Goal: Task Accomplishment & Management: Manage account settings

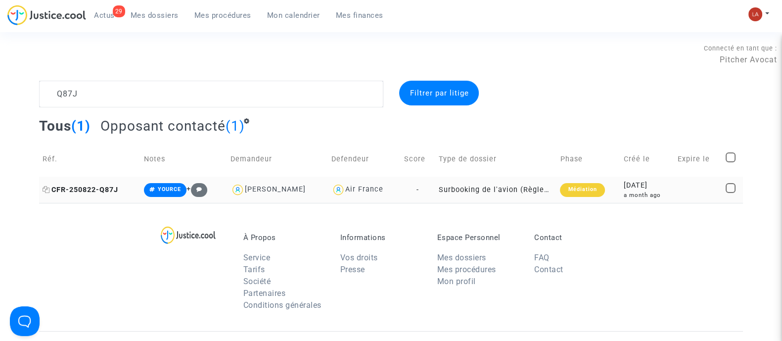
type textarea "Q87J"
click at [87, 191] on span "CFR-250822-Q87J" at bounding box center [81, 190] width 76 height 8
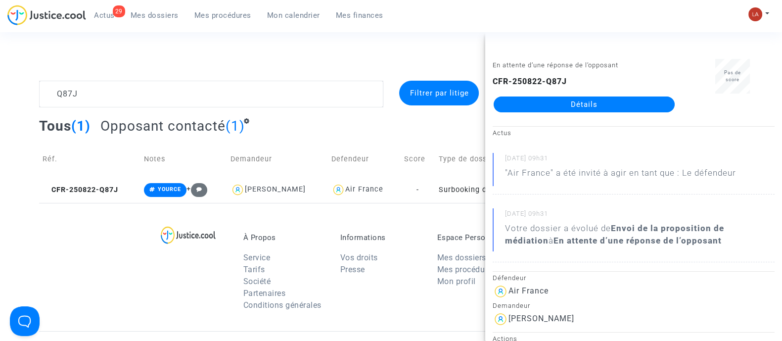
click at [233, 114] on complex-dispute-list "Q87J Filtrer par litige Tous (1) Opposant contacté (1) Réf. Notes Demandeur Def…" at bounding box center [391, 142] width 704 height 122
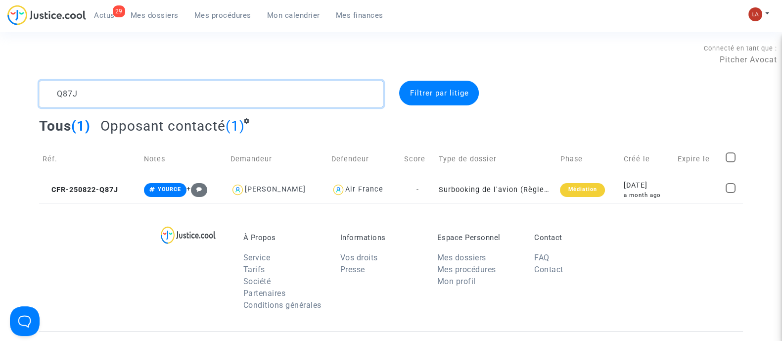
click at [254, 99] on textarea at bounding box center [211, 94] width 344 height 27
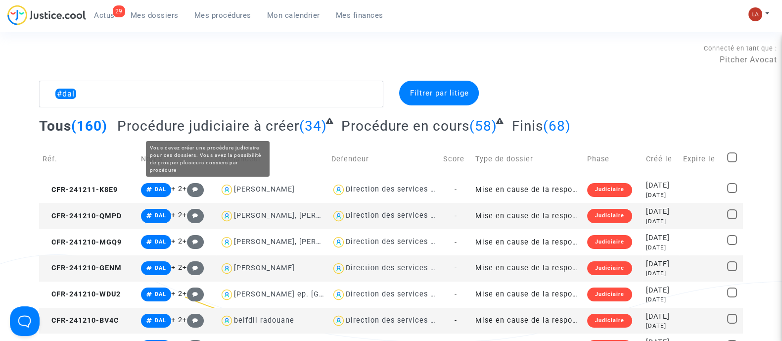
click at [230, 122] on span "Procédure judiciaire à créer" at bounding box center [208, 126] width 182 height 16
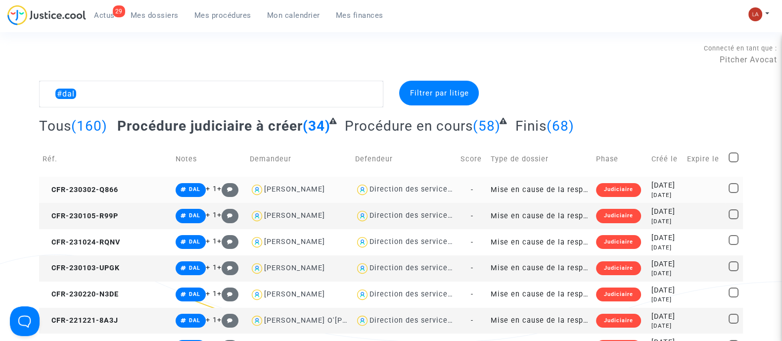
click at [420, 192] on div "Direction des services judiciaires du Ministère de la Justice - Bureau FIP4" at bounding box center [507, 189] width 275 height 8
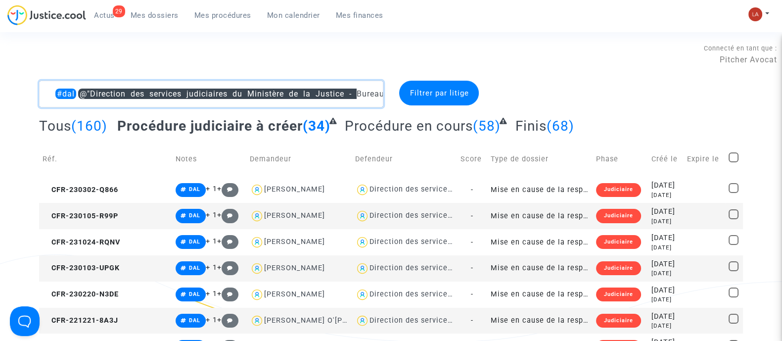
click at [51, 92] on textarea at bounding box center [211, 94] width 344 height 27
click at [50, 91] on textarea at bounding box center [211, 94] width 344 height 27
click at [58, 90] on textarea at bounding box center [211, 94] width 344 height 27
drag, startPoint x: 77, startPoint y: 97, endPoint x: 41, endPoint y: 85, distance: 37.6
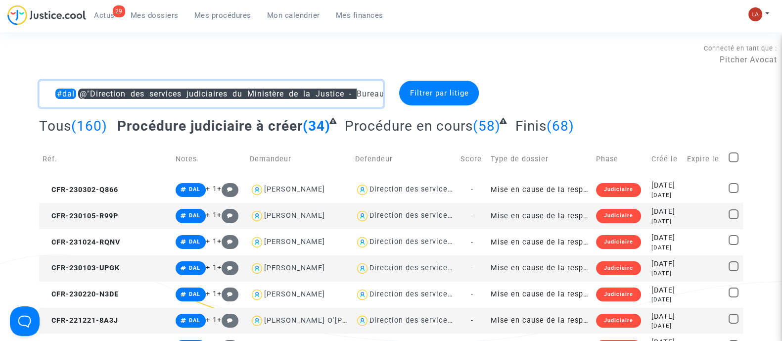
click at [44, 90] on textarea at bounding box center [211, 94] width 344 height 27
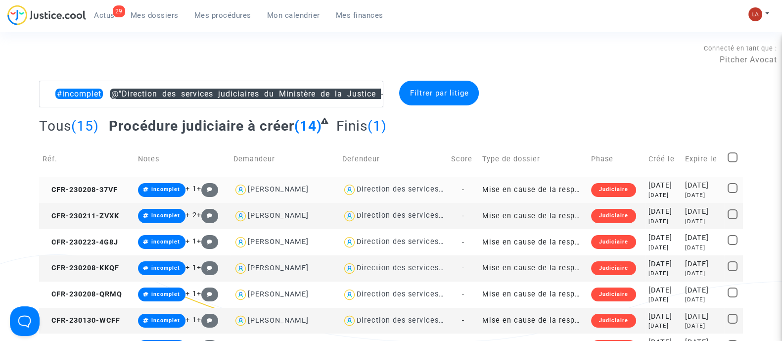
click at [91, 195] on td "CFR-230208-37VF" at bounding box center [86, 190] width 95 height 26
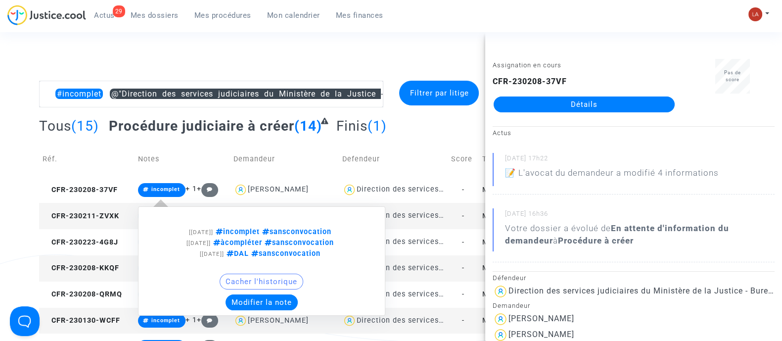
click at [106, 210] on td "CFR-230211-ZVXK" at bounding box center [86, 216] width 95 height 26
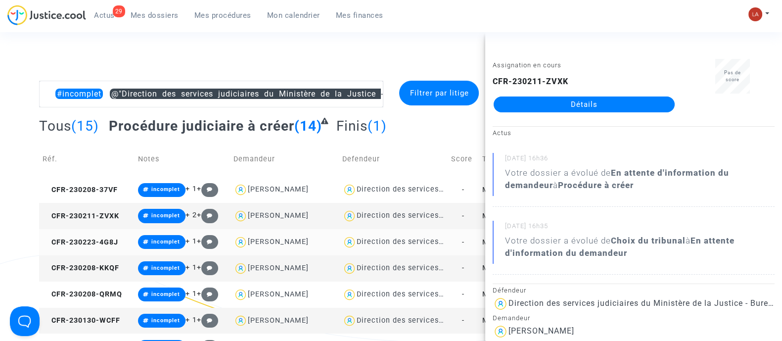
click at [64, 246] on td "CFR-230223-4G8J" at bounding box center [86, 242] width 95 height 26
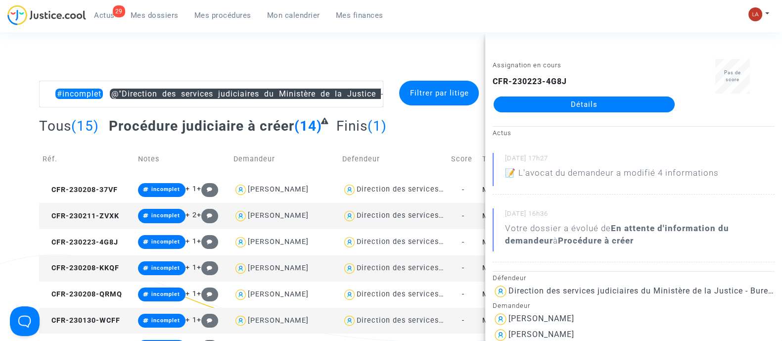
click at [114, 272] on td "CFR-230208-KKQF" at bounding box center [86, 268] width 95 height 26
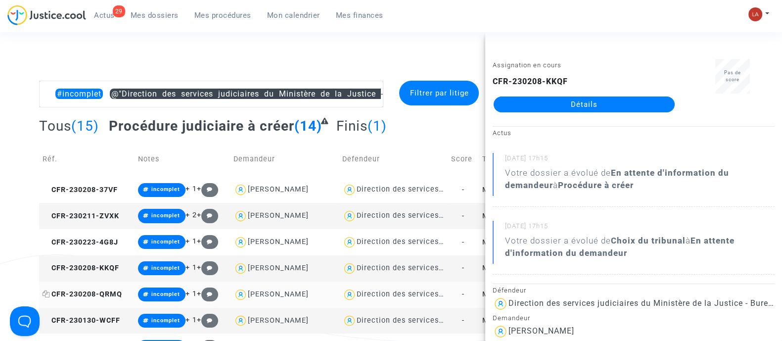
click at [110, 292] on span "CFR-230208-QRMQ" at bounding box center [83, 294] width 80 height 8
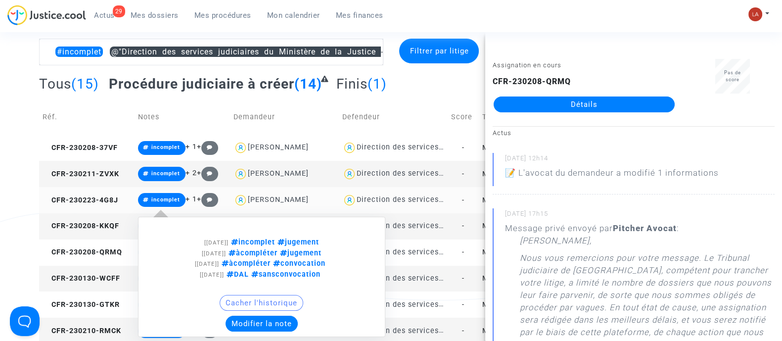
scroll to position [61, 0]
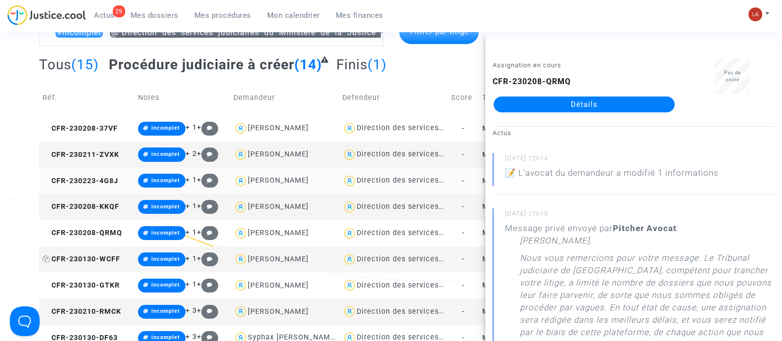
click at [110, 255] on span "CFR-230130-WCFF" at bounding box center [82, 259] width 78 height 8
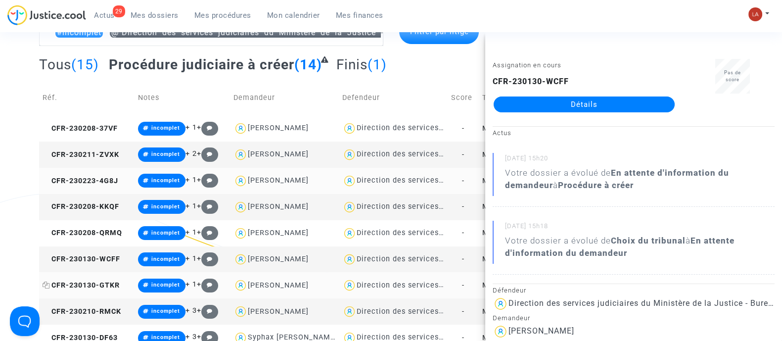
click at [97, 282] on span "CFR-230130-GTKR" at bounding box center [81, 285] width 77 height 8
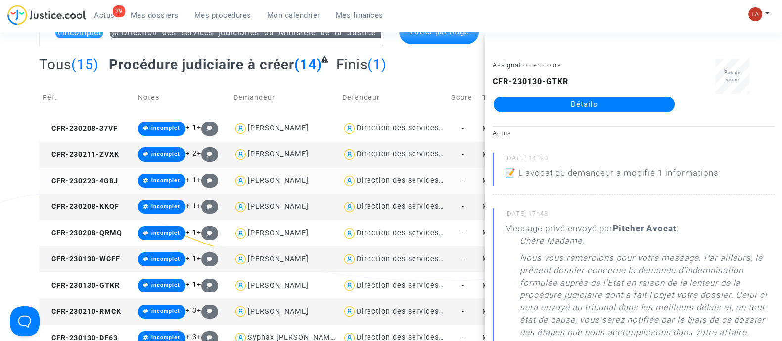
drag, startPoint x: 523, startPoint y: 95, endPoint x: 510, endPoint y: 104, distance: 16.3
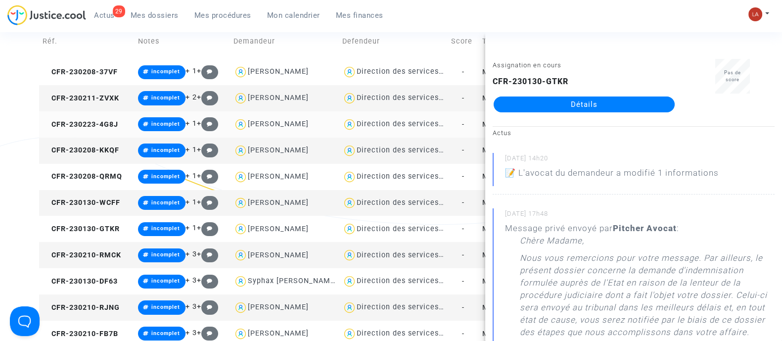
scroll to position [0, 0]
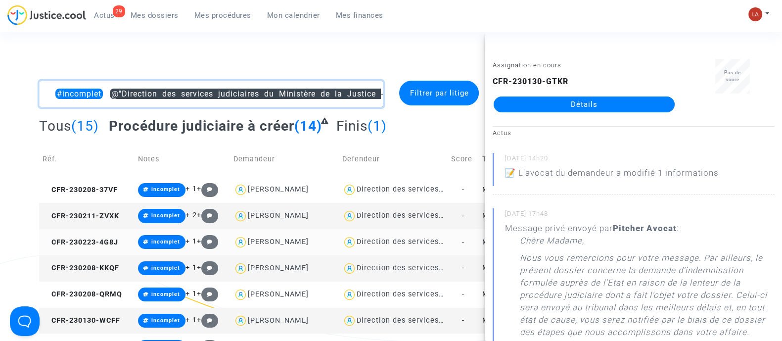
click at [109, 95] on textarea at bounding box center [211, 94] width 344 height 27
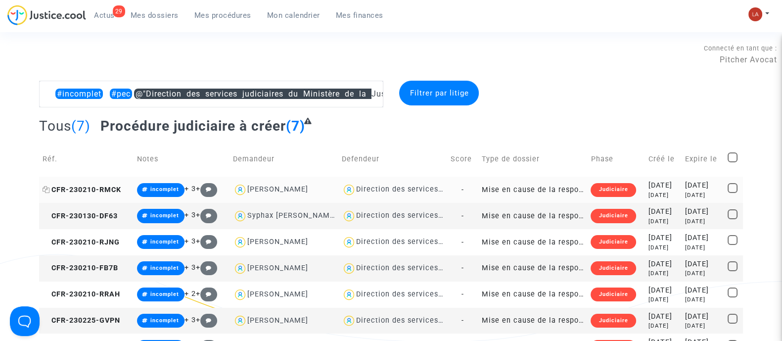
click at [117, 187] on span "CFR-230210-RMCK" at bounding box center [82, 190] width 79 height 8
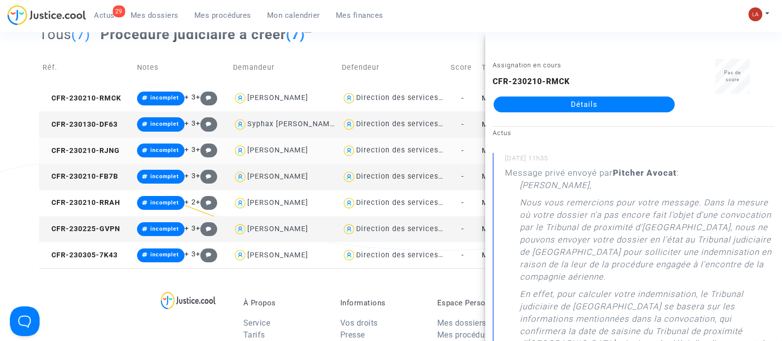
scroll to position [76, 0]
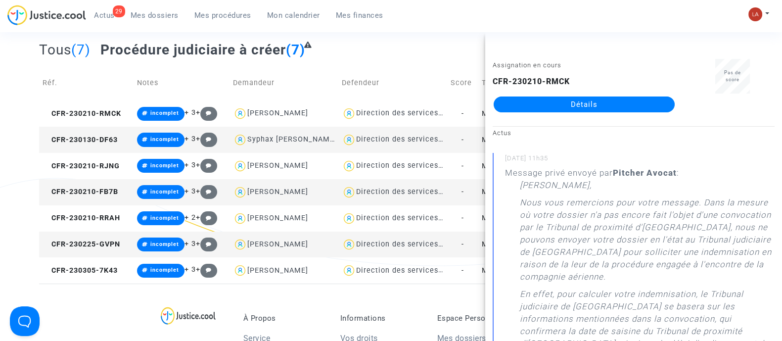
click at [116, 145] on td "CFR-230130-DF63" at bounding box center [86, 140] width 95 height 26
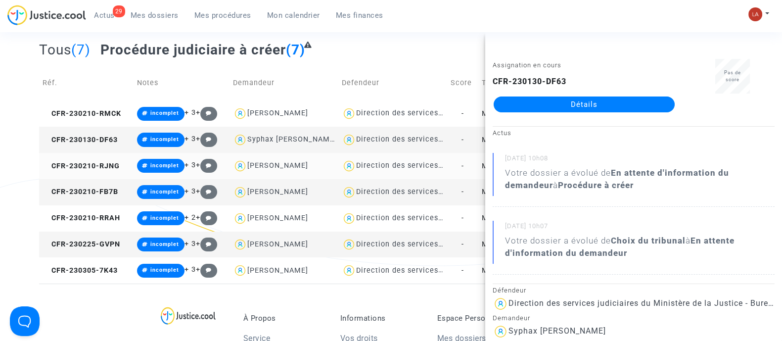
click at [120, 158] on td "CFR-230210-RJNG" at bounding box center [86, 166] width 95 height 26
click at [110, 194] on span "CFR-230210-FB7B" at bounding box center [81, 192] width 76 height 8
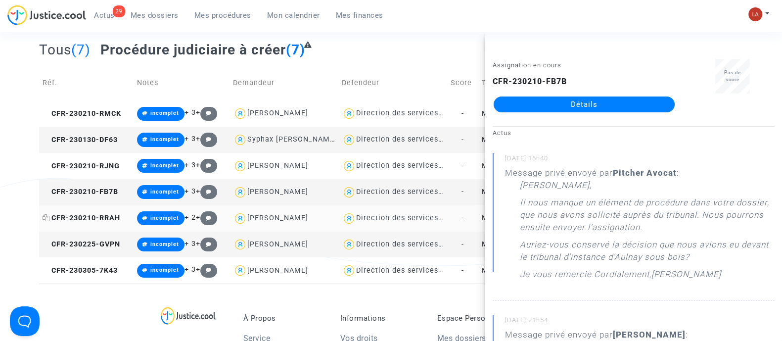
click at [99, 215] on span "CFR-230210-RRAH" at bounding box center [82, 218] width 78 height 8
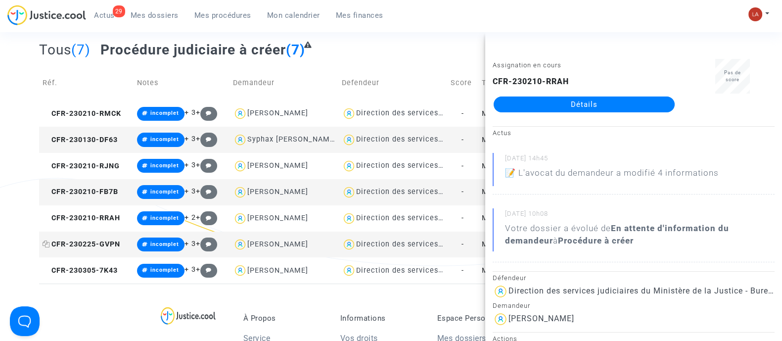
click at [106, 244] on span "CFR-230225-GVPN" at bounding box center [82, 244] width 78 height 8
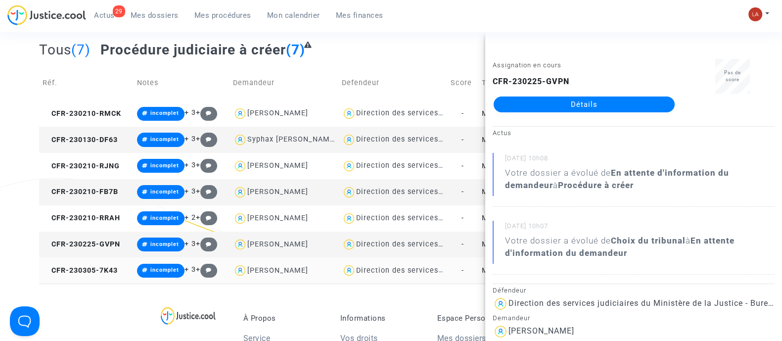
click at [121, 276] on td "CFR-230305-7K43" at bounding box center [86, 270] width 95 height 26
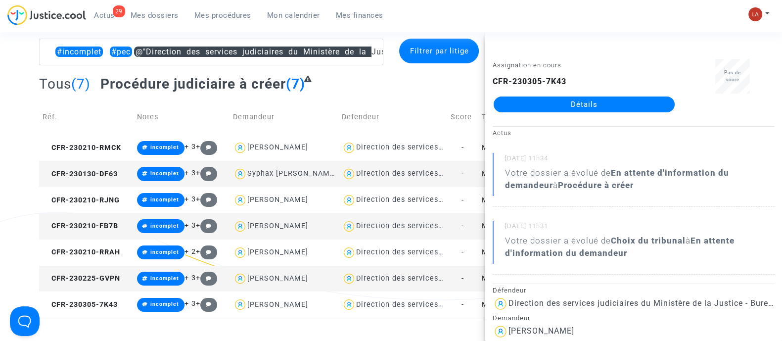
scroll to position [0, 0]
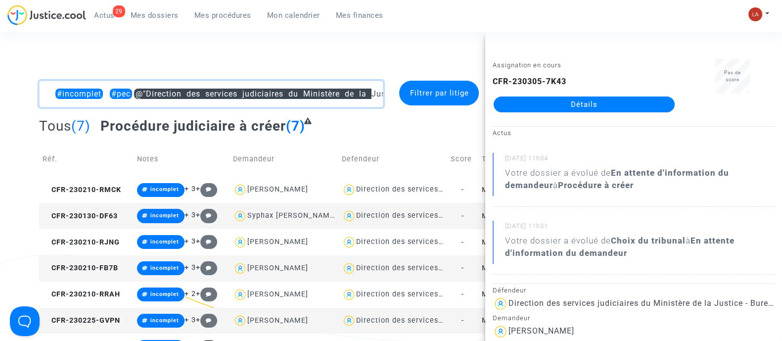
drag, startPoint x: 106, startPoint y: 95, endPoint x: 115, endPoint y: 94, distance: 9.5
click at [106, 95] on textarea at bounding box center [211, 94] width 344 height 27
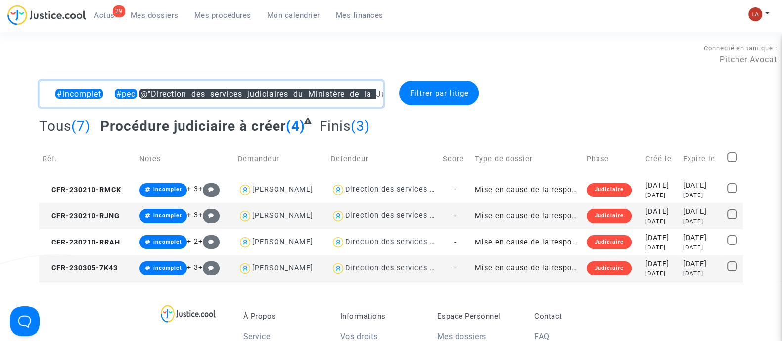
click at [112, 86] on textarea at bounding box center [211, 94] width 344 height 27
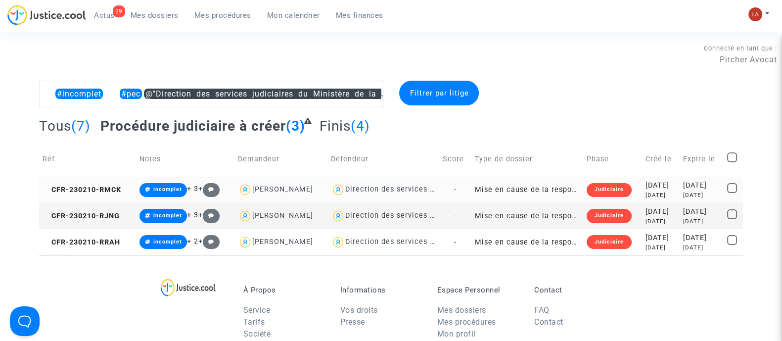
click at [101, 197] on td "CFR-230210-RMCK" at bounding box center [87, 190] width 97 height 26
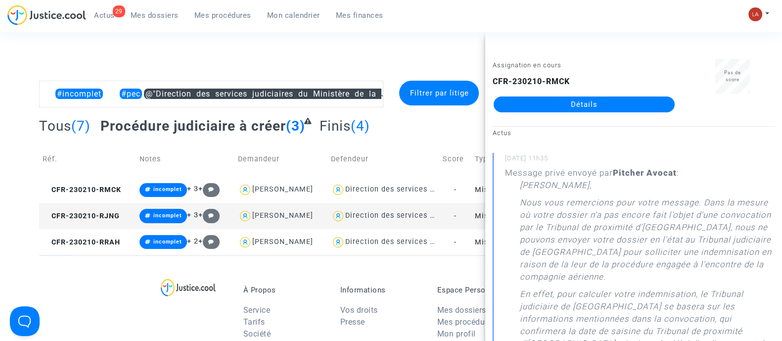
click at [101, 206] on td "CFR-230210-RJNG" at bounding box center [87, 216] width 97 height 26
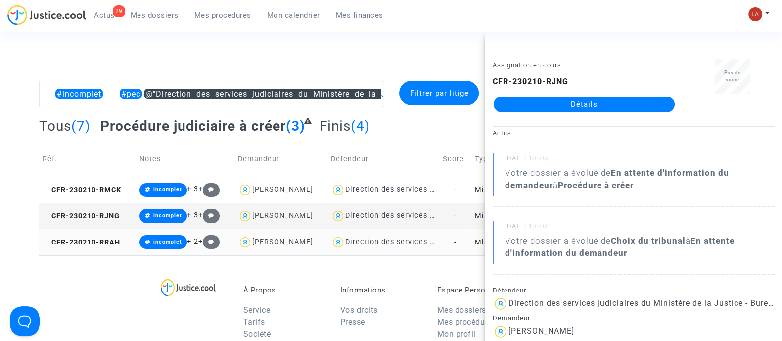
click at [92, 248] on td "CFR-230210-RRAH" at bounding box center [87, 242] width 97 height 26
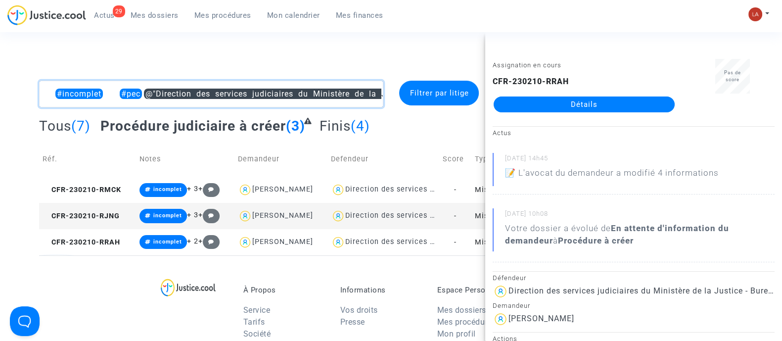
click at [110, 94] on textarea at bounding box center [211, 94] width 344 height 27
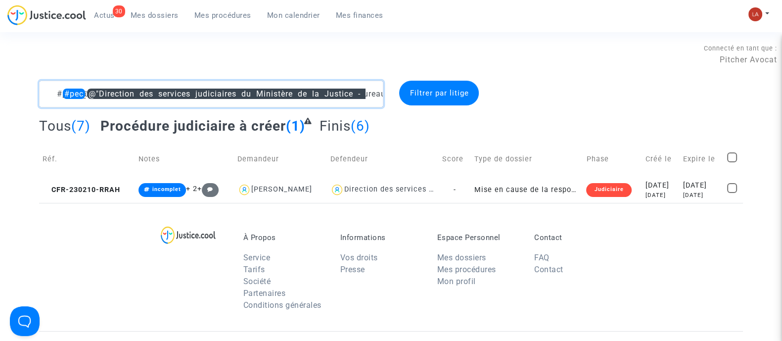
type textarea "#pec @"Direction des services judiciaires du Ministère de la Justice - Bureau F…"
click at [762, 12] on img at bounding box center [756, 14] width 14 height 14
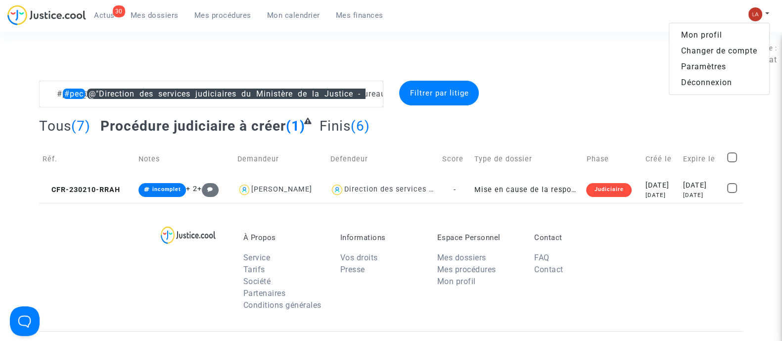
click at [718, 48] on link "Changer de compte" at bounding box center [720, 51] width 100 height 16
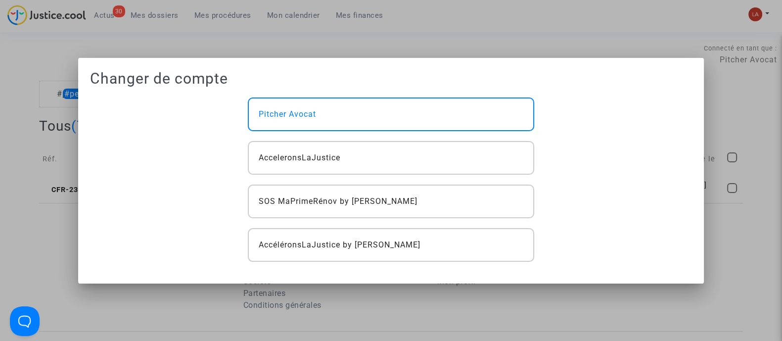
click at [366, 133] on div "Pitcher Avocat AcceleronsLaJustice SOS MaPrimeRénov by Pitcher Avocat Accéléron…" at bounding box center [391, 180] width 301 height 164
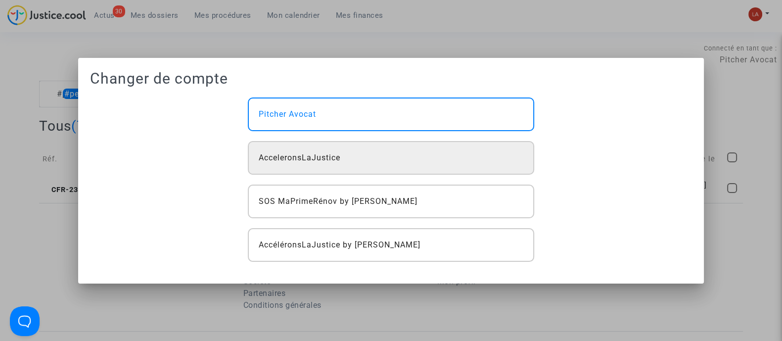
click at [363, 144] on div "AcceleronsLaJustice" at bounding box center [391, 158] width 286 height 34
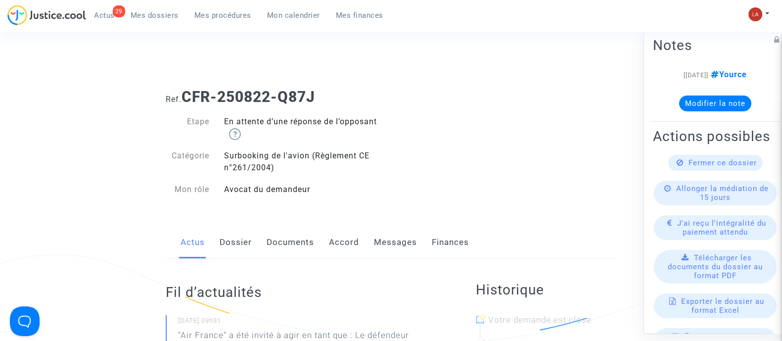
click at [403, 248] on link "Messages" at bounding box center [395, 242] width 43 height 33
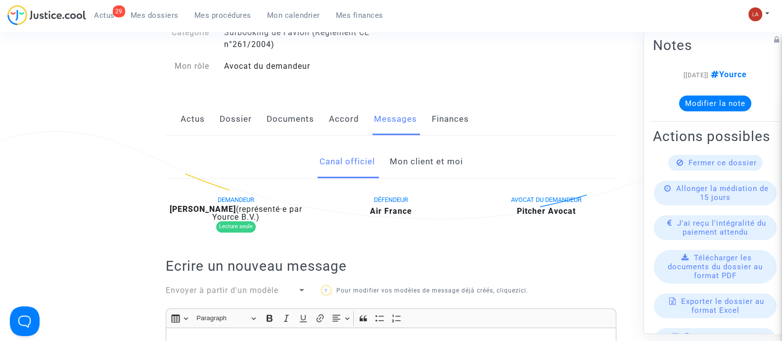
click at [440, 166] on link "Mon client et moi" at bounding box center [426, 162] width 73 height 33
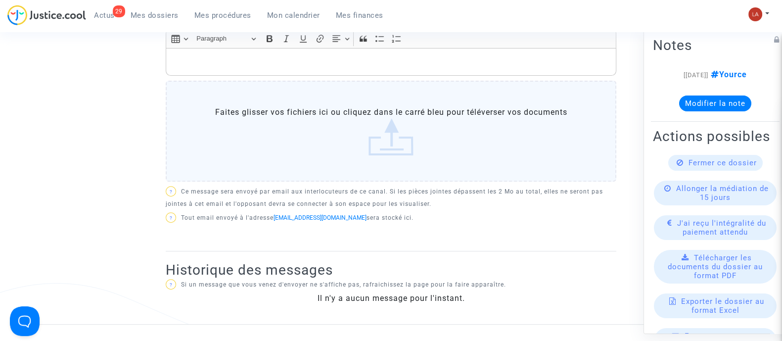
scroll to position [247, 0]
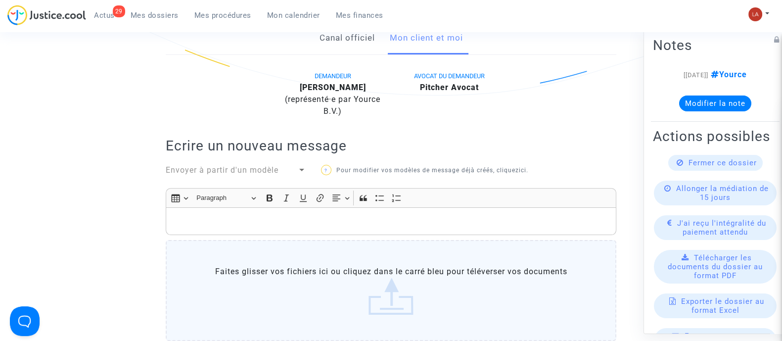
click at [422, 207] on div "Rich Text Editor, main" at bounding box center [391, 221] width 451 height 28
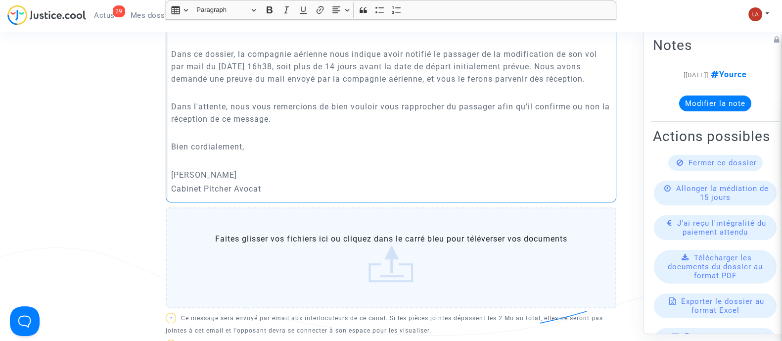
scroll to position [565, 0]
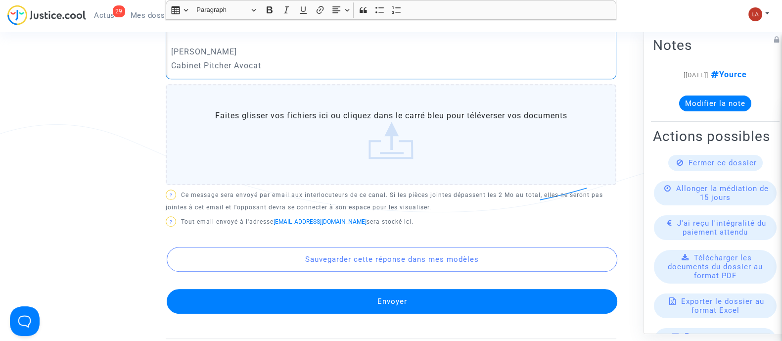
click at [493, 314] on button "Envoyer" at bounding box center [392, 301] width 451 height 25
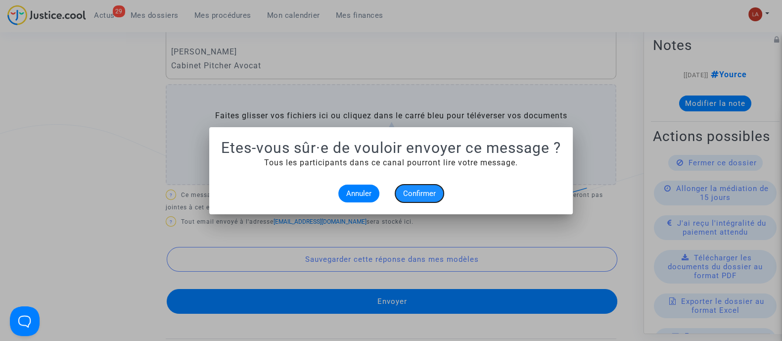
click at [409, 188] on button "Confirmer" at bounding box center [419, 194] width 49 height 18
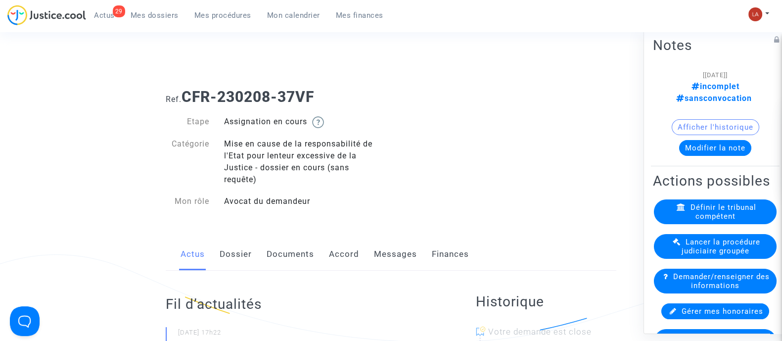
drag, startPoint x: 260, startPoint y: 264, endPoint x: 269, endPoint y: 262, distance: 9.0
click at [261, 264] on div "Actus Dossier Documents Accord Messages Finances" at bounding box center [391, 254] width 451 height 33
drag, startPoint x: 283, startPoint y: 261, endPoint x: 334, endPoint y: 249, distance: 52.2
click at [283, 261] on link "Documents" at bounding box center [291, 254] width 48 height 33
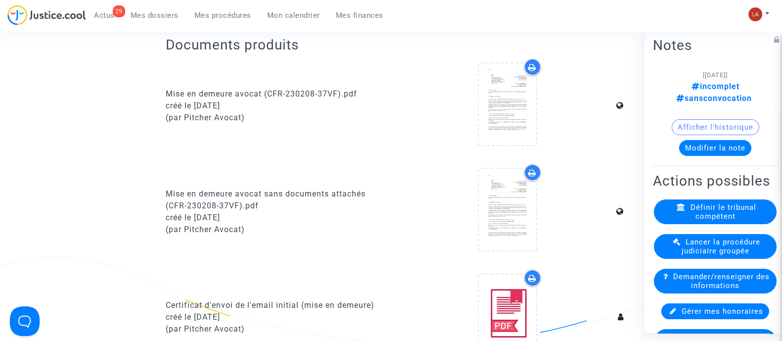
scroll to position [186, 0]
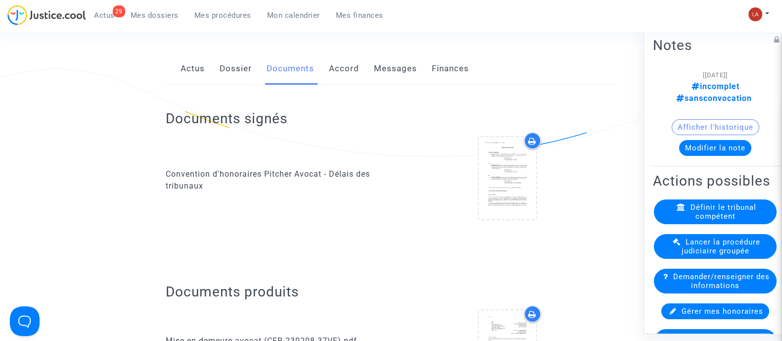
click at [236, 61] on link "Dossier" at bounding box center [236, 68] width 32 height 33
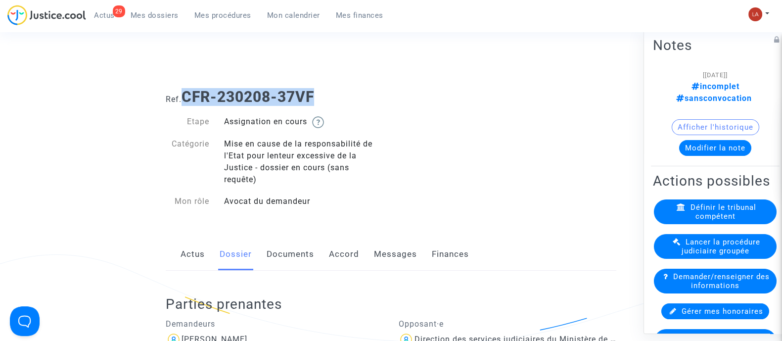
drag, startPoint x: 338, startPoint y: 99, endPoint x: 190, endPoint y: 90, distance: 148.3
click at [189, 91] on h1 "Ref. CFR-230208-37VF" at bounding box center [391, 97] width 451 height 18
copy b "CFR-230208-37VF"
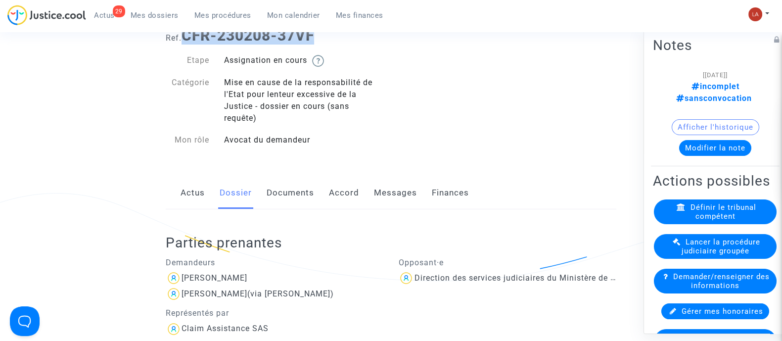
click at [290, 193] on link "Documents" at bounding box center [291, 193] width 48 height 33
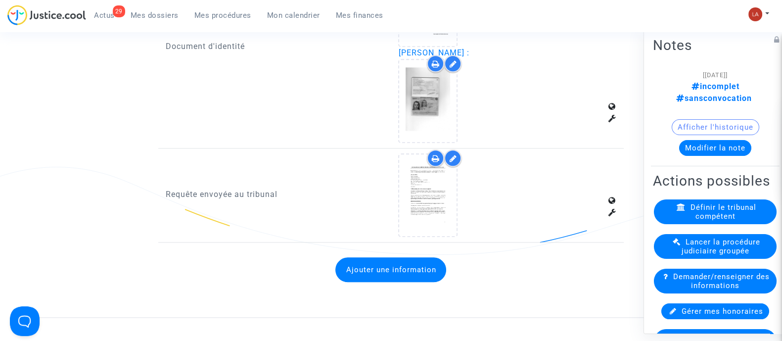
scroll to position [1299, 0]
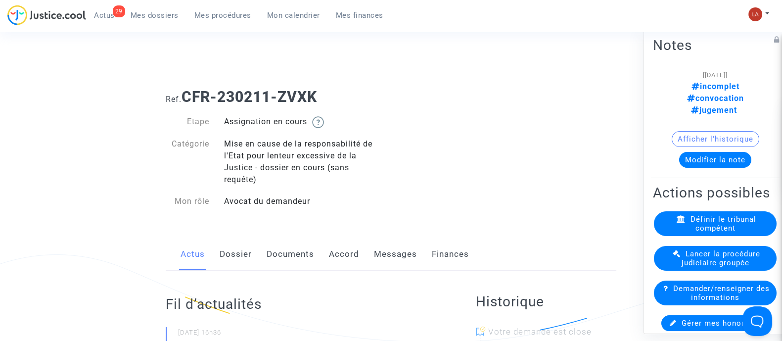
click at [288, 245] on link "Documents" at bounding box center [291, 254] width 48 height 33
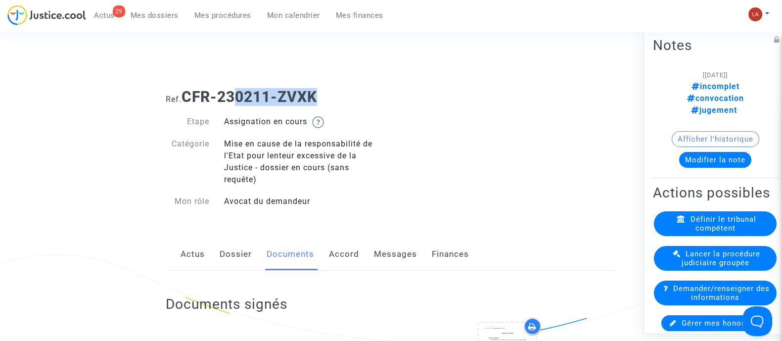
drag, startPoint x: 337, startPoint y: 105, endPoint x: 239, endPoint y: 101, distance: 98.6
click at [239, 101] on h1 "Ref. CFR-230211-ZVXK" at bounding box center [391, 97] width 451 height 18
click at [200, 98] on b "CFR-230211-ZVXK" at bounding box center [250, 96] width 136 height 17
drag, startPoint x: 197, startPoint y: 97, endPoint x: 191, endPoint y: 94, distance: 7.1
click at [191, 94] on b "CFR-230211-ZVXK" at bounding box center [250, 96] width 136 height 17
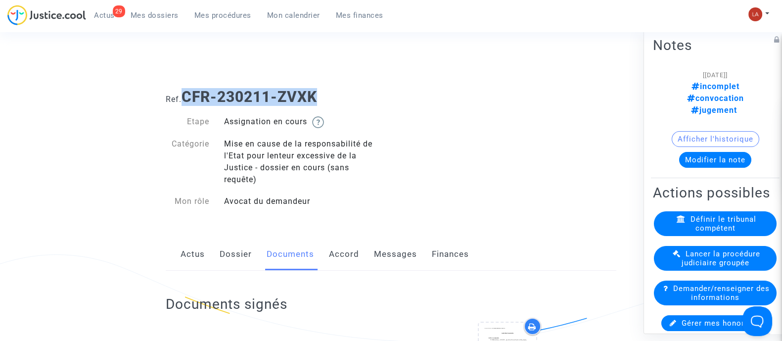
drag, startPoint x: 187, startPoint y: 93, endPoint x: 337, endPoint y: 90, distance: 150.0
click at [331, 93] on h1 "Ref. CFR-230211-ZVXK" at bounding box center [391, 97] width 451 height 18
copy b "CFR-230211-ZVXK"
click at [230, 256] on link "Dossier" at bounding box center [236, 254] width 32 height 33
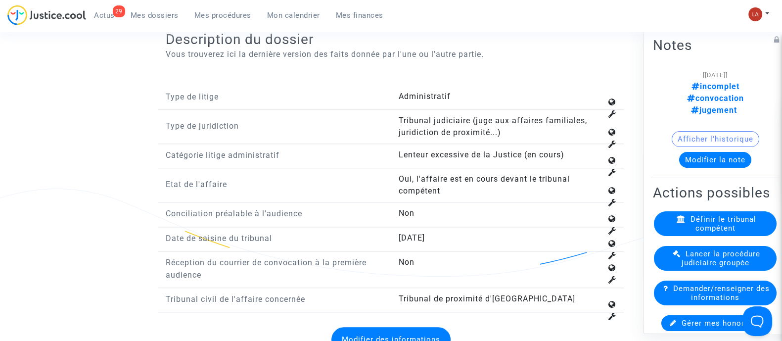
scroll to position [1423, 0]
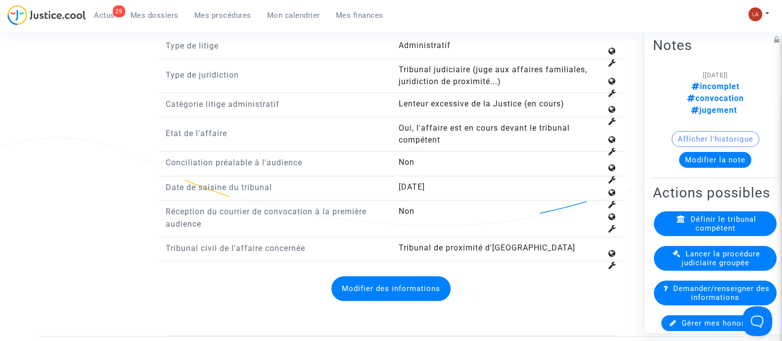
drag, startPoint x: 468, startPoint y: 182, endPoint x: 377, endPoint y: 182, distance: 90.6
click at [377, 182] on div "Date de saisine du tribunal 02/12/2019" at bounding box center [391, 190] width 466 height 19
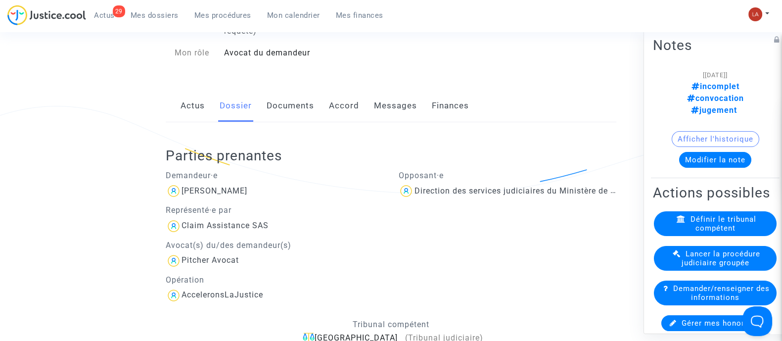
scroll to position [0, 0]
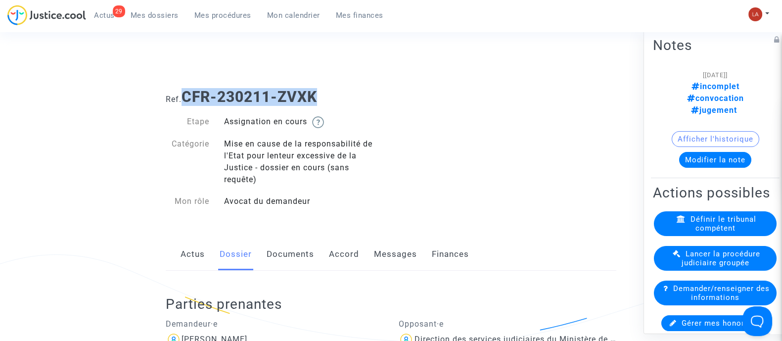
click at [393, 257] on link "Messages" at bounding box center [395, 254] width 43 height 33
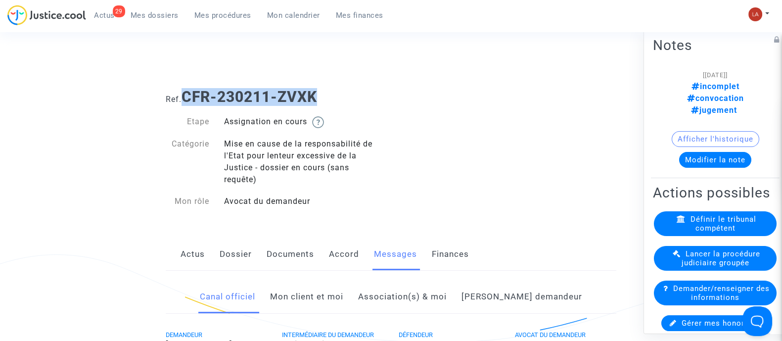
click at [343, 288] on link "Mon client et moi" at bounding box center [306, 297] width 73 height 33
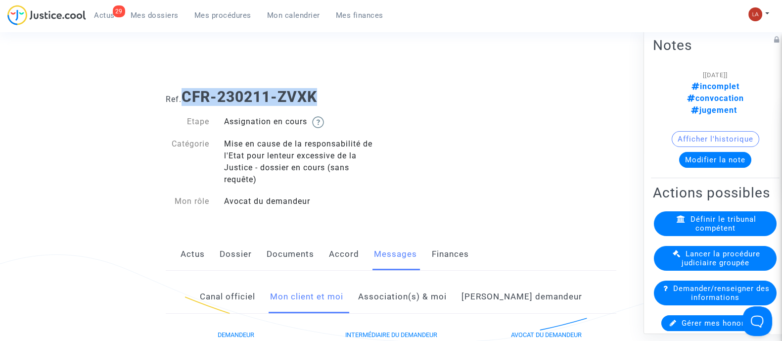
scroll to position [247, 0]
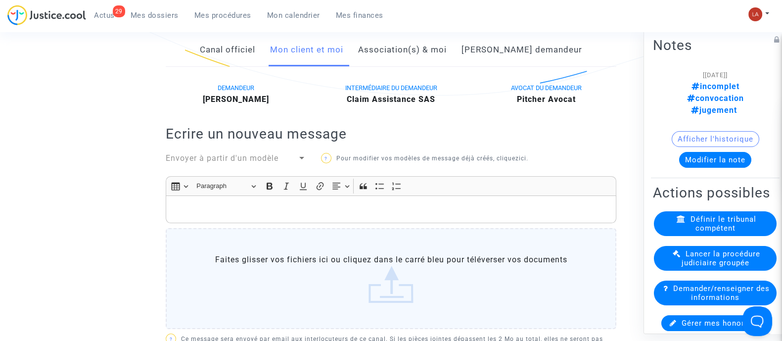
click at [296, 214] on div "Rich Text Editor, main" at bounding box center [391, 209] width 451 height 28
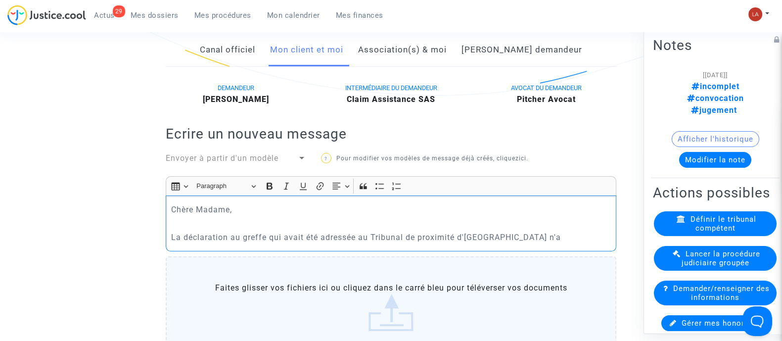
click at [170, 231] on div "Chère Madame, La déclaration au greffe qui avait été adressée au Tribunal de pr…" at bounding box center [391, 222] width 451 height 55
click at [482, 235] on p "Dans votre dossier, le Tribunal de proximité d'Aulnay-sous-Bois n'a" at bounding box center [391, 237] width 440 height 12
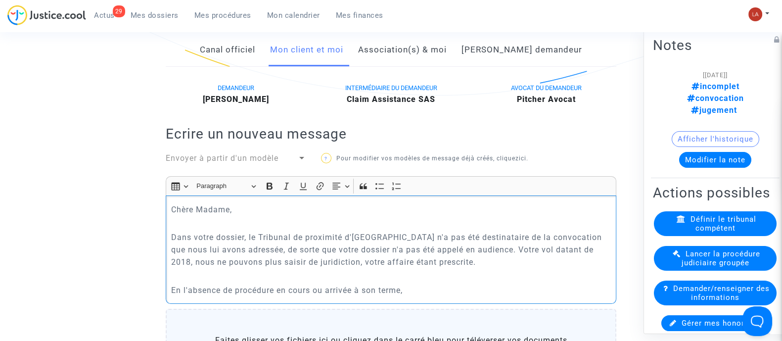
click at [275, 287] on p "En l'absence de procédure en cours ou arrivée à son terme," at bounding box center [391, 290] width 440 height 12
click at [539, 291] on p "En l'absence de procédure, en cours ou arrivée à son terme," at bounding box center [391, 290] width 440 height 12
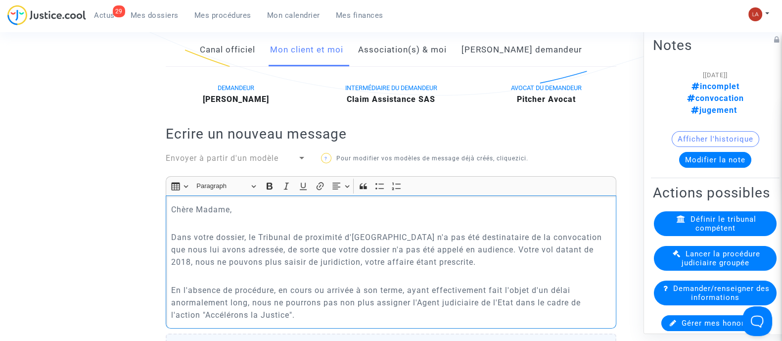
click at [538, 291] on p "En l'absence de procédure, en cours ou arrivée à son terme, ayant effectivement…" at bounding box center [391, 302] width 440 height 37
click at [542, 295] on p "En l'absence de procédure, en cours ou arrivée à son terme, ayant effectivement…" at bounding box center [391, 302] width 440 height 37
click at [276, 288] on p "En l'absence de procédure, en cours ou arrivée à son terme, ayant effectivement…" at bounding box center [391, 302] width 440 height 37
click at [275, 285] on p "En l'absence de procédure, en cours ou arrivée à son terme, ayant effectivement…" at bounding box center [391, 302] width 440 height 37
click at [431, 246] on p "Dans votre dossier, le Tribunal de proximité d'Aulnay-sous-Bois n'a pas été des…" at bounding box center [391, 249] width 440 height 37
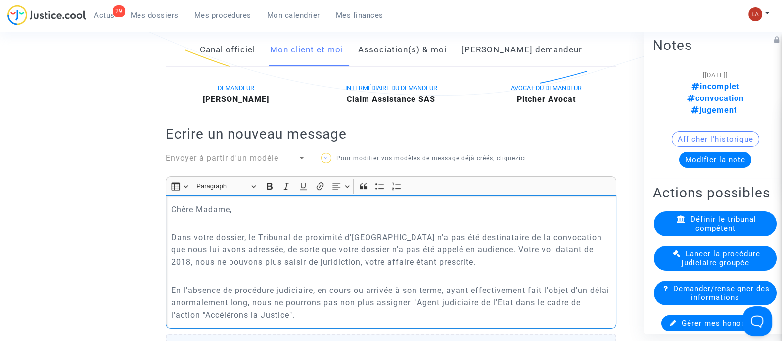
click at [354, 313] on p "En l'absence de procédure judiciaire, en cours ou arrivée à son terme, ayant ef…" at bounding box center [391, 302] width 440 height 37
click at [594, 248] on p "Dans votre dossier, le Tribunal de proximité d'Aulnay-sous-Bois n'a pas été des…" at bounding box center [391, 249] width 440 height 37
click at [554, 239] on p "Dans votre dossier, le Tribunal de proximité d'Aulnay-sous-Bois n'a pas été des…" at bounding box center [391, 249] width 440 height 37
click at [555, 238] on p "Dans votre dossier, le Tribunal de proximité d'Aulnay-sous-Bois n'a pas été des…" at bounding box center [391, 249] width 440 height 37
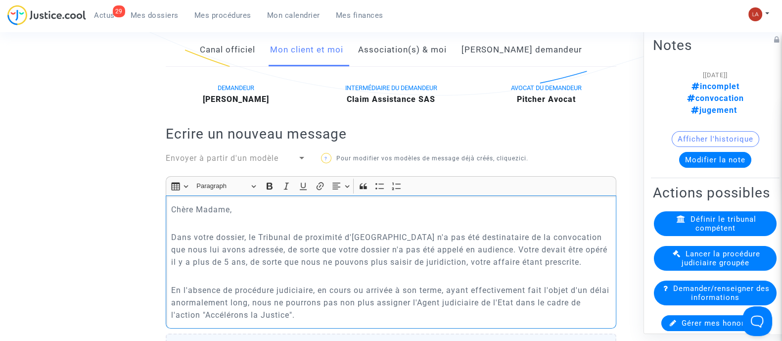
click at [557, 239] on p "Dans votre dossier, le Tribunal de proximité d'Aulnay-sous-Bois n'a pas été des…" at bounding box center [391, 249] width 440 height 37
click at [557, 240] on p "Dans votre dossier, le Tribunal de proximité d'Aulnay-sous-Bois n'a pas été des…" at bounding box center [391, 249] width 440 height 37
click at [559, 236] on p "Dans votre dossier, le Tribunal de proximité d'Aulnay-sous-Bois n'a pas été des…" at bounding box center [391, 249] width 440 height 37
click at [506, 249] on p "Dans votre dossier, le Tribunal de proximité d'Aulnay-sous-Bois n'a pas été des…" at bounding box center [391, 249] width 440 height 37
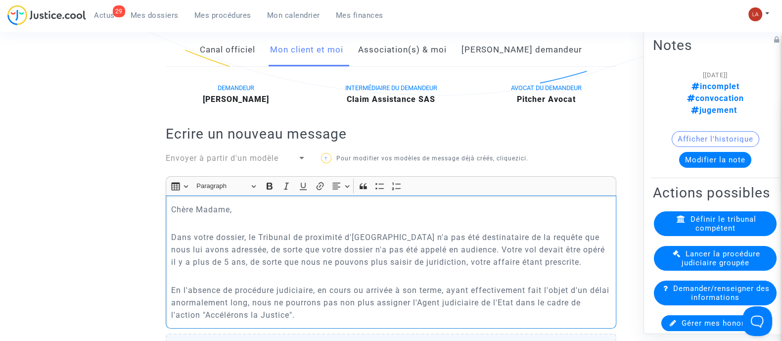
click at [320, 309] on p "En l'absence de procédure judiciaire, en cours ou arrivée à son terme, ayant ef…" at bounding box center [391, 302] width 440 height 37
click at [329, 318] on p "En l'absence de procédure judiciaire, en cours ou arrivée à son terme, ayant ef…" at bounding box center [391, 302] width 440 height 37
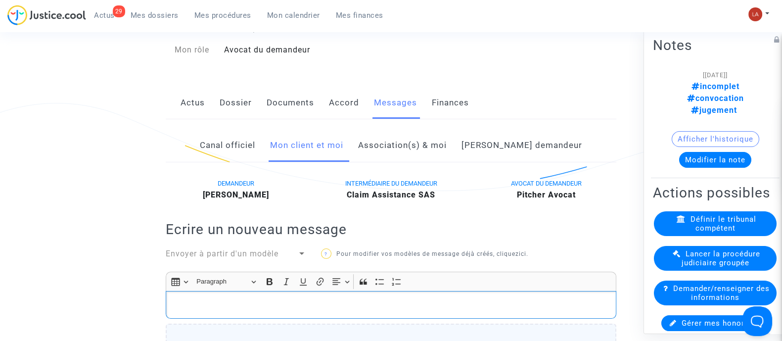
scroll to position [146, 0]
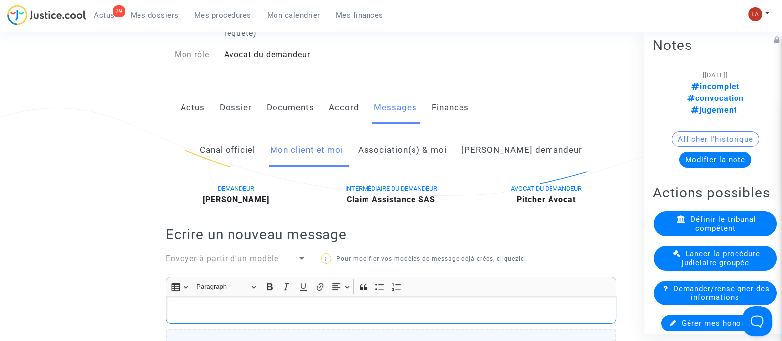
click at [247, 261] on span "Envoyer à partir d'un modèle" at bounding box center [222, 258] width 113 height 9
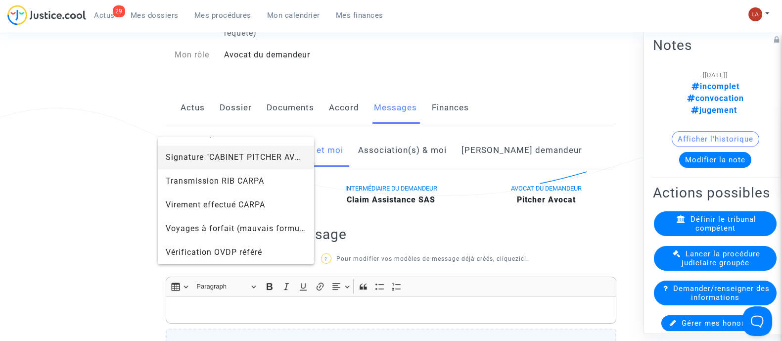
click at [243, 165] on span "Signature "CABINET PITCHER AVOCAT"" at bounding box center [236, 158] width 141 height 24
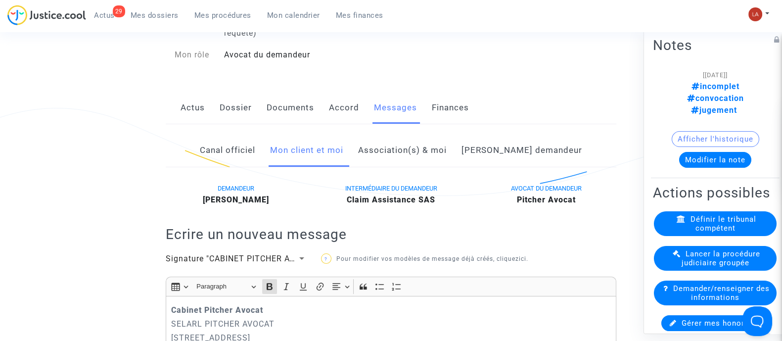
click at [173, 304] on p "Cabinet Pitcher Avocat" at bounding box center [391, 310] width 440 height 12
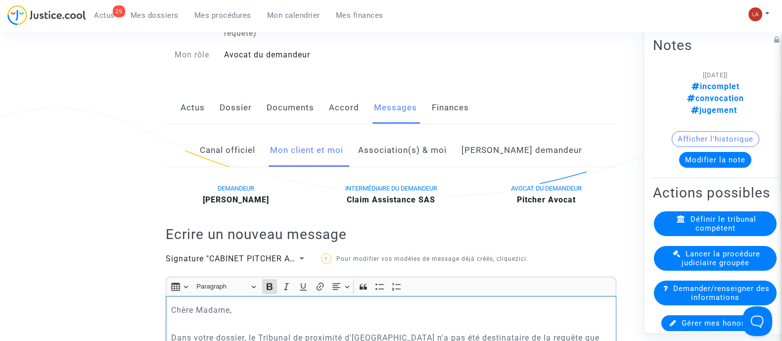
scroll to position [270, 0]
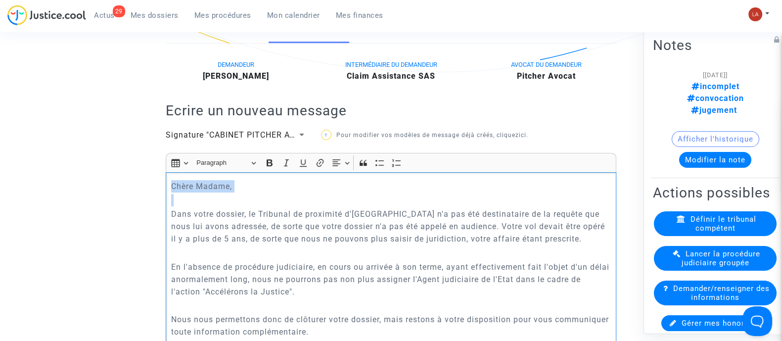
drag, startPoint x: 244, startPoint y: 192, endPoint x: 150, endPoint y: 184, distance: 94.9
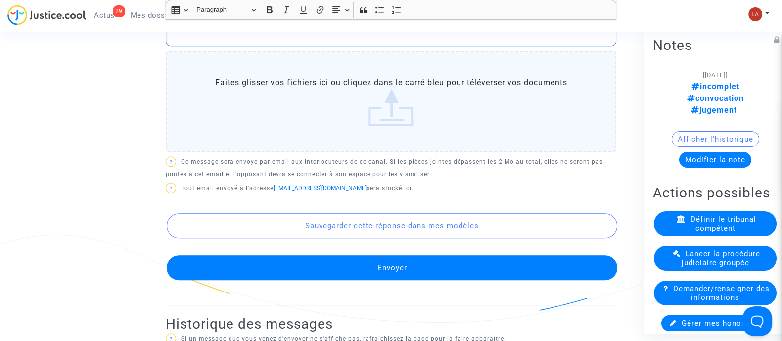
scroll to position [951, 0]
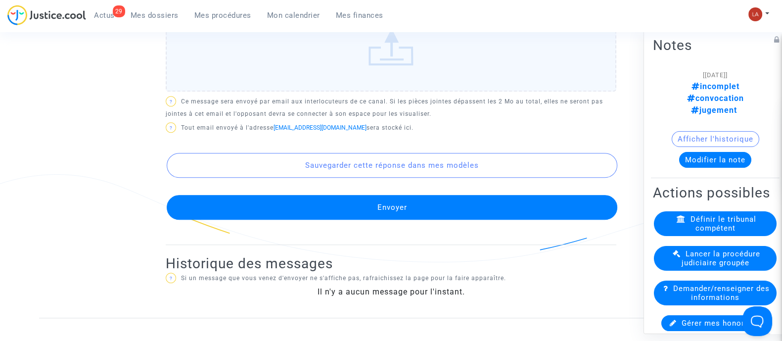
click at [395, 178] on button "Sauvegarder cette réponse dans mes modèles" at bounding box center [392, 165] width 451 height 25
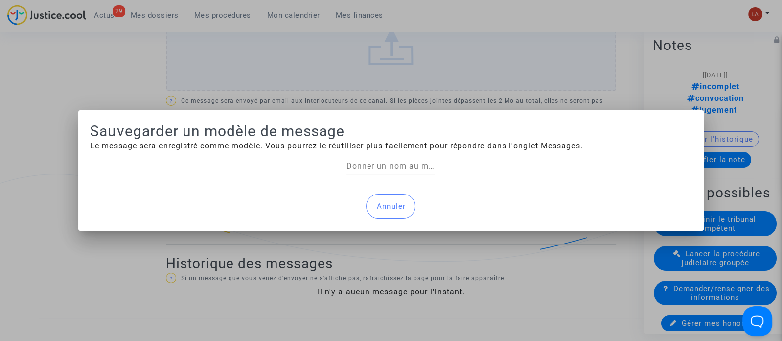
scroll to position [0, 0]
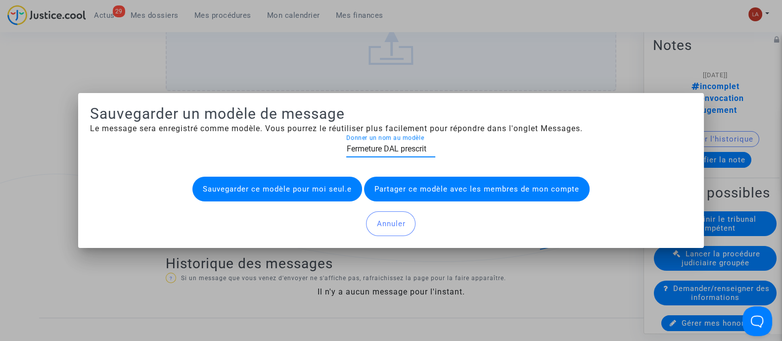
type input "Fermeture DAL prescrit"
click at [318, 197] on button "Sauvegarder ce modèle pour moi seul.e" at bounding box center [278, 189] width 170 height 25
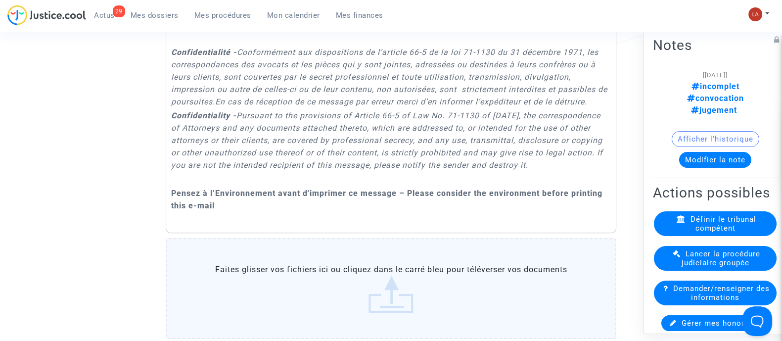
scroll to position [1013, 0]
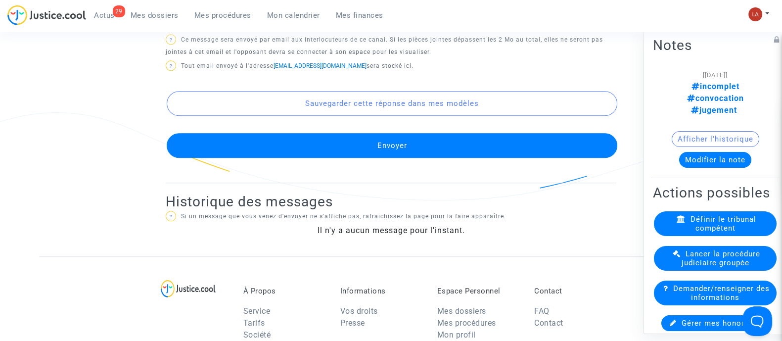
click at [496, 146] on button "Envoyer" at bounding box center [392, 145] width 451 height 25
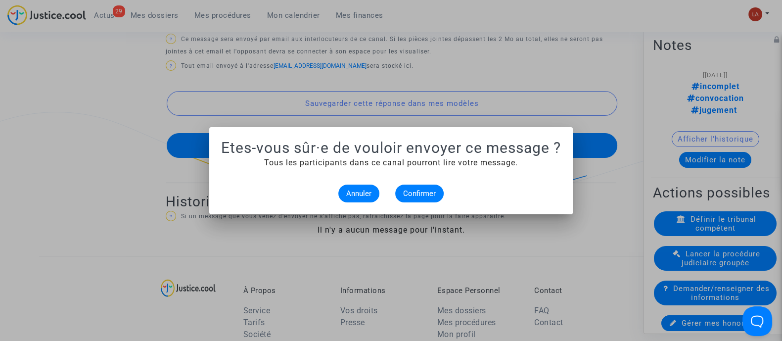
scroll to position [0, 0]
click at [440, 194] on button "Confirmer" at bounding box center [419, 194] width 49 height 18
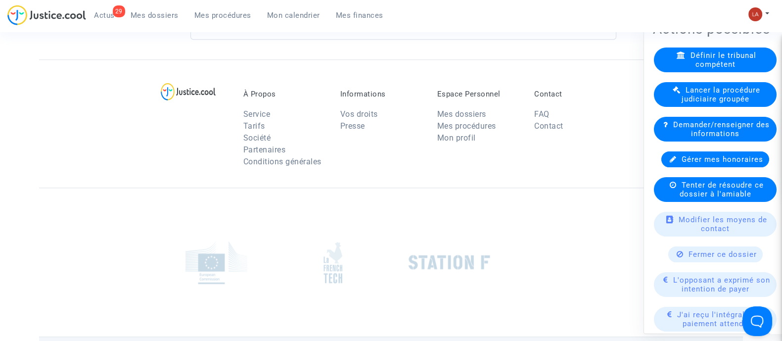
scroll to position [186, 0]
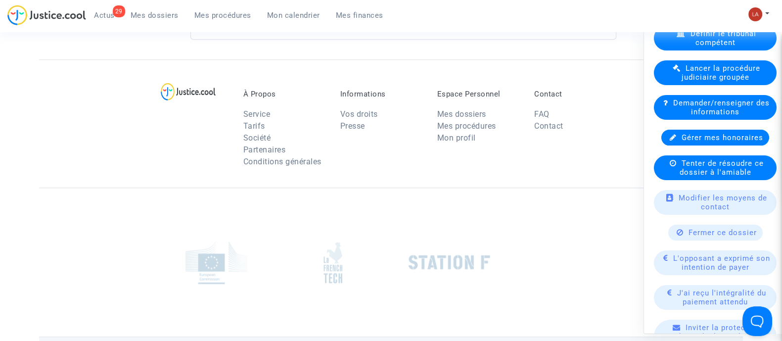
click at [684, 229] on div "Fermer ce dossier" at bounding box center [716, 232] width 95 height 16
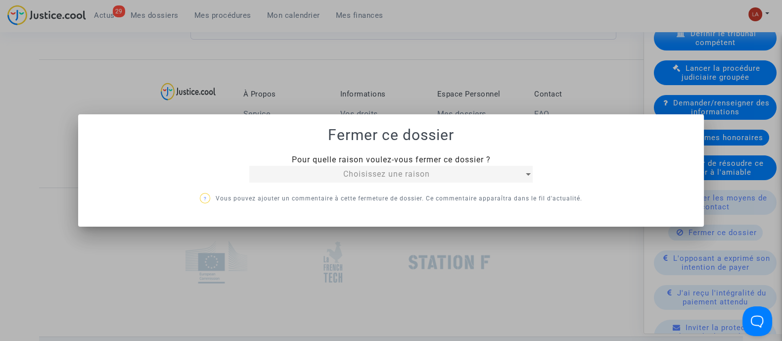
scroll to position [0, 0]
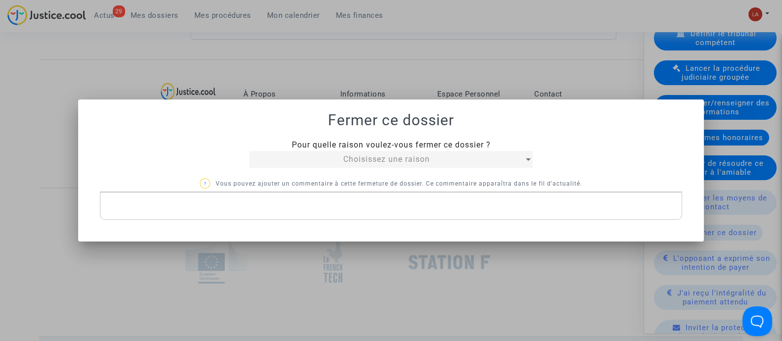
click at [391, 159] on span "Choisissez une raison" at bounding box center [386, 158] width 87 height 9
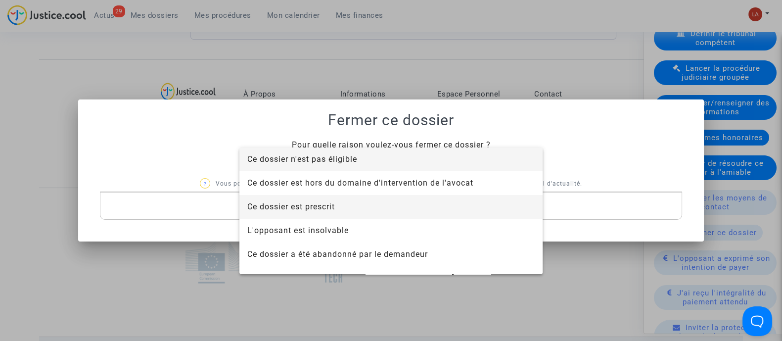
click at [401, 211] on span "Ce dossier est prescrit" at bounding box center [391, 207] width 288 height 24
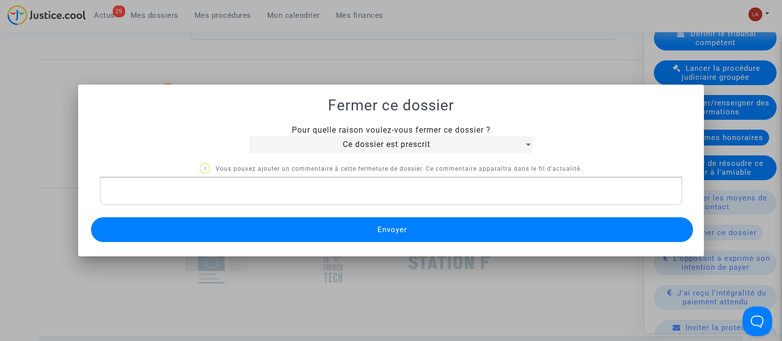
click at [382, 231] on span "Envoyer" at bounding box center [392, 229] width 30 height 9
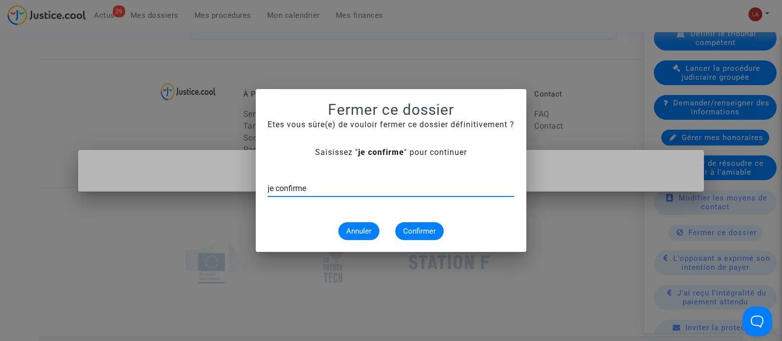
type input "je confirme"
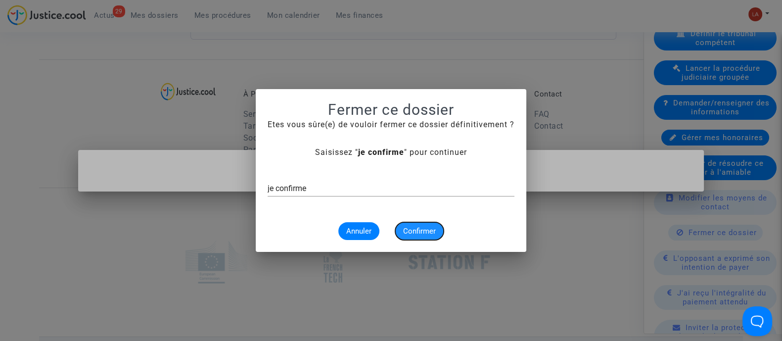
click at [432, 232] on span "Confirmer" at bounding box center [419, 231] width 33 height 9
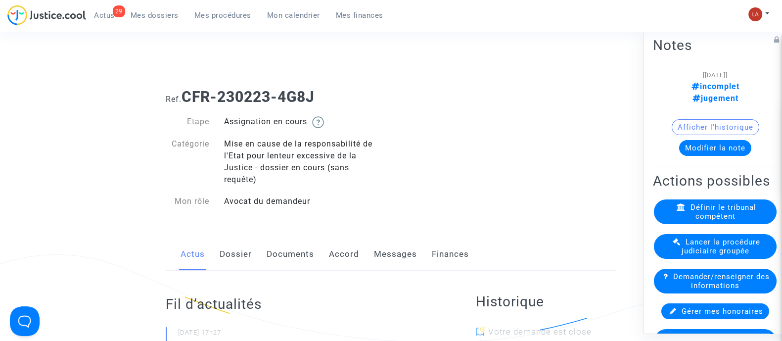
click at [291, 262] on link "Documents" at bounding box center [291, 254] width 48 height 33
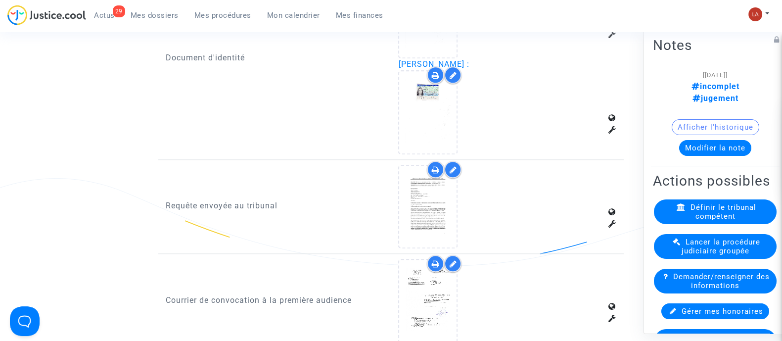
scroll to position [1423, 0]
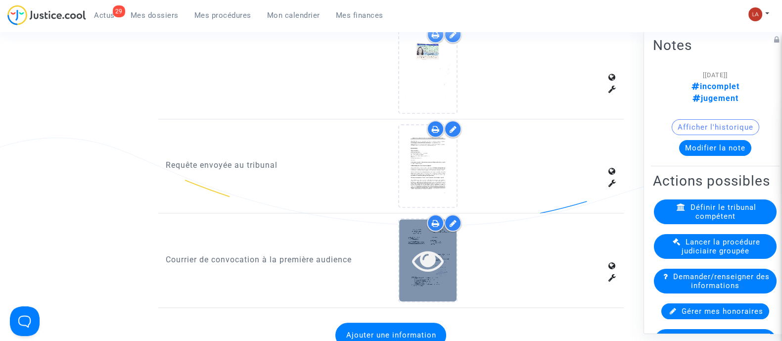
click at [442, 277] on div at bounding box center [427, 260] width 57 height 82
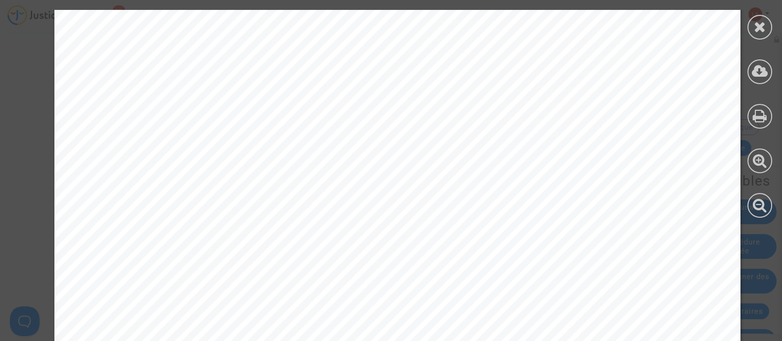
scroll to position [186, 0]
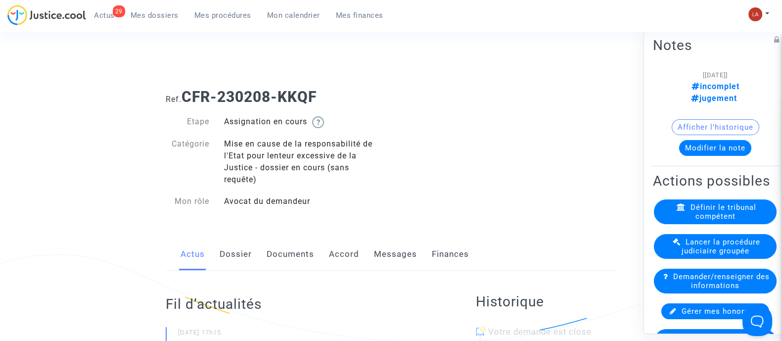
click at [295, 250] on link "Documents" at bounding box center [291, 254] width 48 height 33
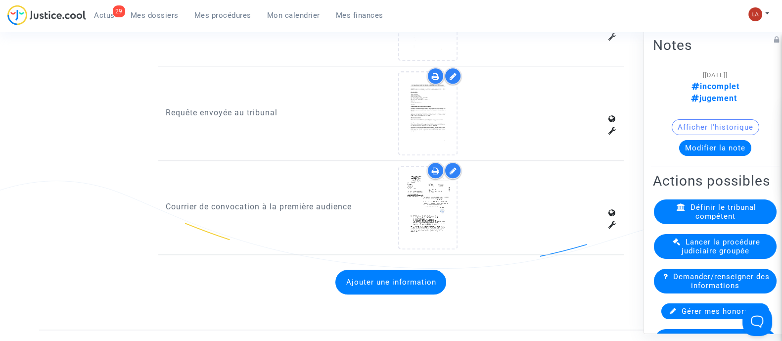
scroll to position [1361, 0]
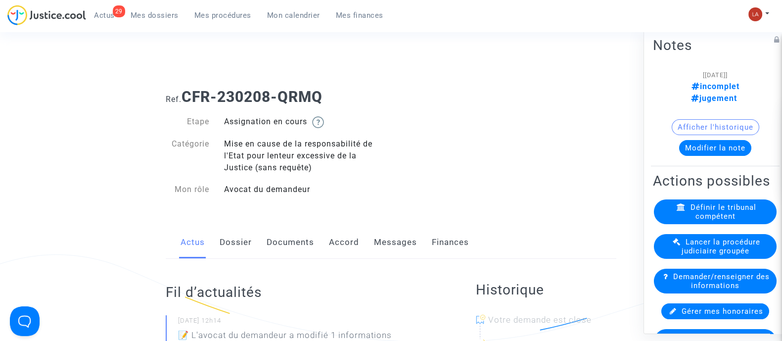
click at [271, 240] on link "Documents" at bounding box center [291, 242] width 48 height 33
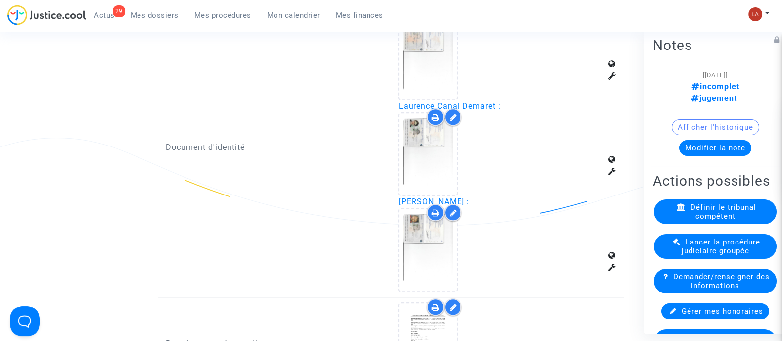
scroll to position [1670, 0]
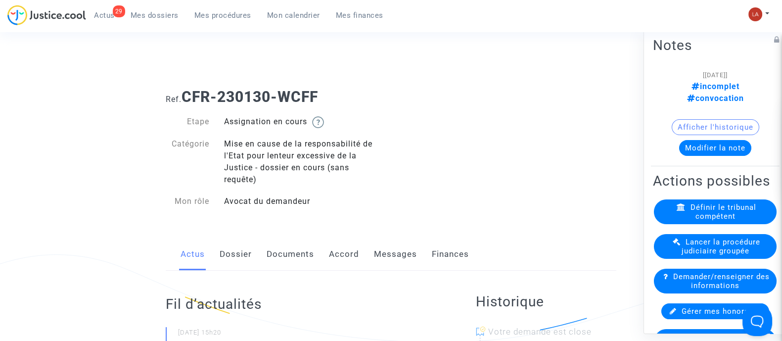
click at [304, 266] on link "Documents" at bounding box center [291, 254] width 48 height 33
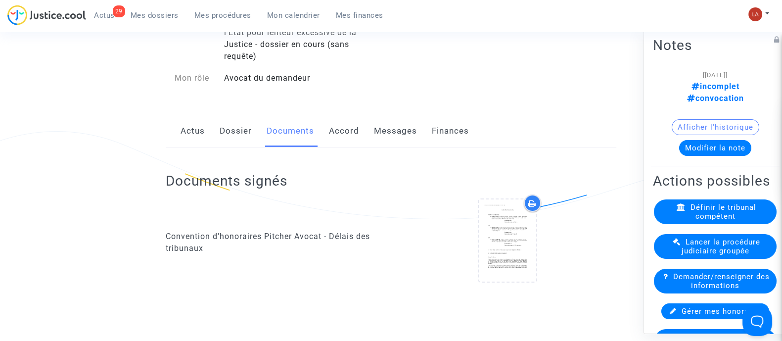
click at [246, 131] on link "Dossier" at bounding box center [236, 131] width 32 height 33
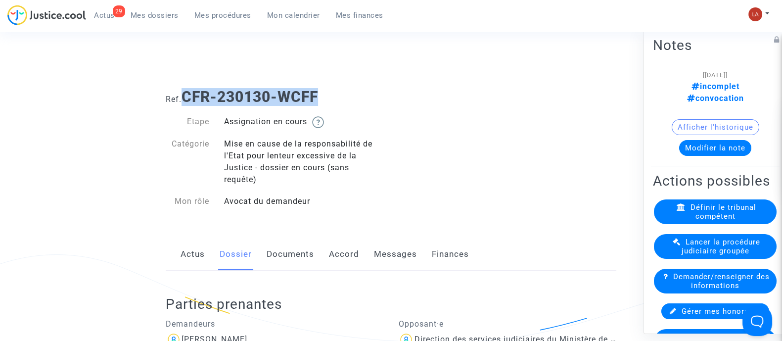
drag, startPoint x: 346, startPoint y: 98, endPoint x: 188, endPoint y: 93, distance: 158.5
click at [188, 93] on h1 "Ref. CFR-230130-WCFF" at bounding box center [391, 97] width 451 height 18
copy b "CFR-230130-WCFF"
click at [369, 255] on div "Actus Dossier Documents Accord Messages Finances" at bounding box center [391, 254] width 451 height 33
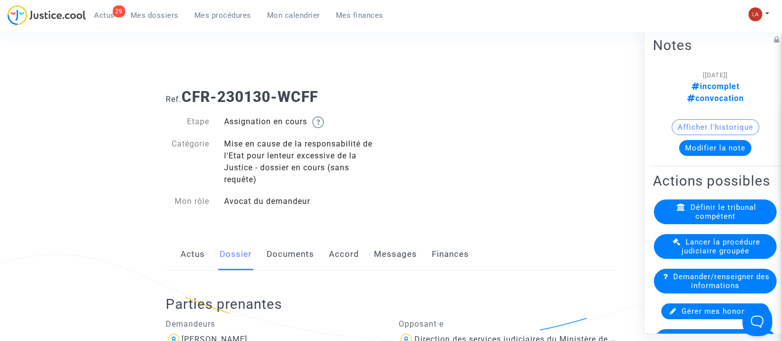
click at [381, 254] on link "Messages" at bounding box center [395, 254] width 43 height 33
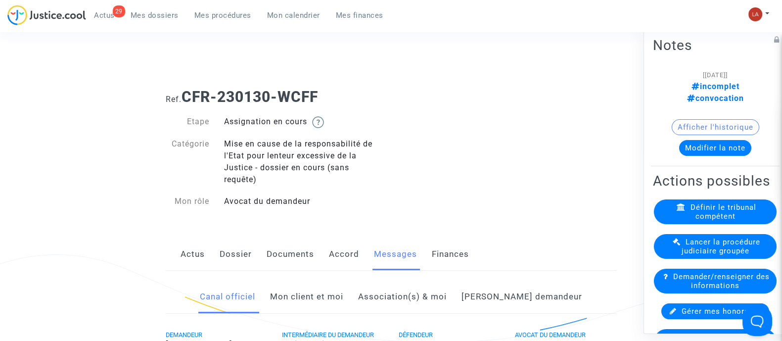
click at [312, 305] on link "Mon client et moi" at bounding box center [306, 297] width 73 height 33
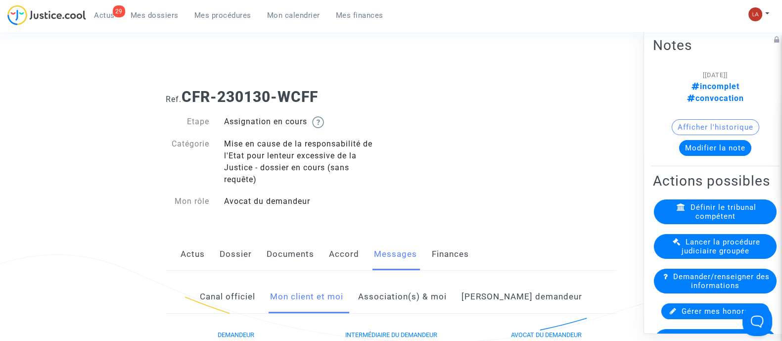
scroll to position [309, 0]
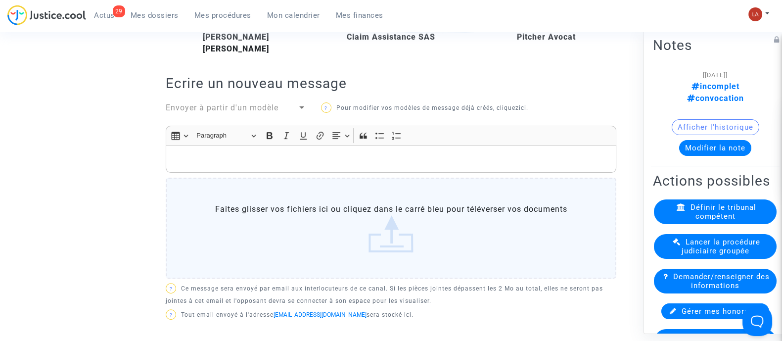
click at [275, 112] on div "Envoyer à partir d'un modèle" at bounding box center [232, 108] width 132 height 12
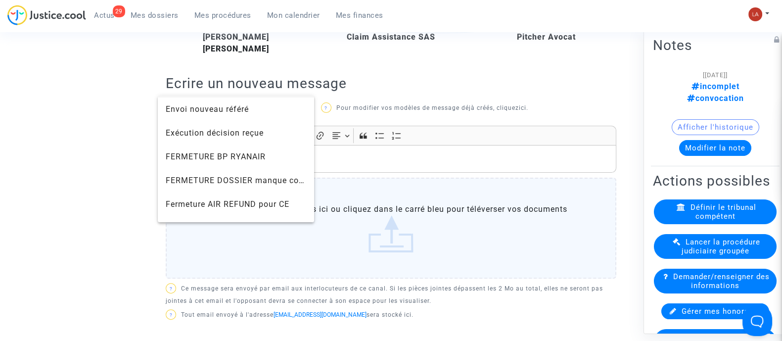
scroll to position [742, 0]
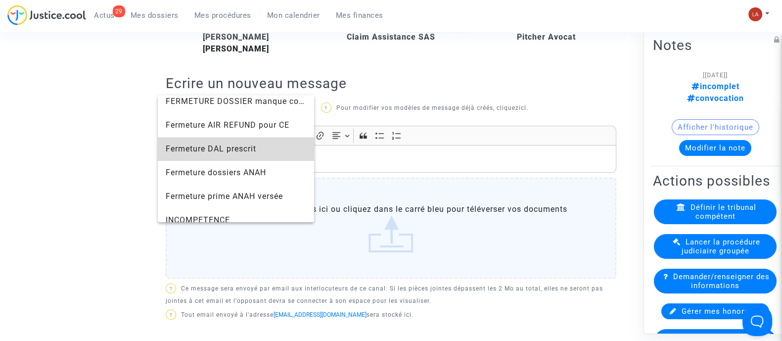
click at [264, 141] on span "Fermeture DAL prescrit" at bounding box center [236, 149] width 141 height 24
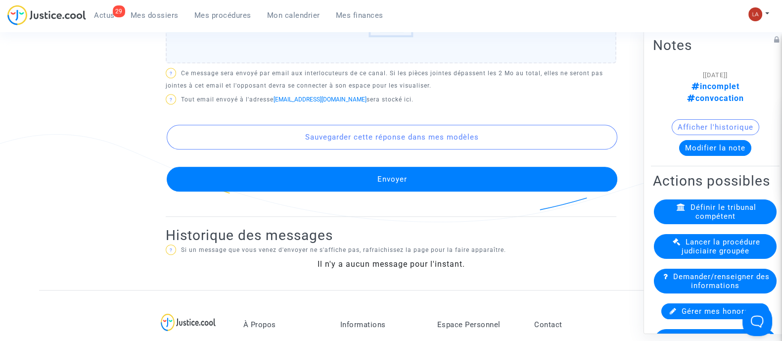
scroll to position [1114, 0]
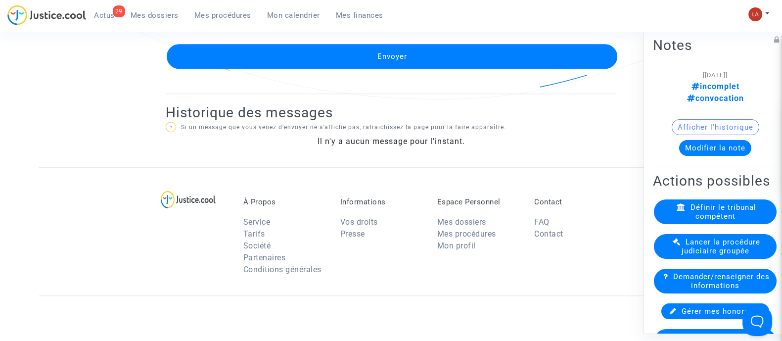
click at [425, 68] on button "Envoyer" at bounding box center [392, 56] width 451 height 25
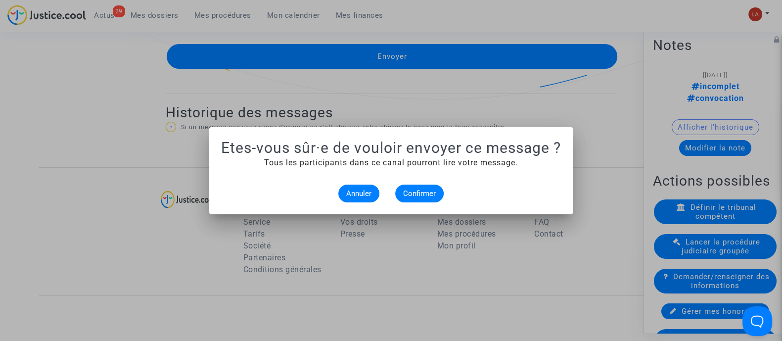
scroll to position [0, 0]
click at [417, 177] on alert-dialogs "Etes-vous sûr·e de vouloir envoyer ce message ? Tous les participants dans ce c…" at bounding box center [391, 170] width 340 height 63
click at [420, 187] on button "Confirmer" at bounding box center [419, 194] width 49 height 18
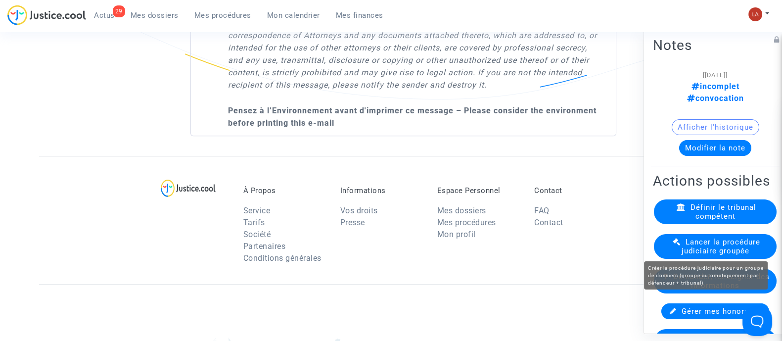
scroll to position [123, 0]
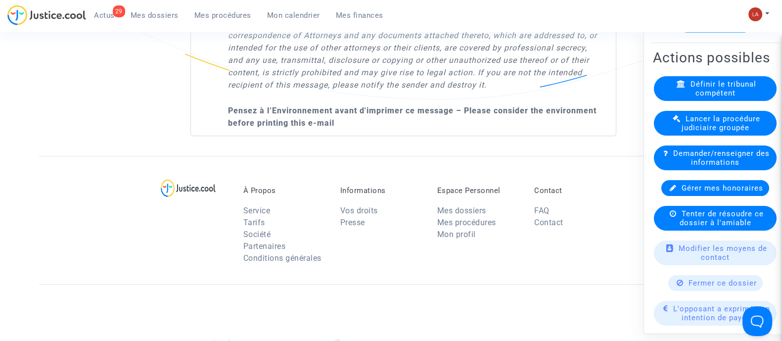
click at [697, 281] on span "Fermer ce dossier" at bounding box center [723, 282] width 68 height 9
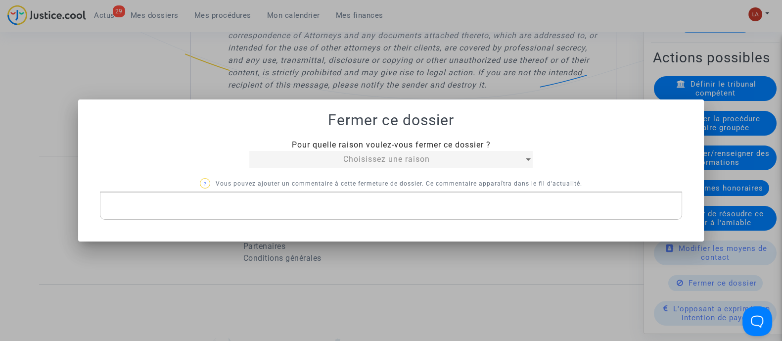
click at [385, 157] on span "Choisissez une raison" at bounding box center [386, 158] width 87 height 9
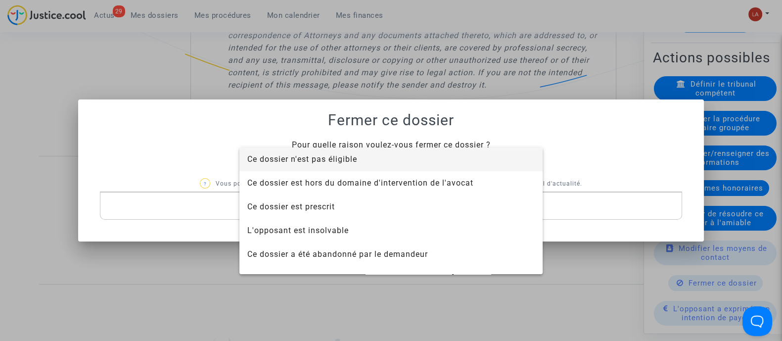
click at [350, 162] on span "Ce dossier n'est pas éligible" at bounding box center [302, 158] width 110 height 9
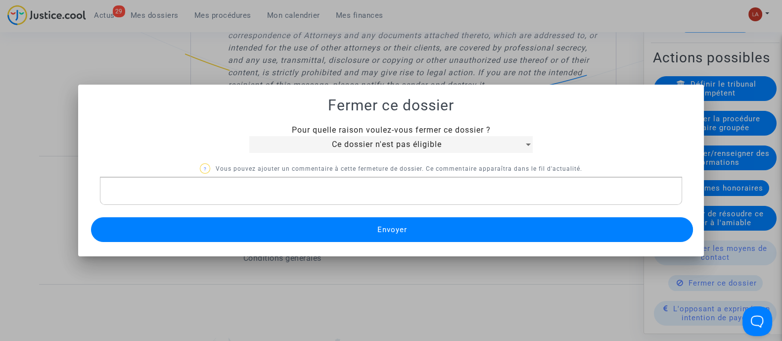
click at [353, 149] on span "Ce dossier n'est pas éligible" at bounding box center [387, 144] width 110 height 9
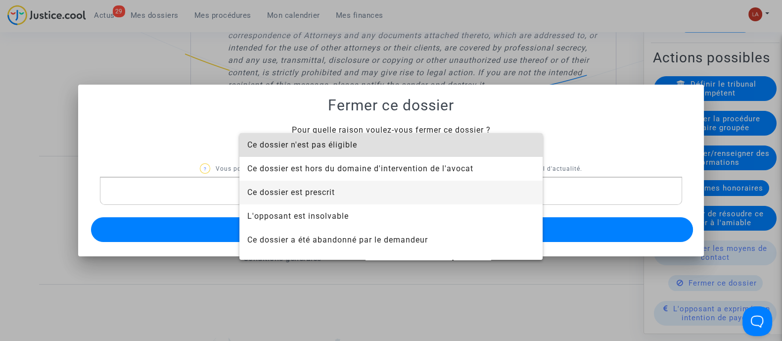
click at [341, 195] on span "Ce dossier est prescrit" at bounding box center [391, 193] width 288 height 24
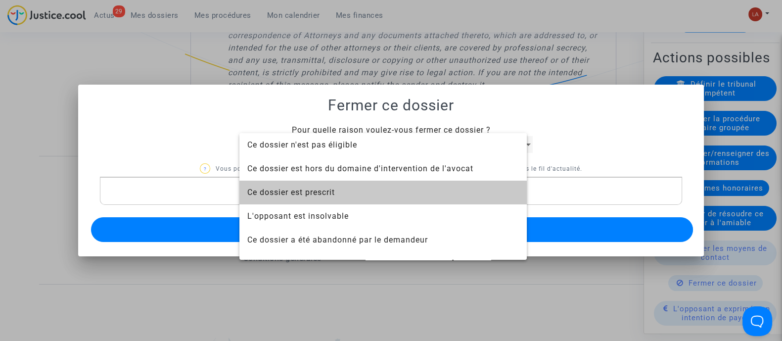
click at [339, 219] on button "Envoyer" at bounding box center [392, 229] width 602 height 25
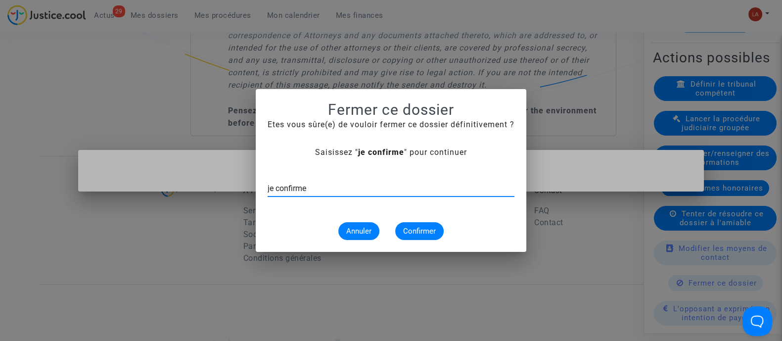
type input "je confirme"
click at [413, 232] on span "Confirmer" at bounding box center [419, 231] width 33 height 9
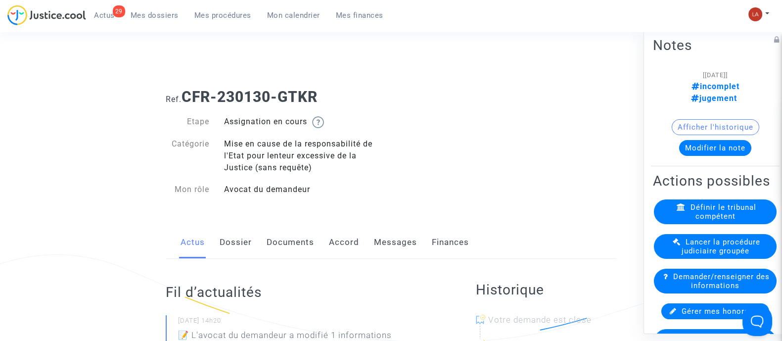
click at [300, 232] on link "Documents" at bounding box center [291, 242] width 48 height 33
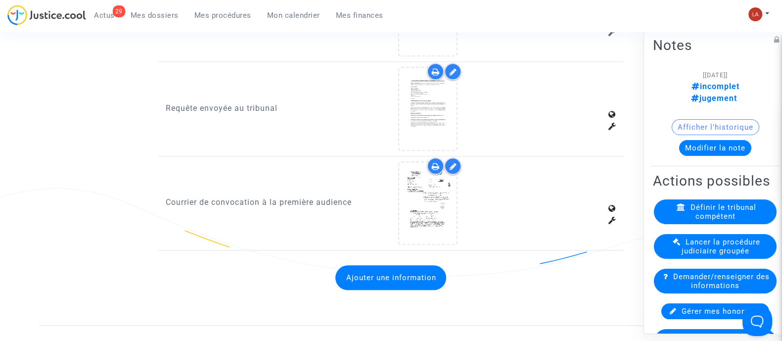
scroll to position [1423, 0]
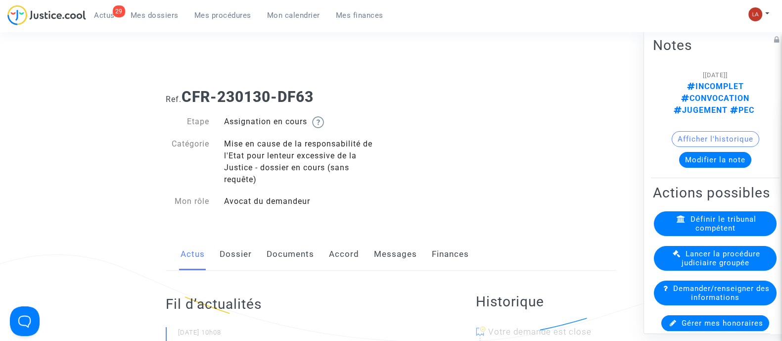
click at [290, 243] on link "Documents" at bounding box center [291, 254] width 48 height 33
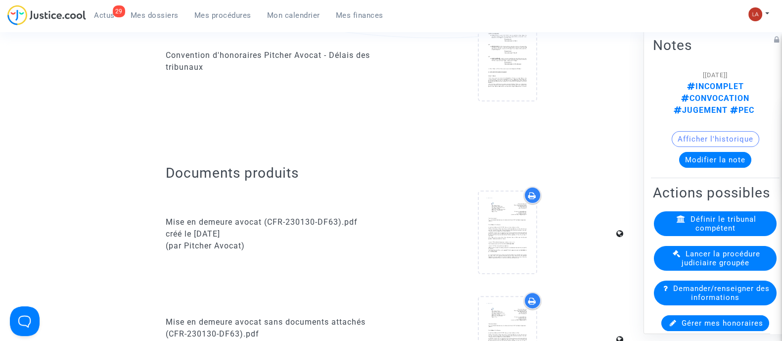
scroll to position [123, 0]
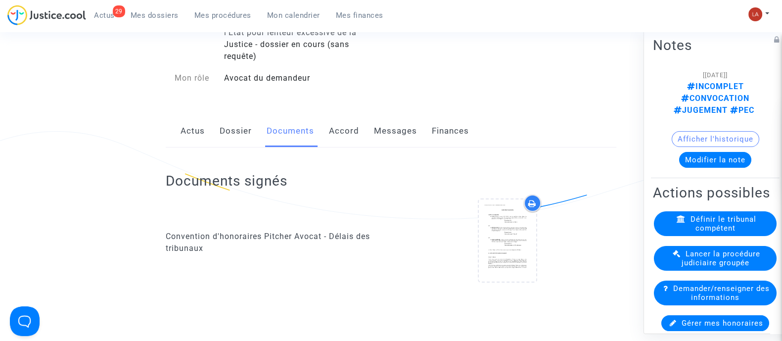
click at [244, 122] on link "Dossier" at bounding box center [236, 131] width 32 height 33
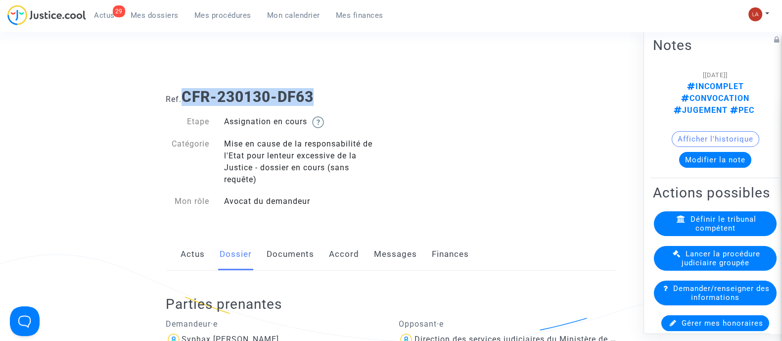
drag, startPoint x: 325, startPoint y: 95, endPoint x: 191, endPoint y: 96, distance: 134.1
click at [188, 97] on h1 "Ref. CFR-230130-DF63" at bounding box center [391, 97] width 451 height 18
copy b "CFR-230130-DF63"
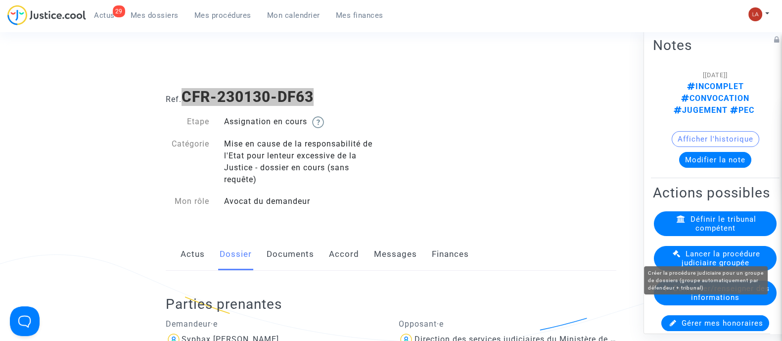
scroll to position [123, 0]
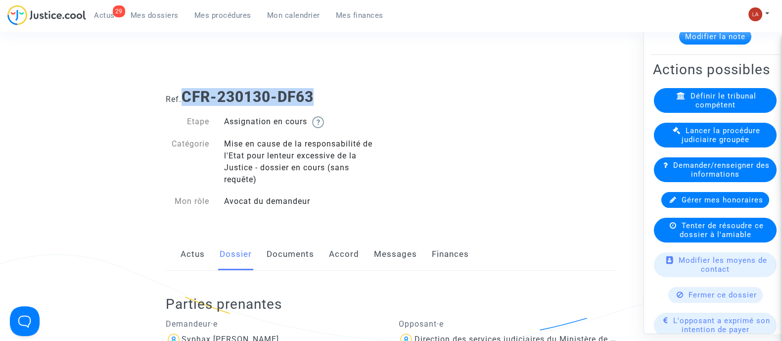
click at [412, 251] on link "Messages" at bounding box center [395, 254] width 43 height 33
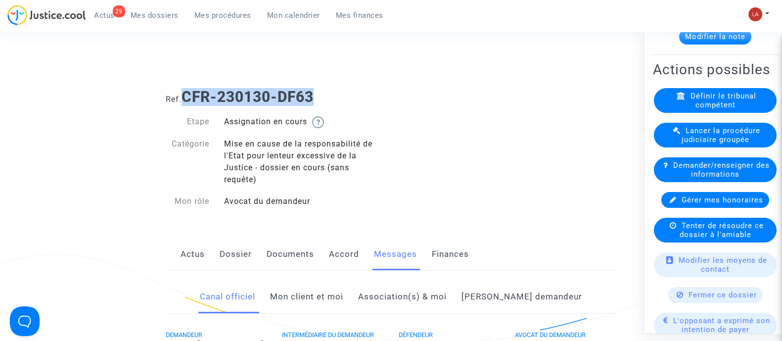
click at [343, 300] on link "Mon client et moi" at bounding box center [306, 297] width 73 height 33
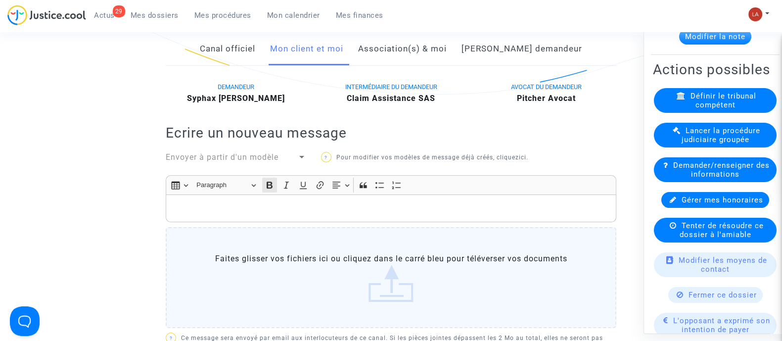
scroll to position [247, 0]
click at [240, 152] on div "Envoyer à partir d'un modèle" at bounding box center [232, 158] width 132 height 12
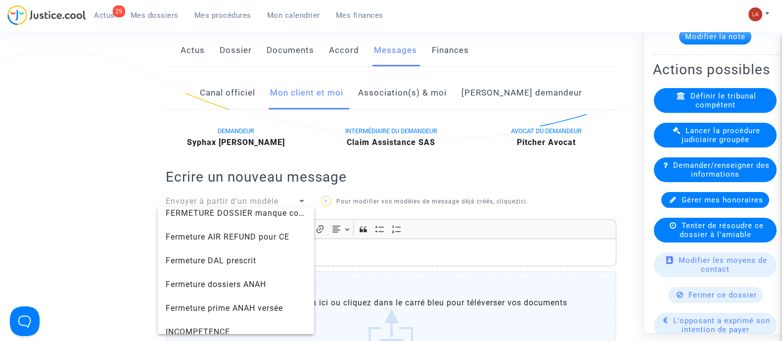
scroll to position [186, 0]
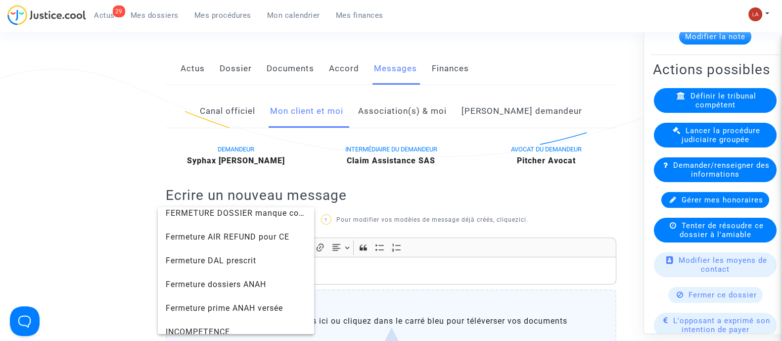
click at [289, 65] on div at bounding box center [391, 170] width 782 height 341
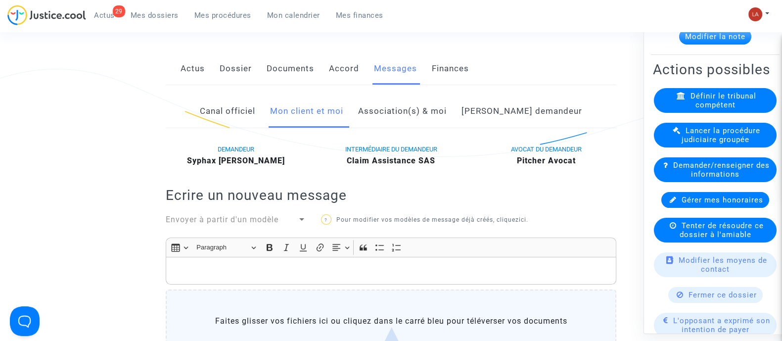
click at [282, 65] on link "Documents" at bounding box center [291, 68] width 48 height 33
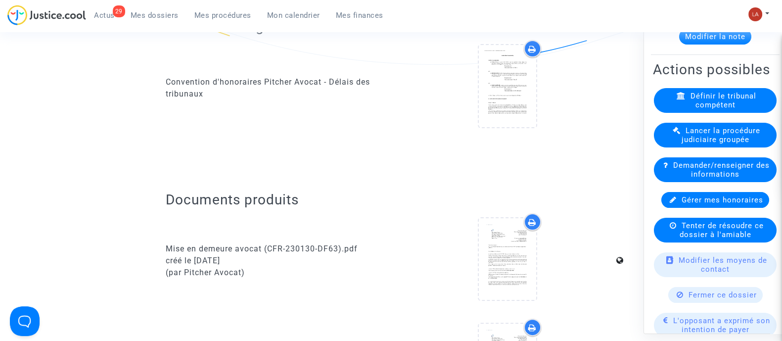
scroll to position [186, 0]
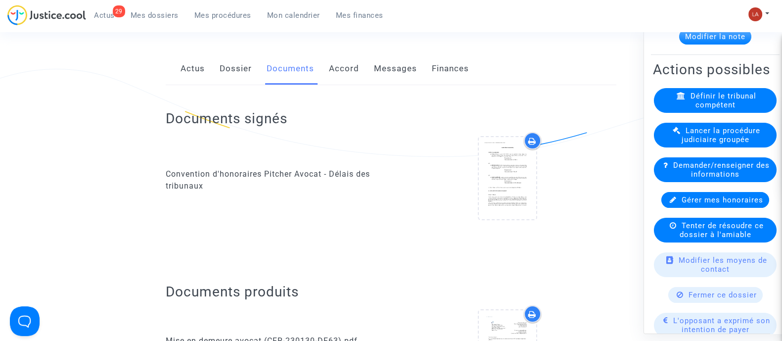
click at [402, 79] on link "Messages" at bounding box center [395, 68] width 43 height 33
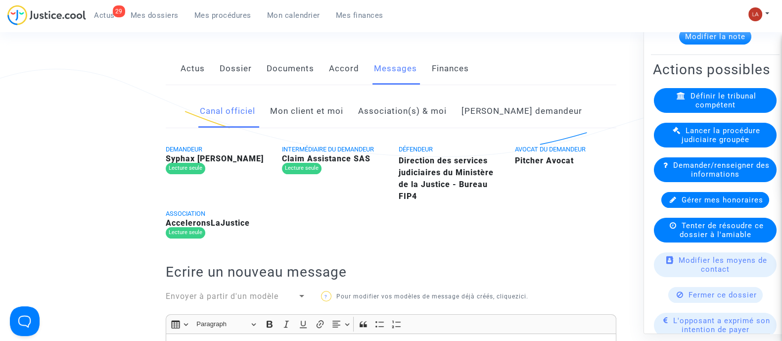
click at [341, 117] on link "Mon client et moi" at bounding box center [306, 111] width 73 height 33
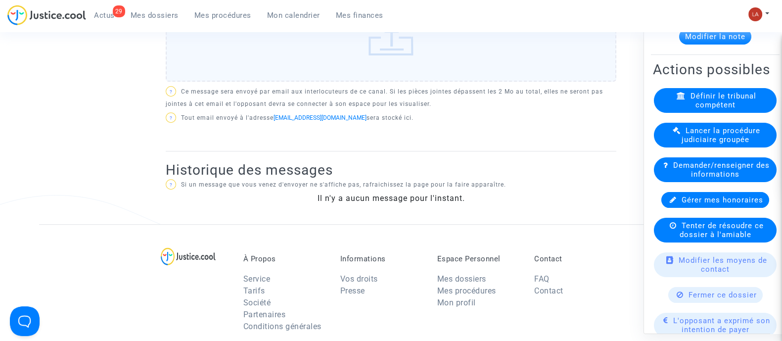
scroll to position [309, 0]
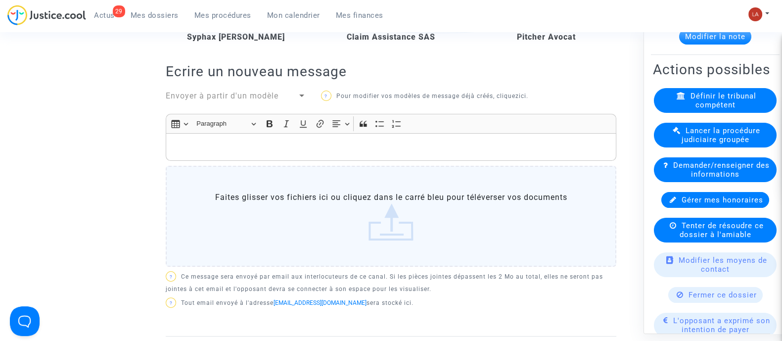
click at [245, 92] on span "Envoyer à partir d'un modèle" at bounding box center [222, 95] width 113 height 9
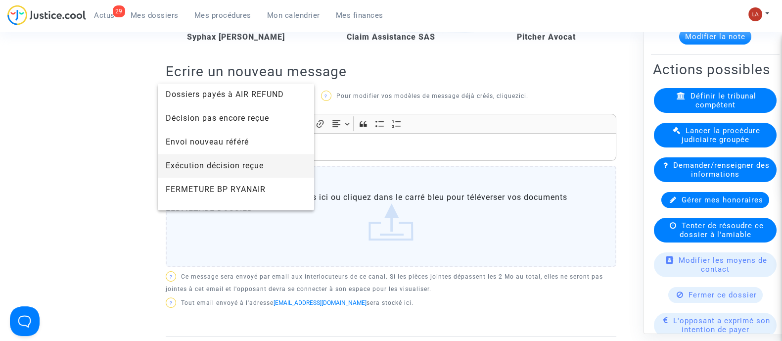
scroll to position [742, 0]
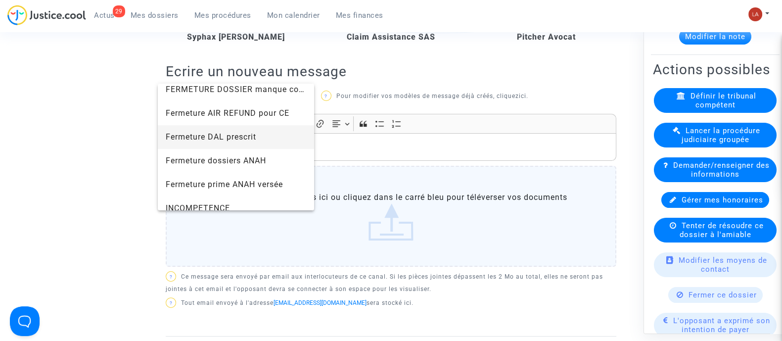
click at [267, 138] on span "Fermeture DAL prescrit" at bounding box center [236, 137] width 141 height 24
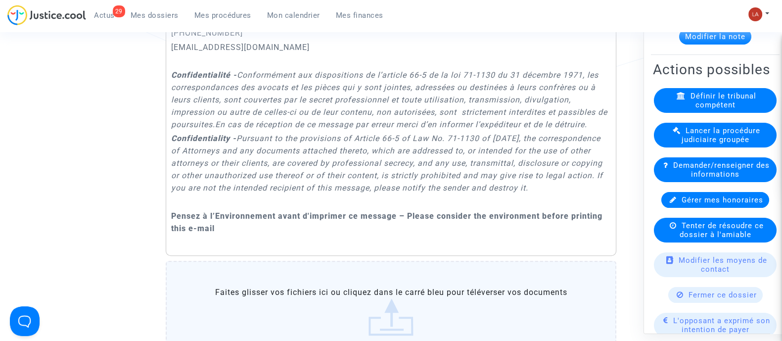
scroll to position [927, 0]
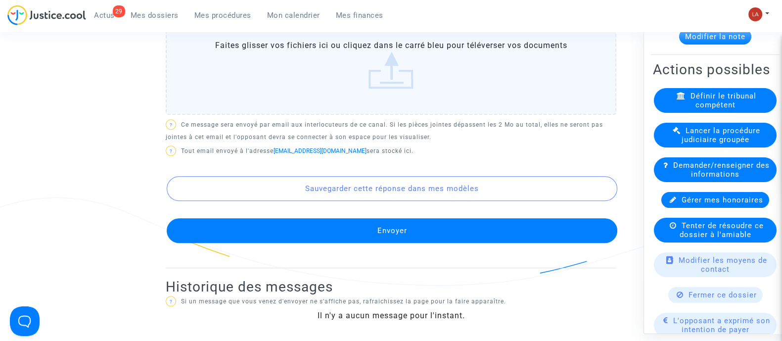
click at [372, 240] on button "Envoyer" at bounding box center [392, 230] width 451 height 25
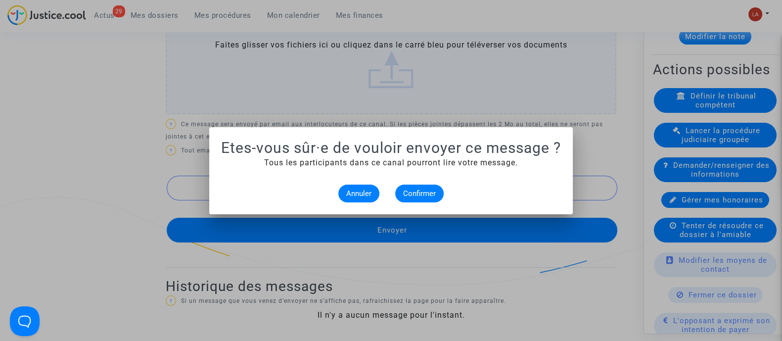
scroll to position [0, 0]
click at [416, 202] on mat-dialog-container "Etes-vous sûr·e de vouloir envoyer ce message ? Tous les participants dans ce c…" at bounding box center [391, 170] width 364 height 87
click at [398, 199] on button "Confirmer" at bounding box center [419, 194] width 49 height 18
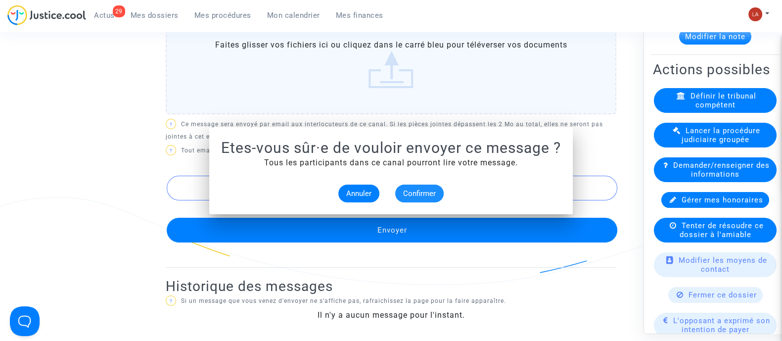
scroll to position [927, 0]
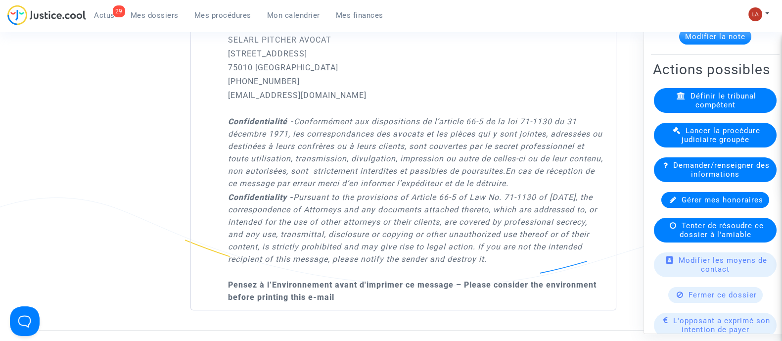
click at [715, 287] on div "Fermer ce dossier" at bounding box center [716, 295] width 95 height 16
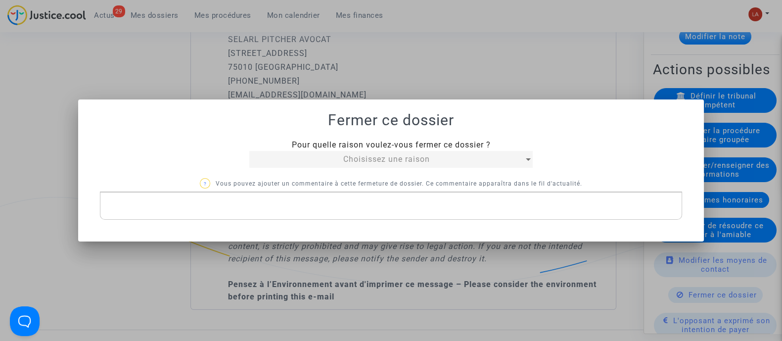
scroll to position [0, 0]
click at [335, 161] on div "Choisissez une raison" at bounding box center [386, 159] width 275 height 12
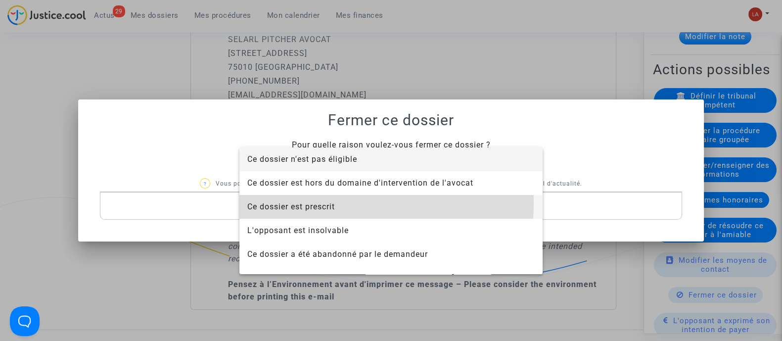
click at [332, 204] on span "Ce dossier est prescrit" at bounding box center [291, 206] width 88 height 9
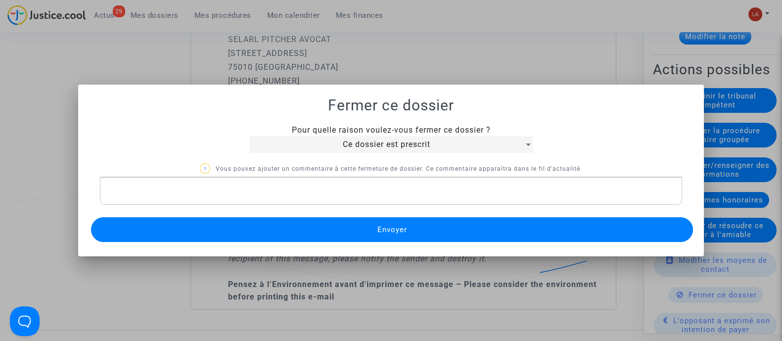
click at [332, 221] on button "Envoyer" at bounding box center [392, 229] width 602 height 25
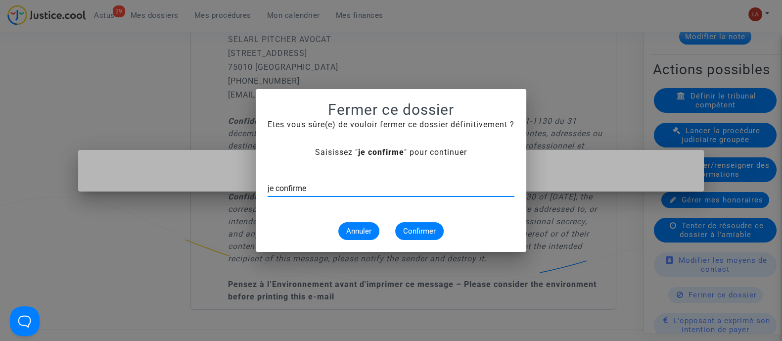
type input "je confirme"
click at [436, 224] on button "Confirmer" at bounding box center [419, 231] width 49 height 18
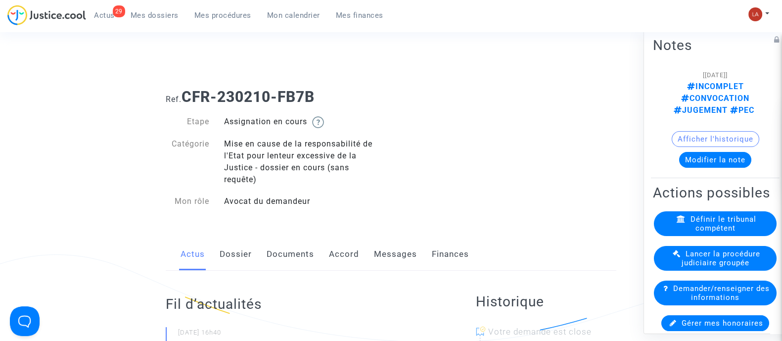
click at [248, 258] on link "Dossier" at bounding box center [236, 254] width 32 height 33
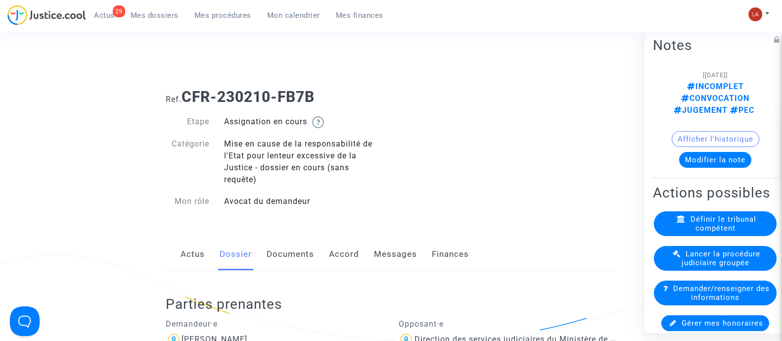
click at [280, 247] on link "Documents" at bounding box center [291, 254] width 48 height 33
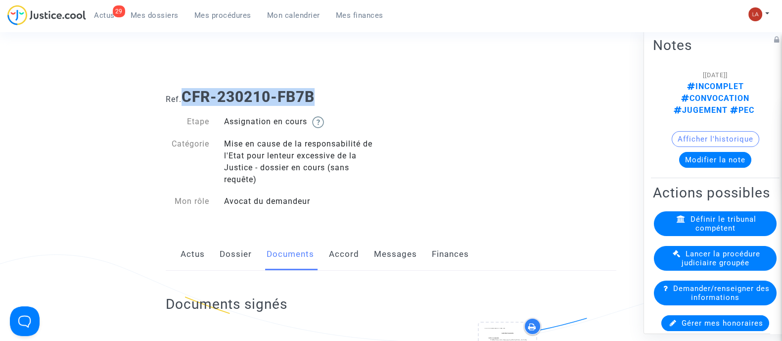
drag, startPoint x: 325, startPoint y: 96, endPoint x: 187, endPoint y: 98, distance: 138.1
click at [187, 98] on h1 "Ref. CFR-230210-FB7B" at bounding box center [391, 97] width 451 height 18
copy b "CFR-230210-FB7B"
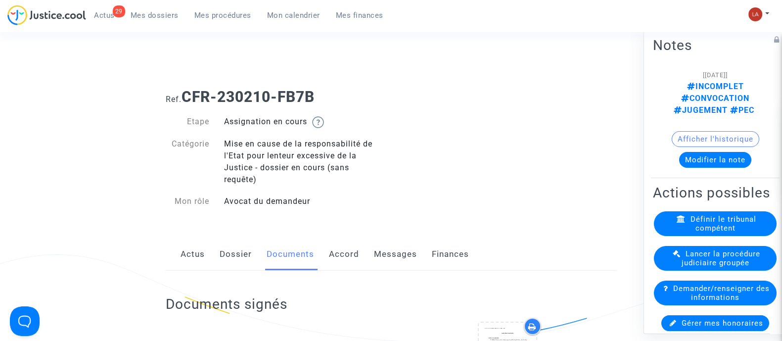
click at [406, 254] on link "Messages" at bounding box center [395, 254] width 43 height 33
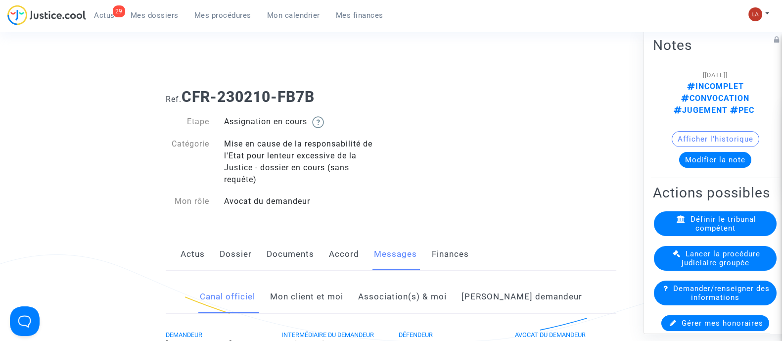
click at [324, 298] on link "Mon client et moi" at bounding box center [306, 297] width 73 height 33
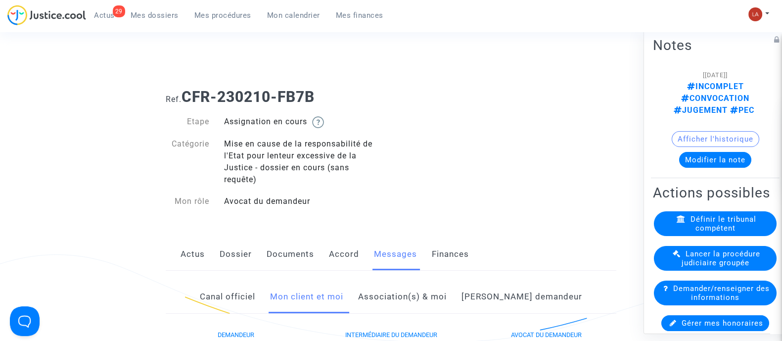
scroll to position [309, 0]
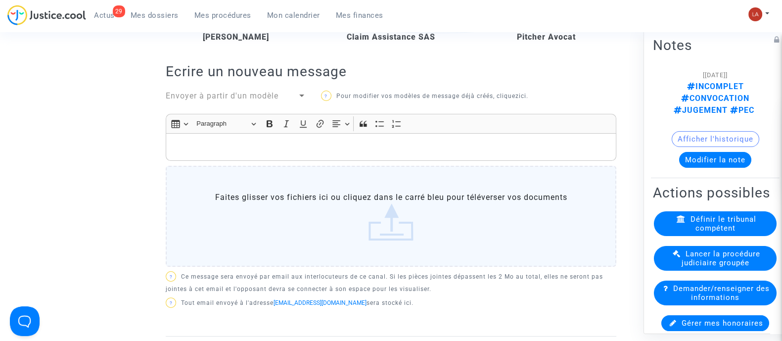
click at [238, 93] on span "Envoyer à partir d'un modèle" at bounding box center [222, 95] width 113 height 9
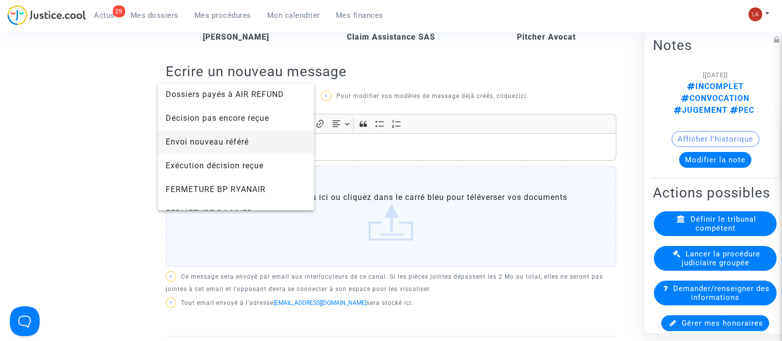
scroll to position [681, 0]
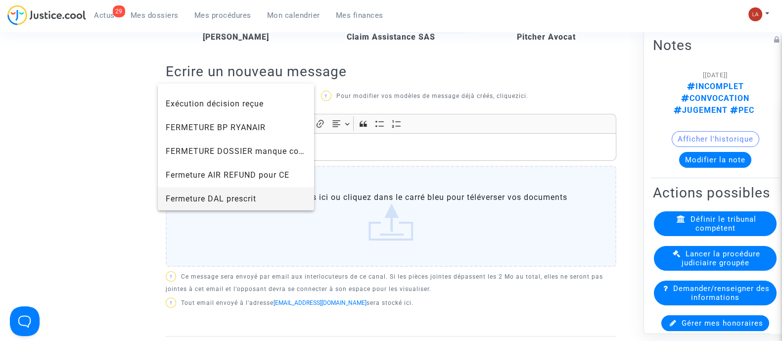
click at [252, 194] on span "Fermeture DAL prescrit" at bounding box center [211, 198] width 91 height 9
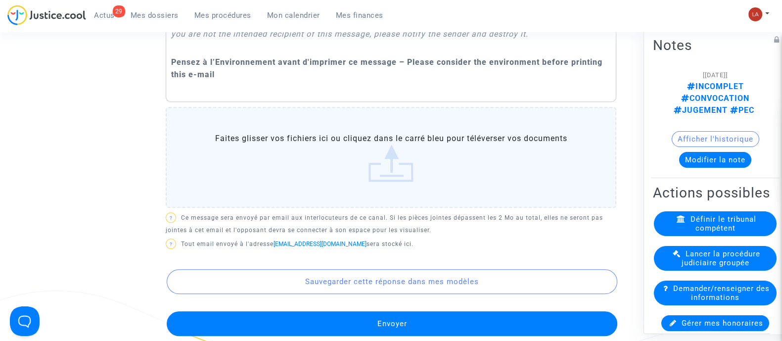
scroll to position [866, 0]
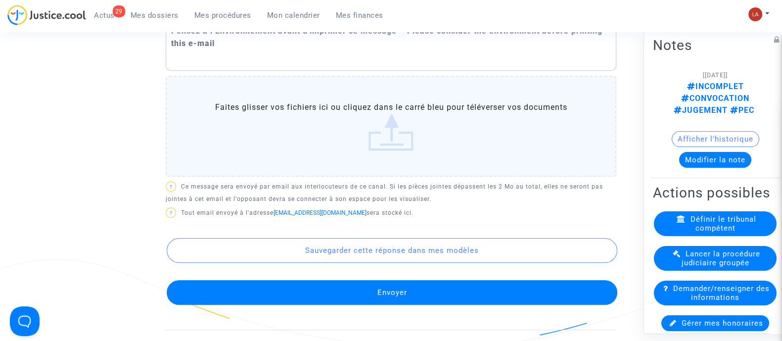
drag, startPoint x: 393, startPoint y: 286, endPoint x: 392, endPoint y: 298, distance: 11.9
click at [393, 287] on div "Sauvegarder cette réponse dans mes modèles Envoyer" at bounding box center [391, 263] width 451 height 84
click at [391, 299] on button "Envoyer" at bounding box center [392, 292] width 451 height 25
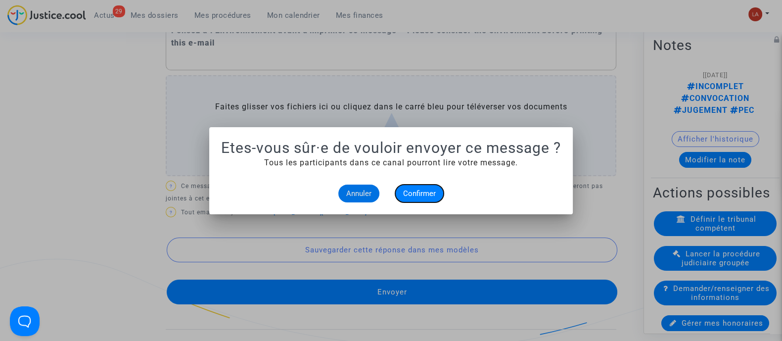
click at [411, 195] on span "Confirmer" at bounding box center [419, 193] width 33 height 9
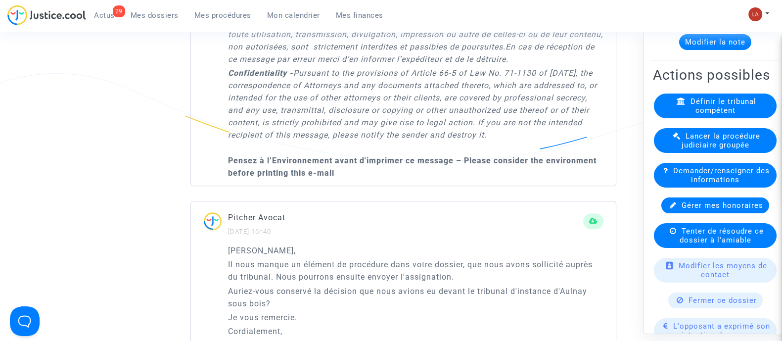
scroll to position [186, 0]
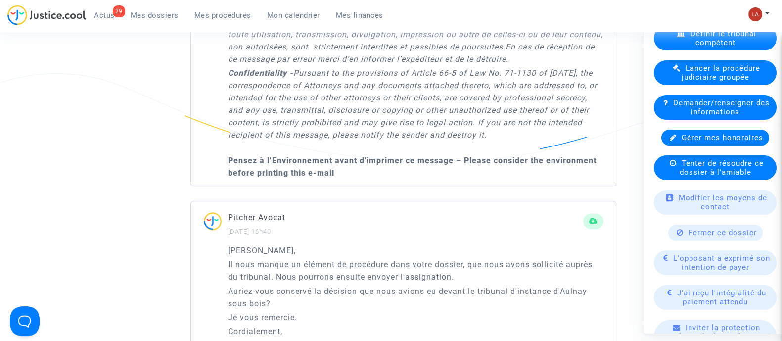
click at [698, 228] on span "Fermer ce dossier" at bounding box center [723, 232] width 68 height 9
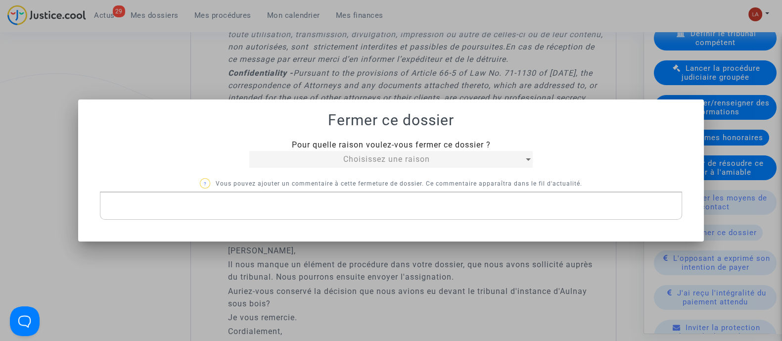
click at [388, 161] on span "Choisissez une raison" at bounding box center [386, 158] width 87 height 9
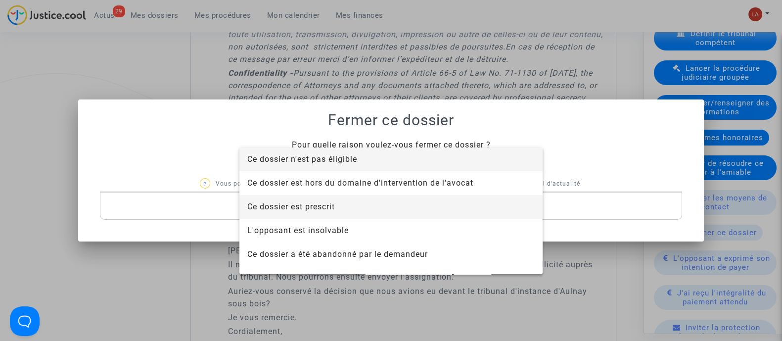
click at [401, 207] on span "Ce dossier est prescrit" at bounding box center [391, 207] width 288 height 24
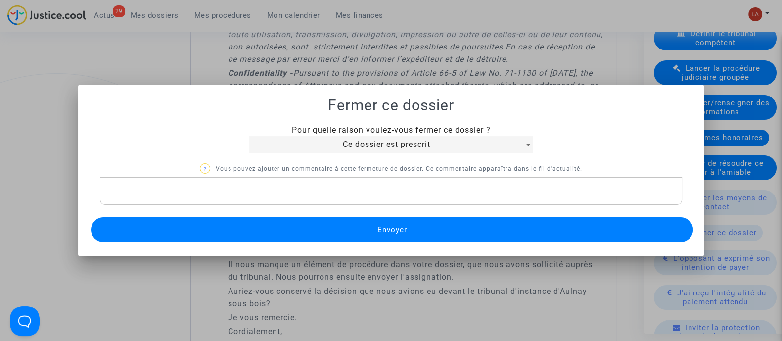
click at [383, 231] on span "Envoyer" at bounding box center [392, 229] width 30 height 9
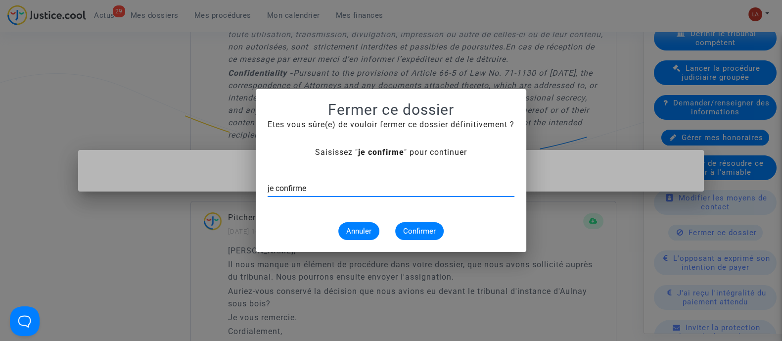
type input "je confirme"
click at [422, 230] on span "Confirmer" at bounding box center [419, 231] width 33 height 9
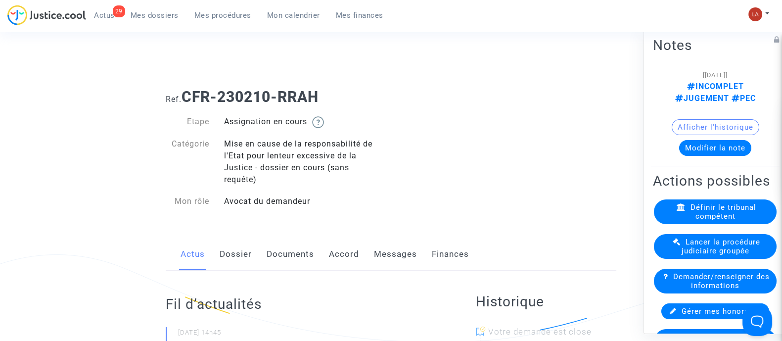
click at [235, 247] on link "Dossier" at bounding box center [236, 254] width 32 height 33
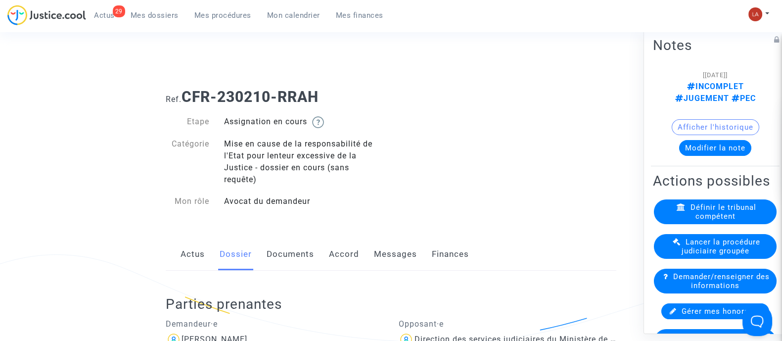
click at [291, 249] on link "Documents" at bounding box center [291, 254] width 48 height 33
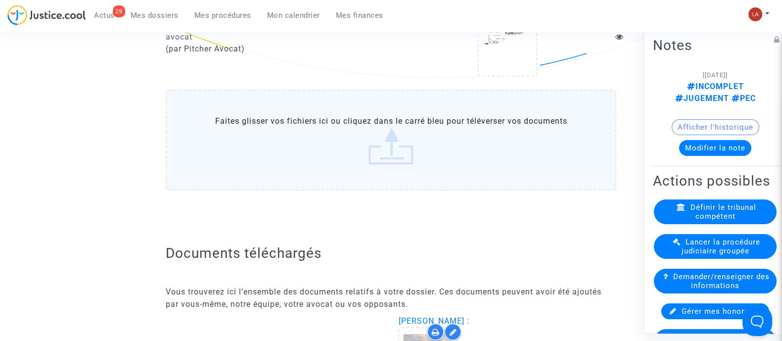
scroll to position [927, 0]
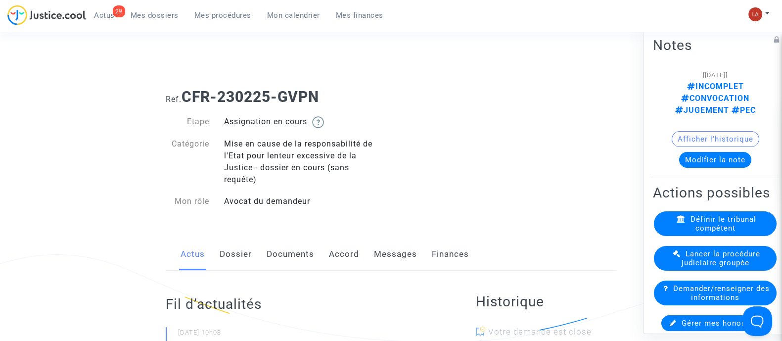
click at [282, 248] on link "Documents" at bounding box center [291, 254] width 48 height 33
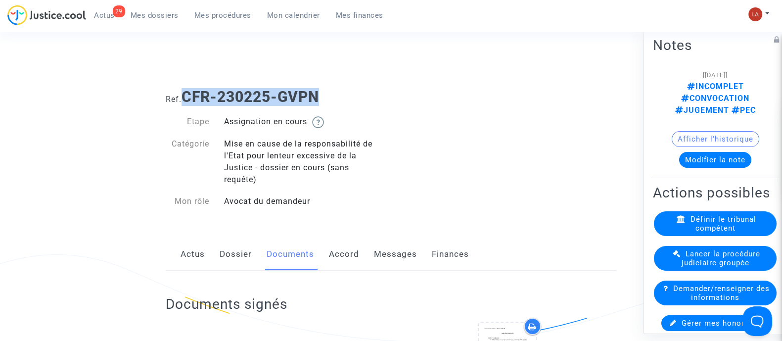
drag, startPoint x: 325, startPoint y: 90, endPoint x: 192, endPoint y: 88, distance: 132.7
click at [187, 90] on h1 "Ref. CFR-230225-GVPN" at bounding box center [391, 97] width 451 height 18
copy b "CFR-230225-GVPN"
click at [408, 251] on link "Messages" at bounding box center [395, 254] width 43 height 33
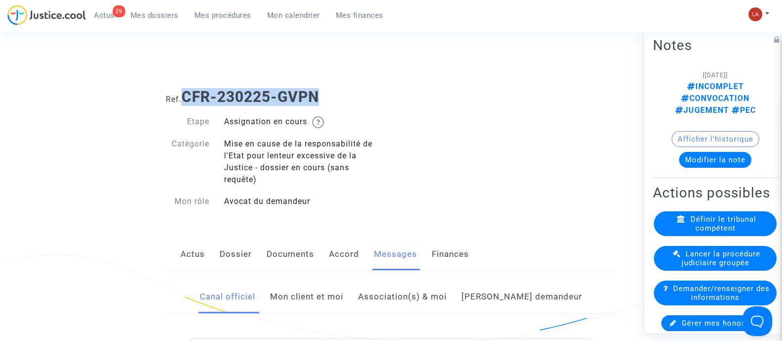
click at [343, 295] on link "Mon client et moi" at bounding box center [306, 297] width 73 height 33
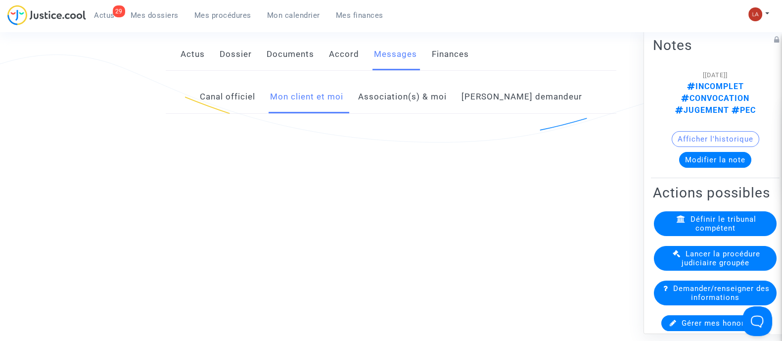
scroll to position [123, 0]
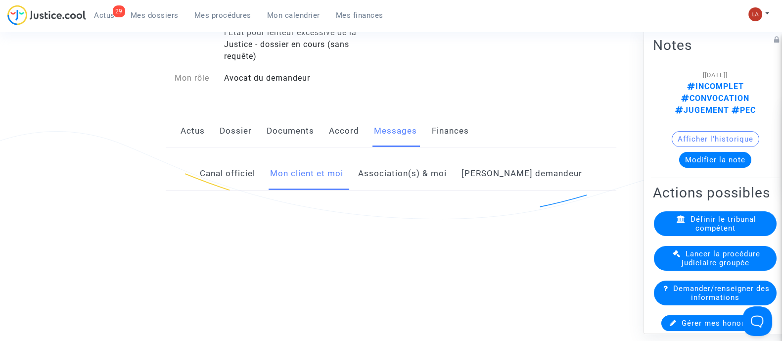
click at [255, 163] on link "Canal officiel" at bounding box center [227, 173] width 55 height 33
click at [331, 164] on link "Mon client et moi" at bounding box center [306, 173] width 73 height 33
click at [330, 164] on link "Mon client et moi" at bounding box center [306, 173] width 73 height 33
click at [241, 169] on link "Canal officiel" at bounding box center [227, 173] width 55 height 33
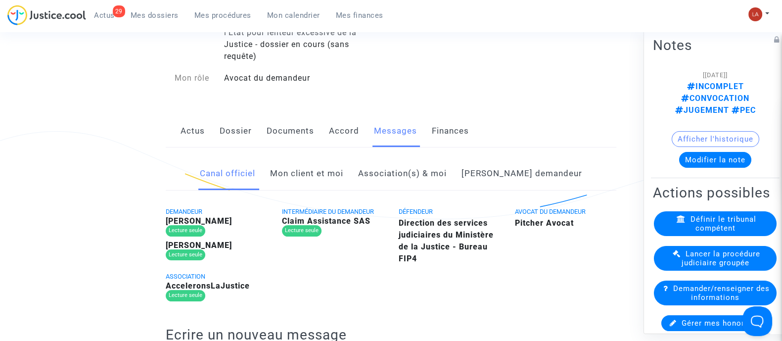
click at [325, 172] on link "Mon client et moi" at bounding box center [306, 173] width 73 height 33
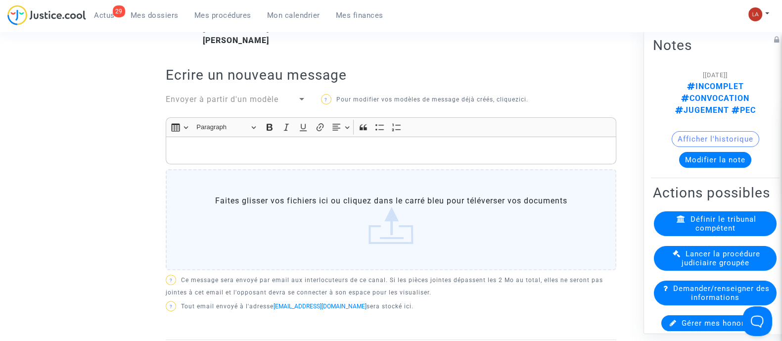
scroll to position [309, 0]
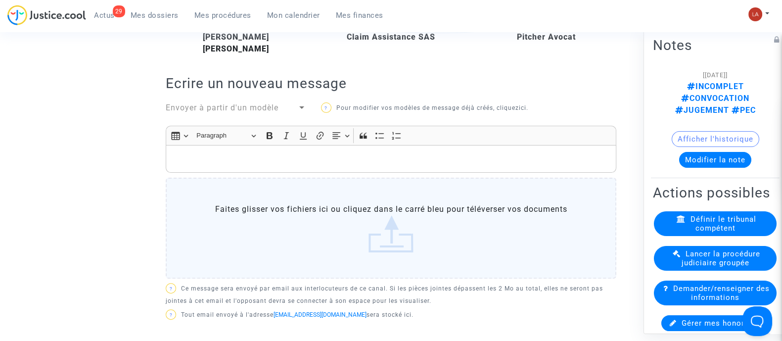
click at [238, 113] on div "Envoyer à partir d'un modèle" at bounding box center [232, 108] width 132 height 12
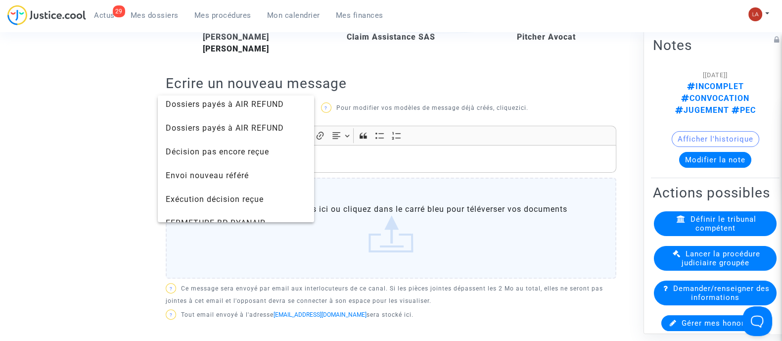
scroll to position [742, 0]
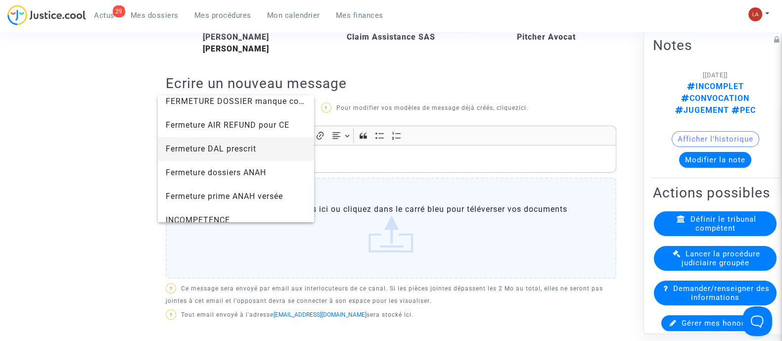
click at [260, 139] on span "Fermeture DAL prescrit" at bounding box center [236, 149] width 141 height 24
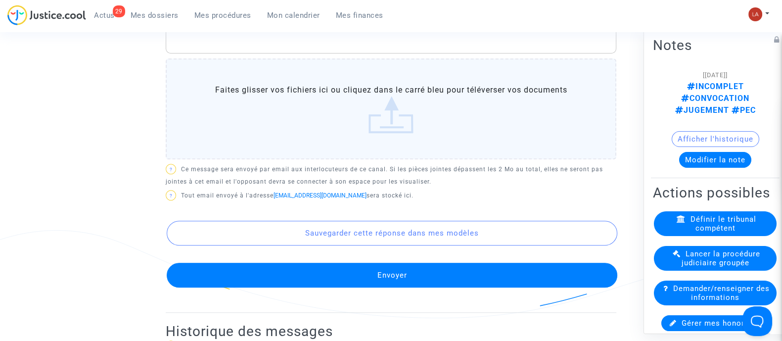
scroll to position [927, 0]
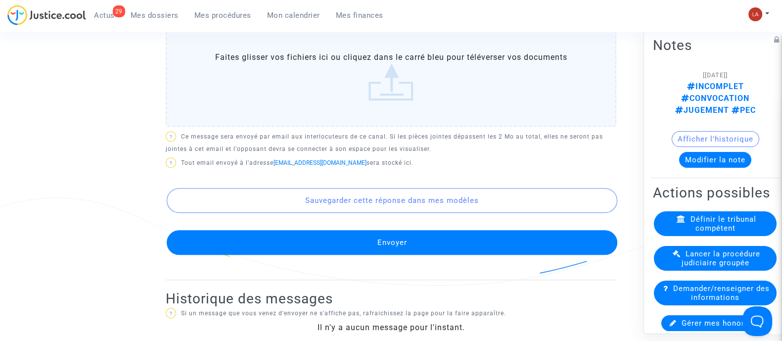
drag, startPoint x: 405, startPoint y: 238, endPoint x: 405, endPoint y: 244, distance: 5.9
click at [405, 239] on div "Sauvegarder cette réponse dans mes modèles Envoyer" at bounding box center [391, 213] width 451 height 84
click at [404, 246] on button "Envoyer" at bounding box center [392, 242] width 451 height 25
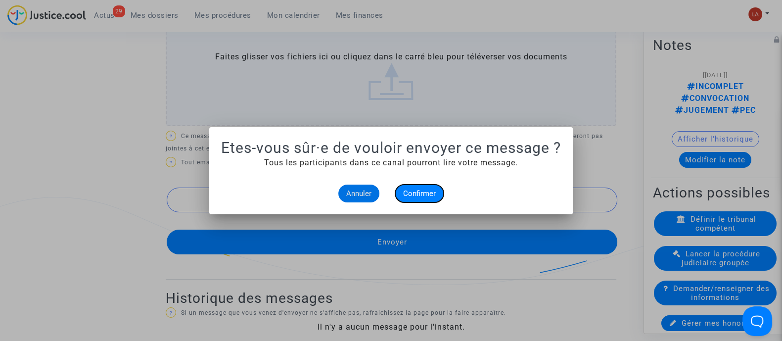
click at [423, 194] on span "Confirmer" at bounding box center [419, 193] width 33 height 9
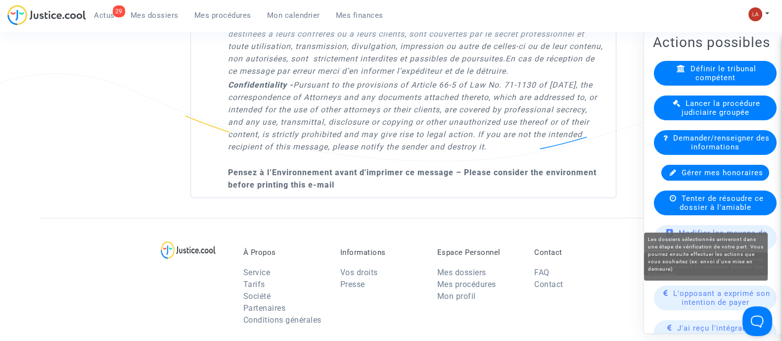
scroll to position [247, 0]
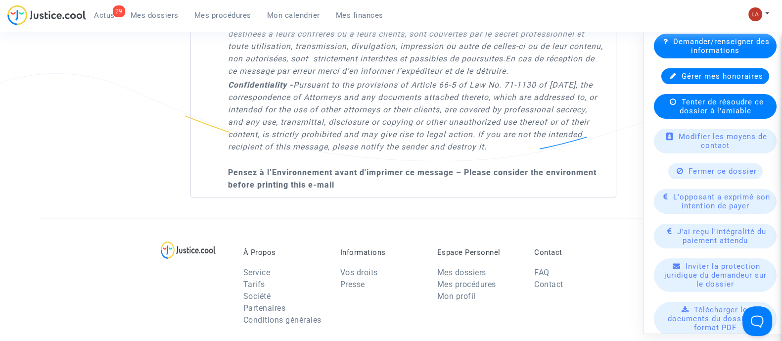
click at [693, 166] on span "Fermer ce dossier" at bounding box center [723, 170] width 68 height 9
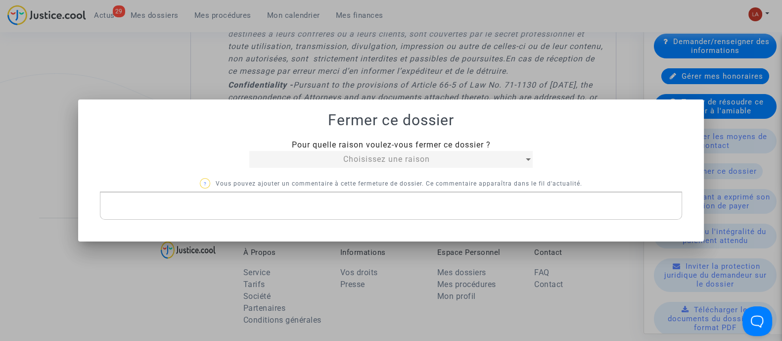
scroll to position [0, 0]
click at [326, 152] on mat-select "Choisissez une raison" at bounding box center [391, 159] width 284 height 17
click at [326, 154] on div "Choisissez une raison" at bounding box center [386, 159] width 275 height 12
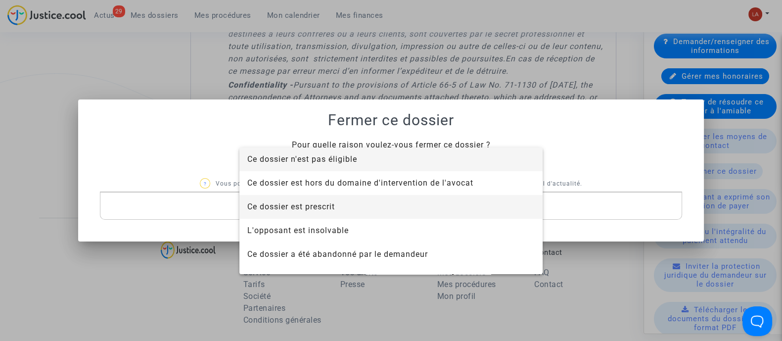
click at [334, 206] on span "Ce dossier est prescrit" at bounding box center [291, 206] width 88 height 9
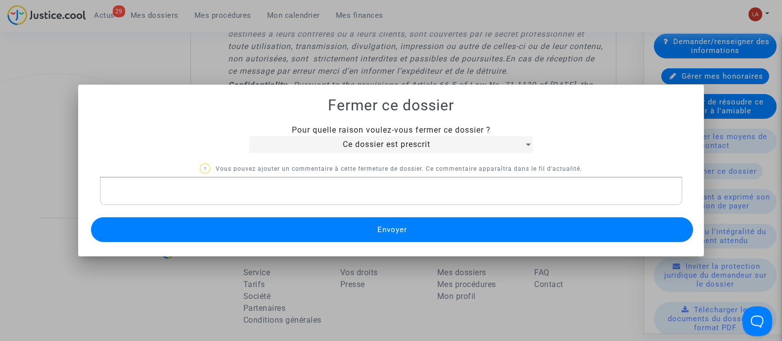
click at [333, 213] on div "Pour quelle raison voulez-vous fermer ce dossier ? Ce dossier est prescrit ? Vo…" at bounding box center [391, 184] width 602 height 120
click at [330, 223] on button "Envoyer" at bounding box center [392, 229] width 602 height 25
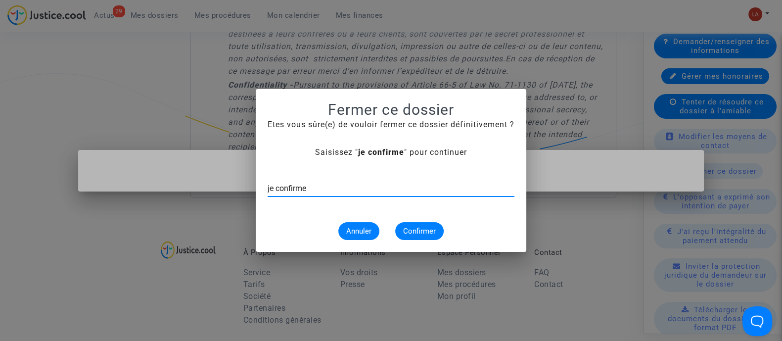
type input "je confirme"
click at [408, 225] on button "Confirmer" at bounding box center [419, 231] width 49 height 18
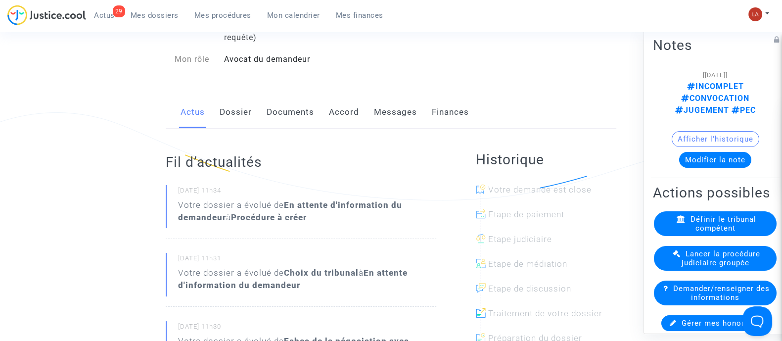
scroll to position [61, 0]
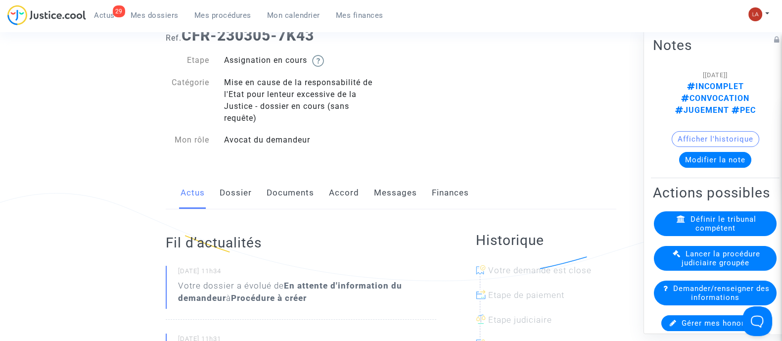
click at [279, 188] on link "Documents" at bounding box center [291, 193] width 48 height 33
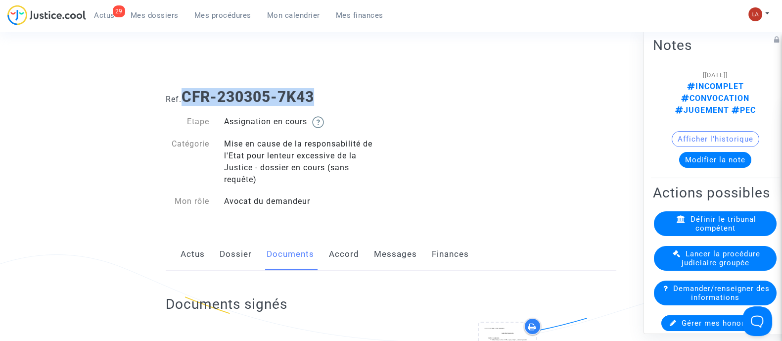
drag, startPoint x: 337, startPoint y: 90, endPoint x: 186, endPoint y: 95, distance: 150.5
click at [186, 95] on h1 "Ref. CFR-230305-7K43" at bounding box center [391, 97] width 451 height 18
copy b "CFR-230305-7K43"
click at [374, 246] on link "Messages" at bounding box center [395, 254] width 43 height 33
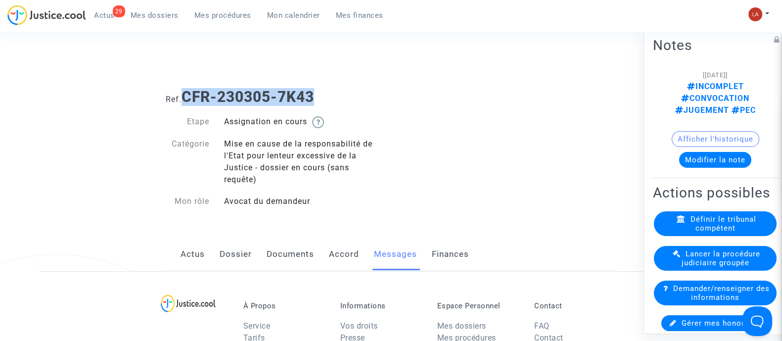
click at [381, 246] on link "Messages" at bounding box center [395, 254] width 43 height 33
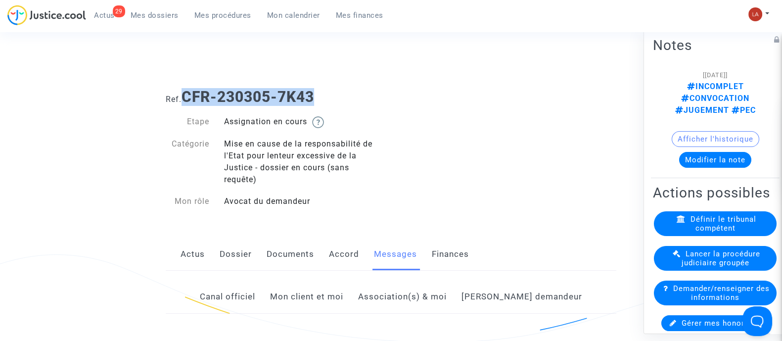
click at [335, 292] on link "Mon client et moi" at bounding box center [306, 297] width 73 height 33
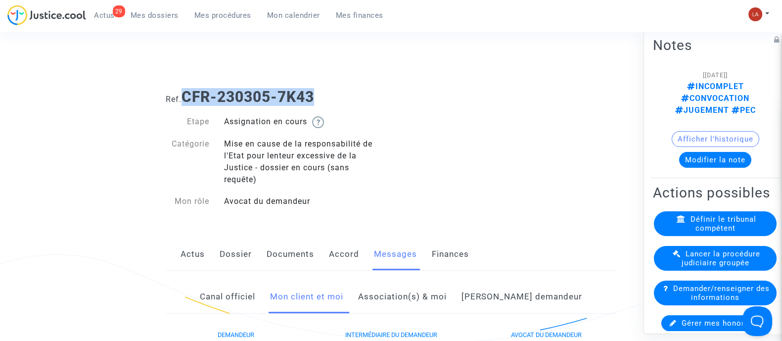
scroll to position [309, 0]
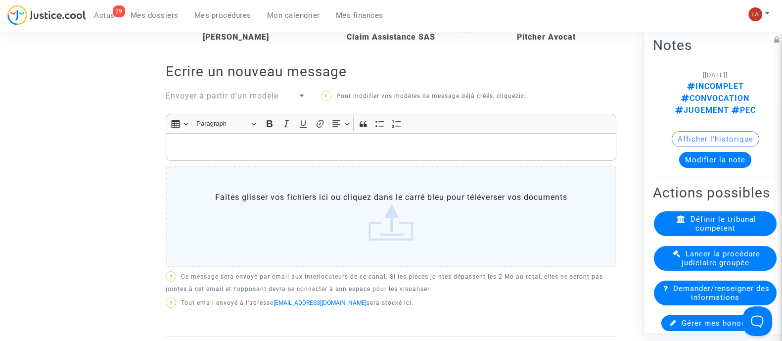
click at [227, 96] on span "Envoyer à partir d'un modèle" at bounding box center [222, 95] width 113 height 9
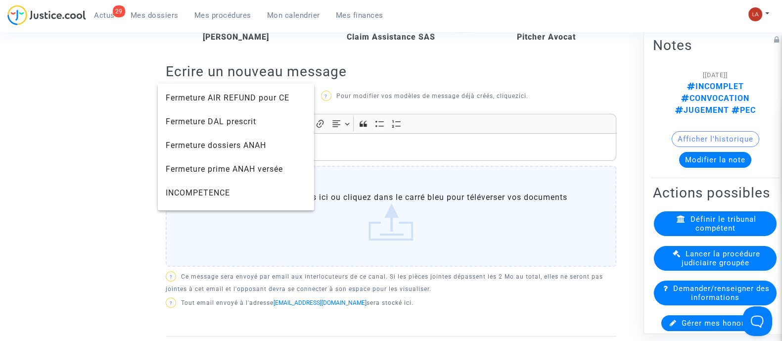
scroll to position [742, 0]
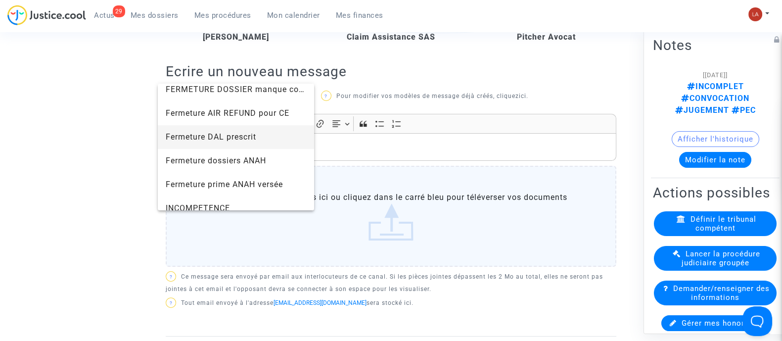
click at [256, 133] on span "Fermeture DAL prescrit" at bounding box center [211, 136] width 91 height 9
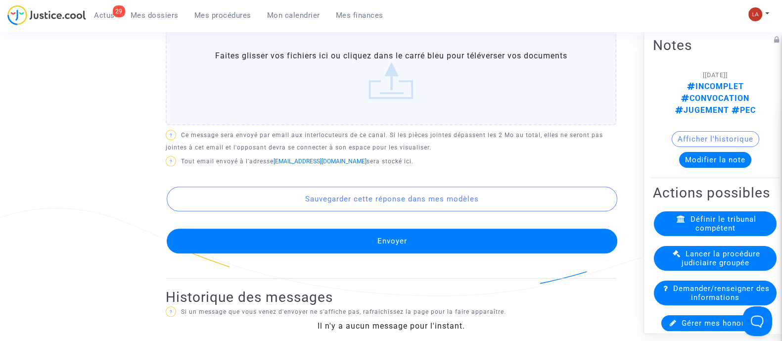
scroll to position [927, 0]
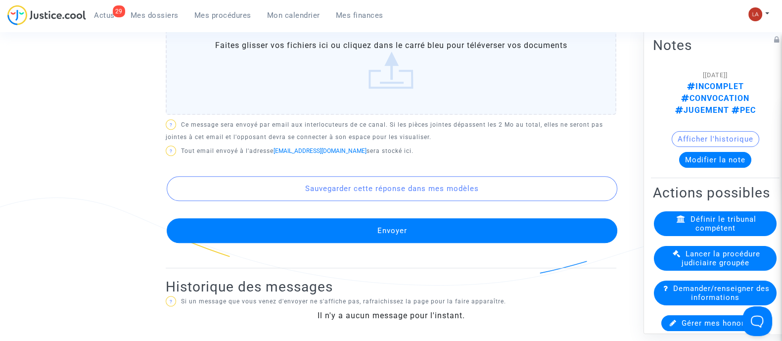
click at [372, 239] on button "Envoyer" at bounding box center [392, 230] width 451 height 25
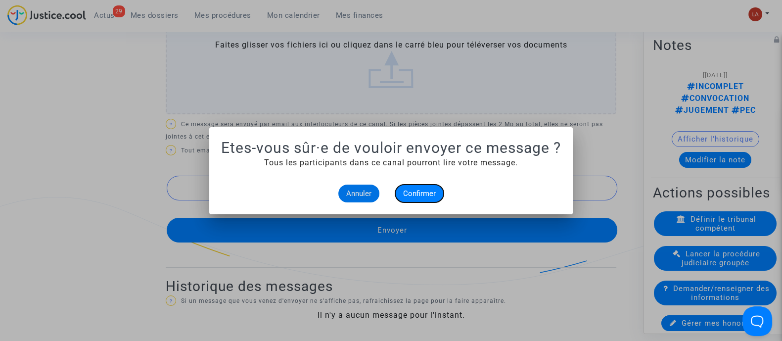
click at [424, 193] on span "Confirmer" at bounding box center [419, 193] width 33 height 9
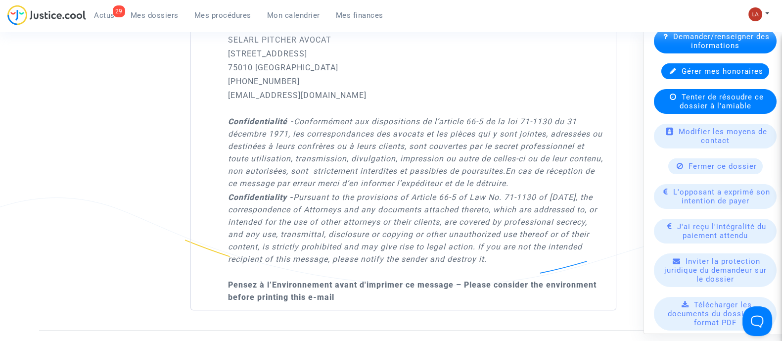
scroll to position [309, 0]
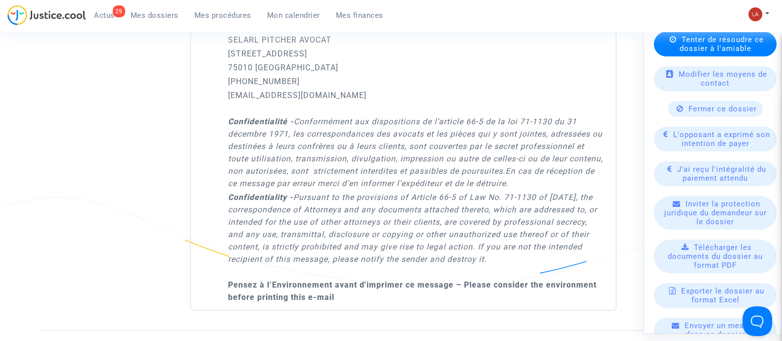
click at [708, 104] on span "Fermer ce dossier" at bounding box center [723, 108] width 68 height 9
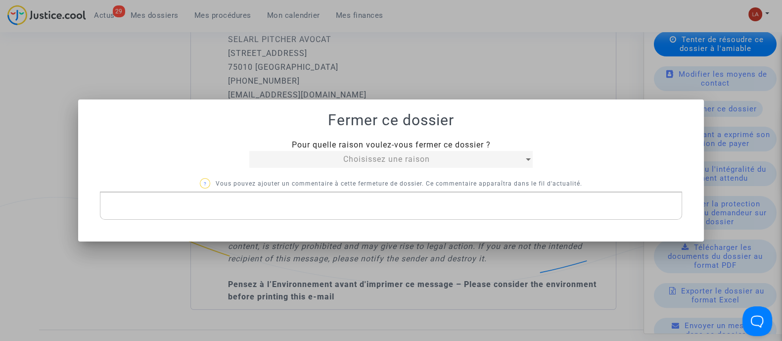
click at [333, 159] on div "Choisissez une raison" at bounding box center [386, 159] width 275 height 12
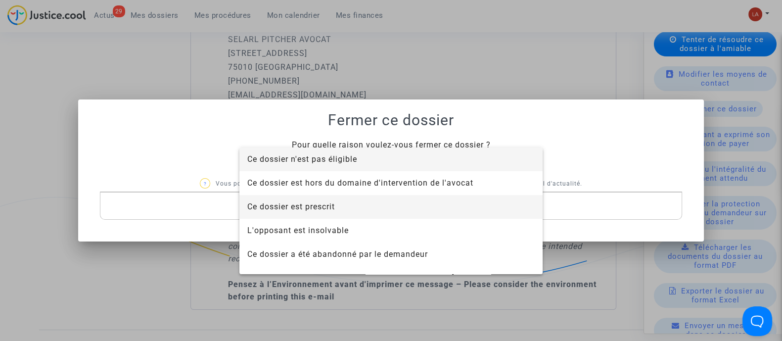
click at [323, 209] on span "Ce dossier est prescrit" at bounding box center [291, 206] width 88 height 9
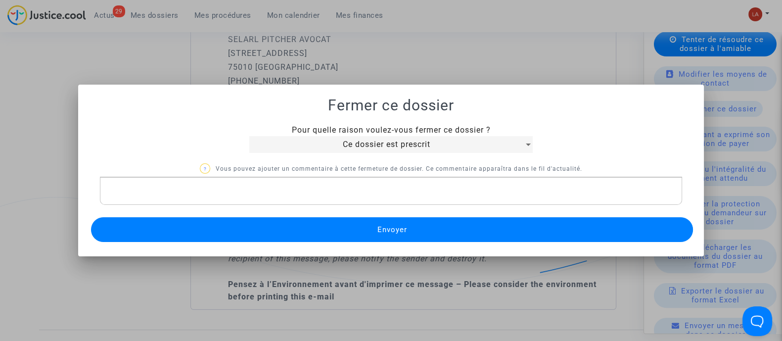
click at [324, 224] on button "Envoyer" at bounding box center [392, 229] width 602 height 25
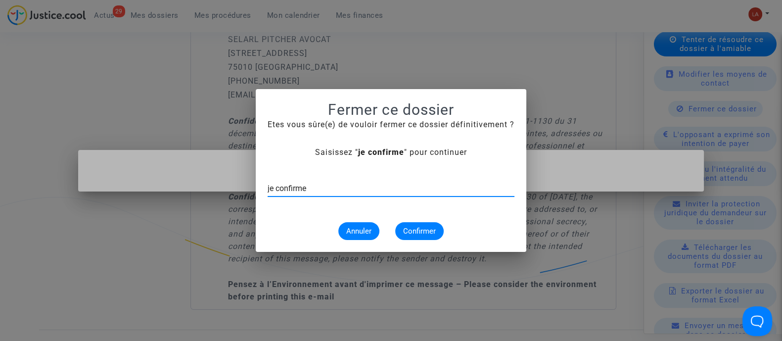
type input "je confirme"
click at [410, 228] on span "Confirmer" at bounding box center [419, 231] width 33 height 9
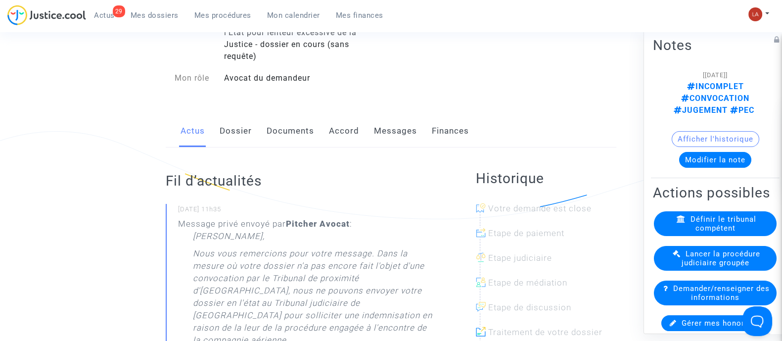
click at [284, 120] on link "Documents" at bounding box center [291, 131] width 48 height 33
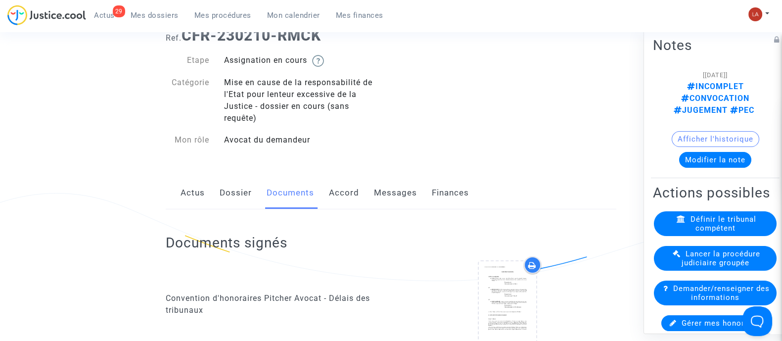
click at [222, 203] on link "Dossier" at bounding box center [236, 193] width 32 height 33
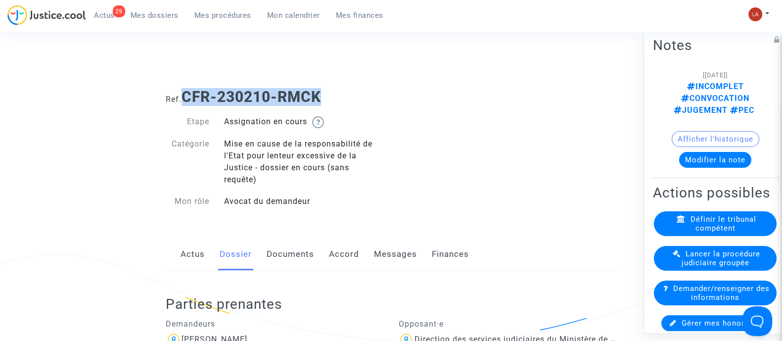
drag, startPoint x: 294, startPoint y: 98, endPoint x: 187, endPoint y: 100, distance: 107.4
click at [187, 100] on h1 "Ref. CFR-230210-RMCK" at bounding box center [391, 97] width 451 height 18
copy b "CFR-230210-RMCK"
click at [386, 253] on link "Messages" at bounding box center [395, 254] width 43 height 33
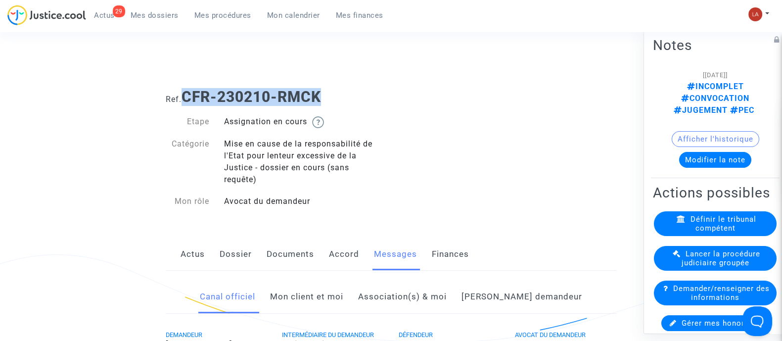
click at [334, 290] on link "Mon client et moi" at bounding box center [306, 297] width 73 height 33
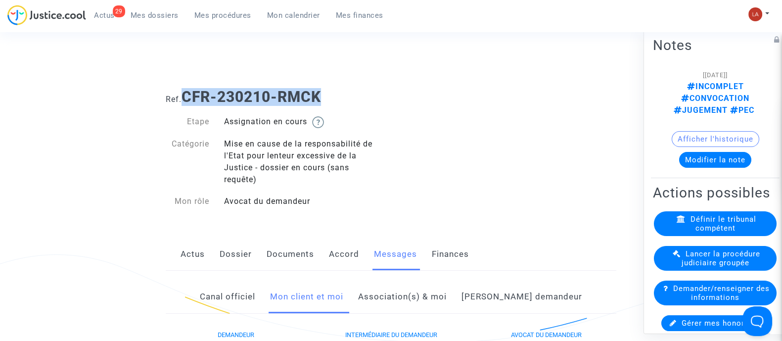
scroll to position [309, 0]
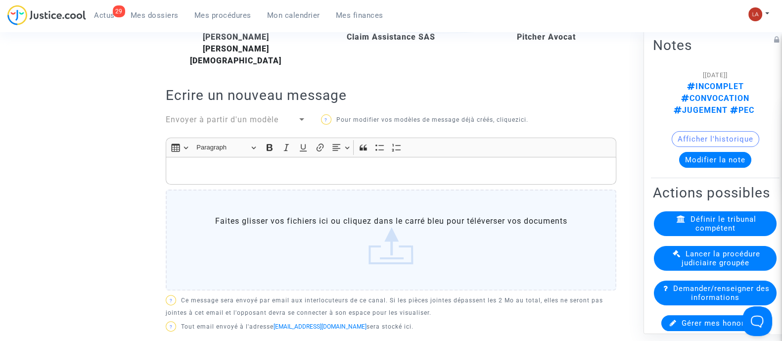
click at [209, 115] on span "Envoyer à partir d'un modèle" at bounding box center [222, 119] width 113 height 9
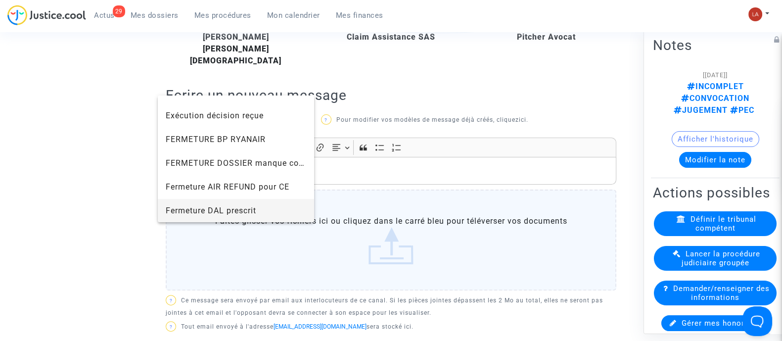
click at [248, 201] on span "Fermeture DAL prescrit" at bounding box center [236, 211] width 141 height 24
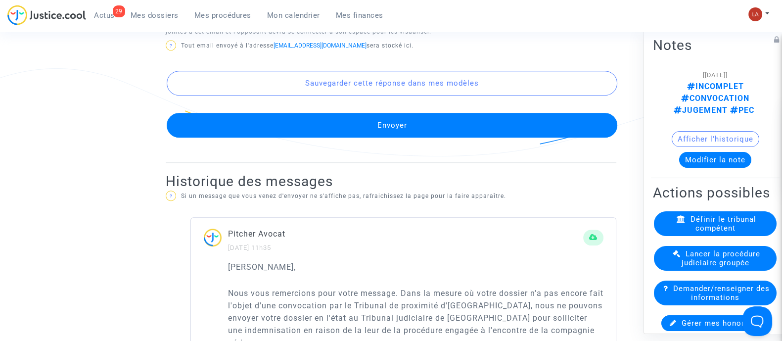
scroll to position [989, 0]
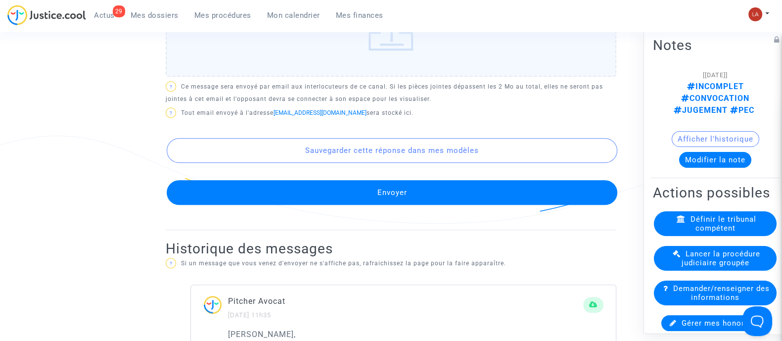
click at [392, 194] on button "Envoyer" at bounding box center [392, 192] width 451 height 25
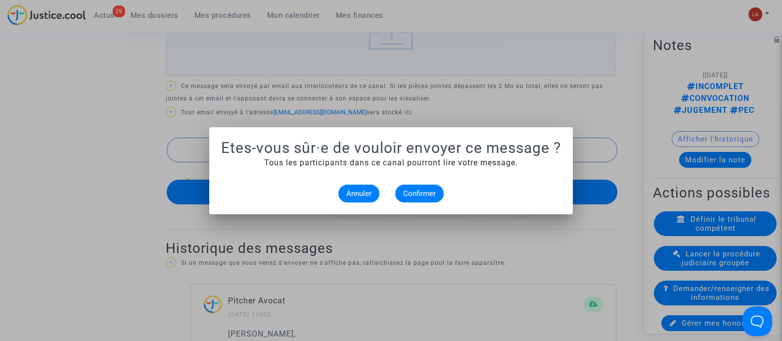
scroll to position [0, 0]
click at [408, 196] on span "Confirmer" at bounding box center [419, 193] width 33 height 9
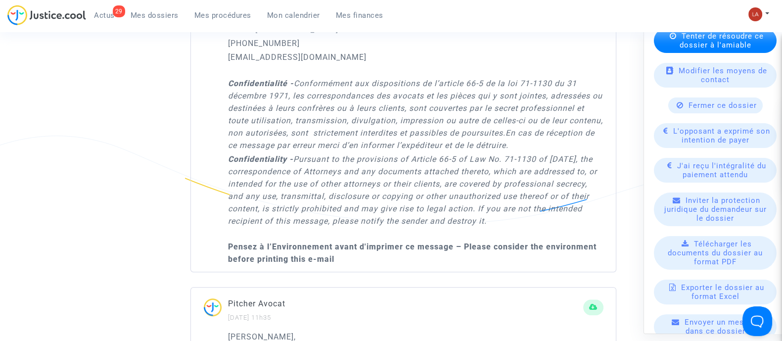
scroll to position [247, 0]
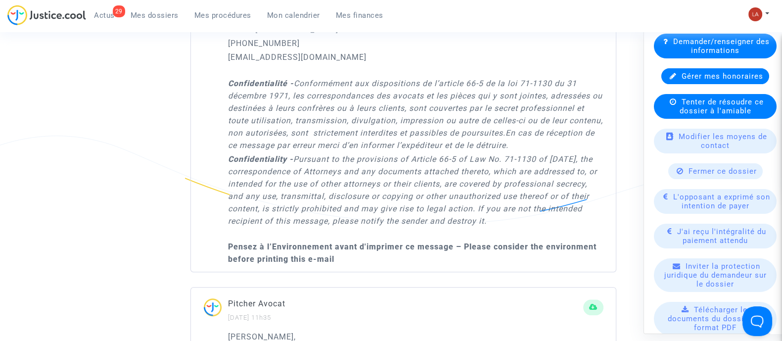
click at [689, 166] on span "Fermer ce dossier" at bounding box center [723, 170] width 68 height 9
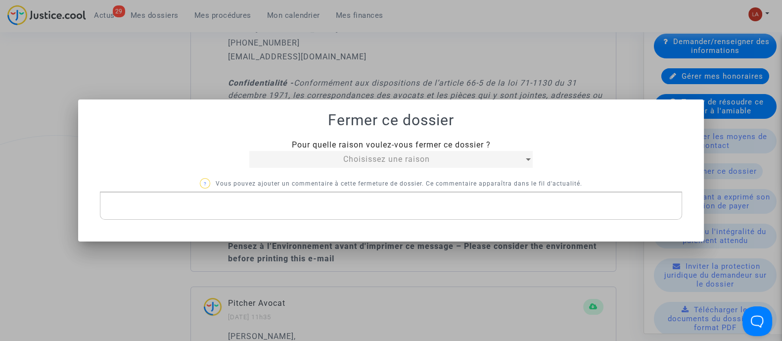
scroll to position [0, 0]
click at [265, 157] on div "Choisissez une raison" at bounding box center [386, 159] width 275 height 12
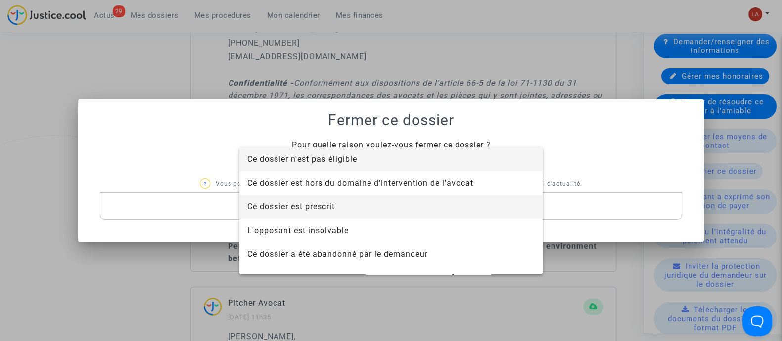
click at [356, 215] on span "Ce dossier est prescrit" at bounding box center [391, 207] width 288 height 24
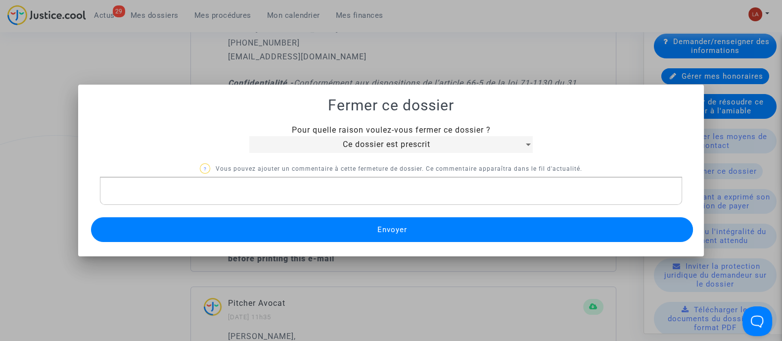
click at [338, 224] on button "Envoyer" at bounding box center [392, 229] width 602 height 25
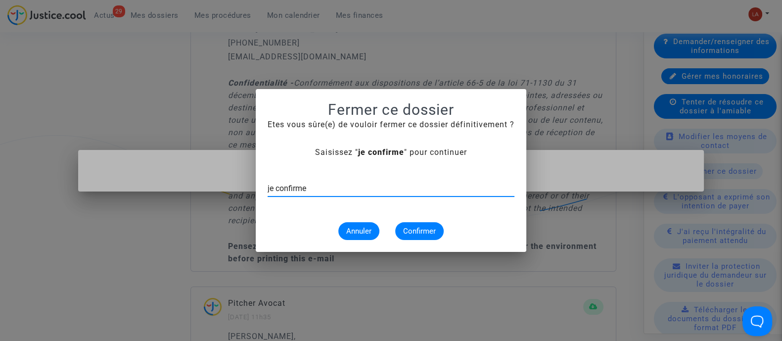
type input "je confirme"
click at [415, 229] on span "Confirmer" at bounding box center [419, 231] width 33 height 9
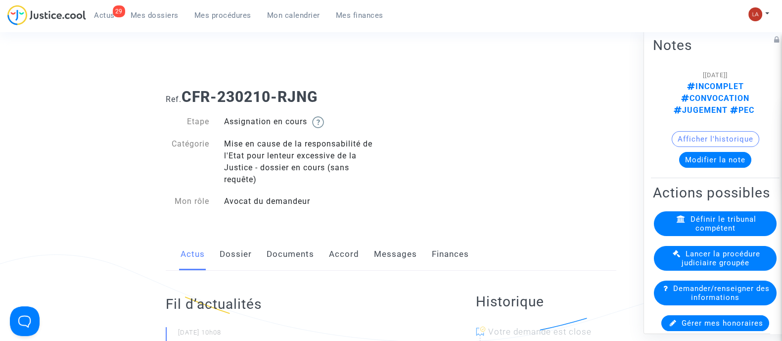
click at [294, 256] on link "Documents" at bounding box center [291, 254] width 48 height 33
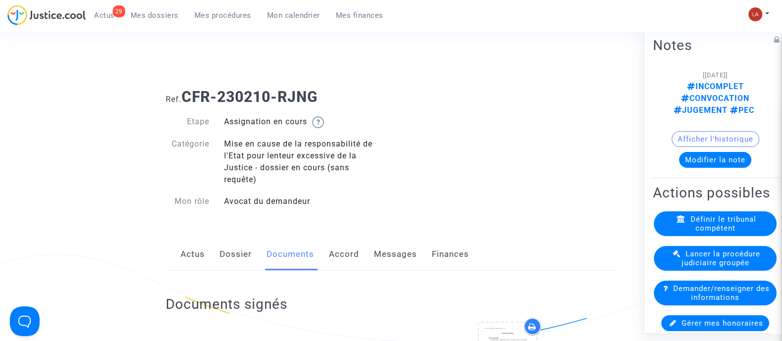
click at [243, 248] on link "Dossier" at bounding box center [236, 254] width 32 height 33
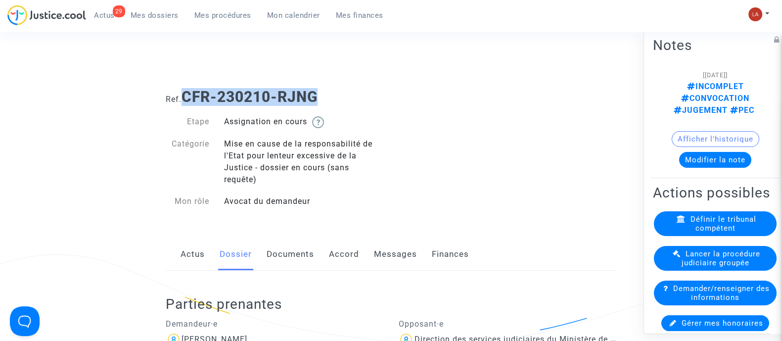
drag, startPoint x: 339, startPoint y: 98, endPoint x: 208, endPoint y: 98, distance: 131.2
click at [188, 98] on h1 "Ref. CFR-230210-RJNG" at bounding box center [391, 97] width 451 height 18
copy b "CFR-230210-RJNG"
click at [300, 247] on link "Documents" at bounding box center [291, 254] width 48 height 33
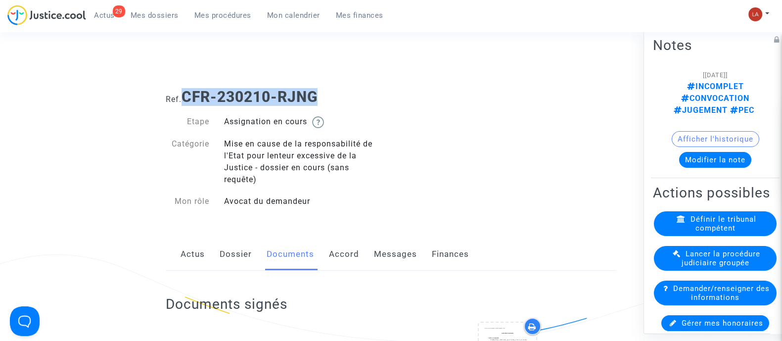
click at [406, 258] on link "Messages" at bounding box center [395, 254] width 43 height 33
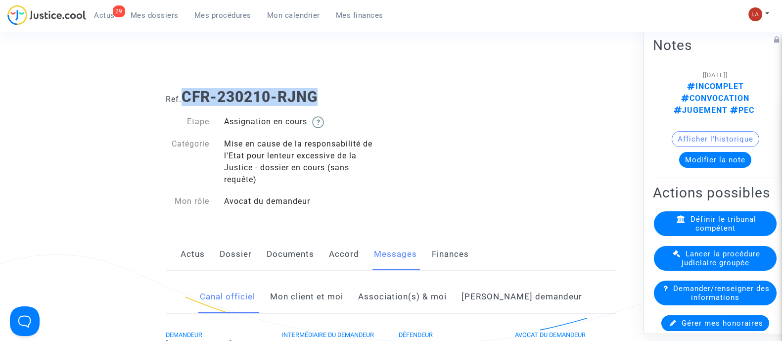
click at [321, 289] on link "Mon client et moi" at bounding box center [306, 297] width 73 height 33
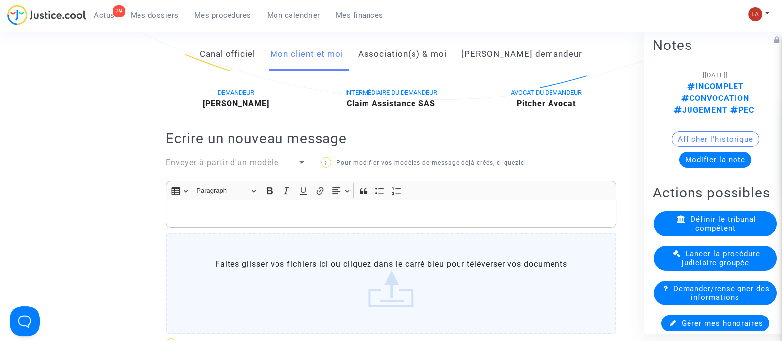
scroll to position [186, 0]
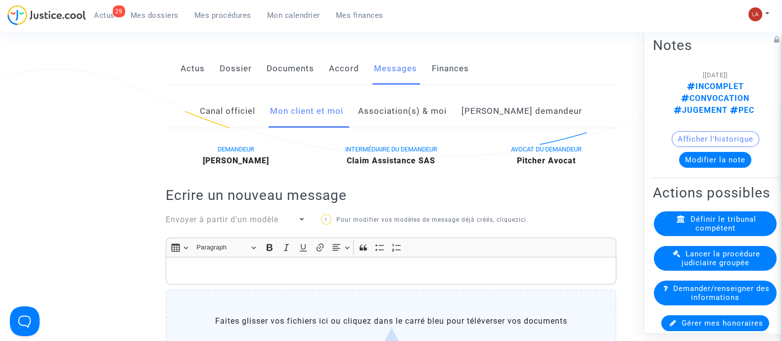
click at [389, 97] on link "Association(s) & moi" at bounding box center [402, 111] width 89 height 33
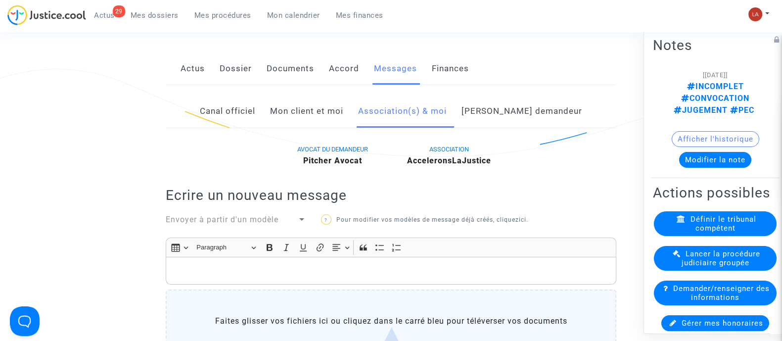
click at [503, 109] on link "Côté demandeur" at bounding box center [522, 111] width 121 height 33
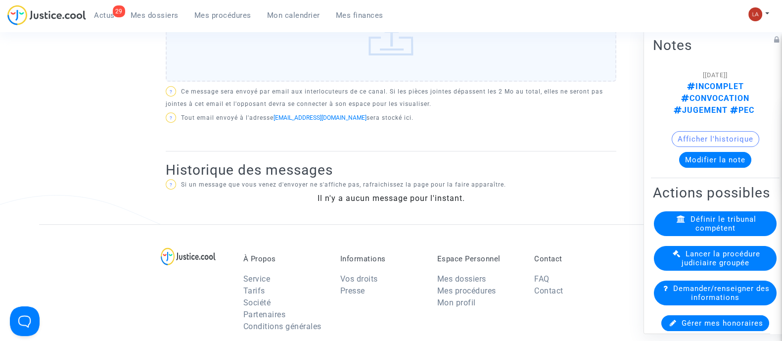
scroll to position [309, 0]
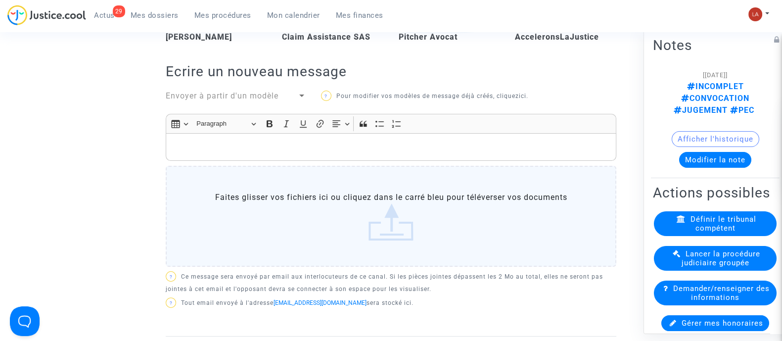
click at [443, 63] on h2 "Ecrire un nouveau message" at bounding box center [391, 71] width 451 height 17
click at [440, 34] on b "Pitcher Avocat" at bounding box center [427, 36] width 59 height 9
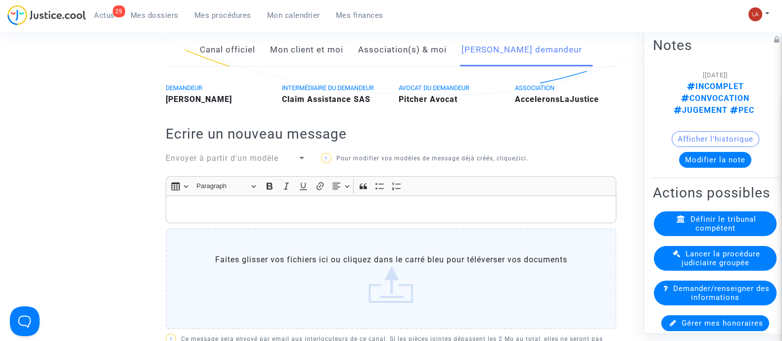
click at [433, 54] on link "Association(s) & moi" at bounding box center [402, 50] width 89 height 33
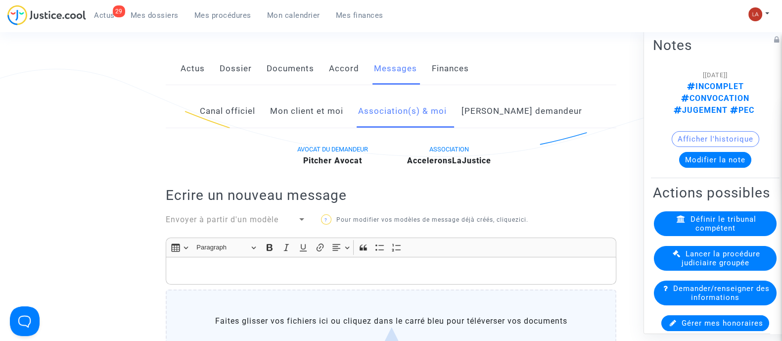
click at [341, 120] on link "Mon client et moi" at bounding box center [306, 111] width 73 height 33
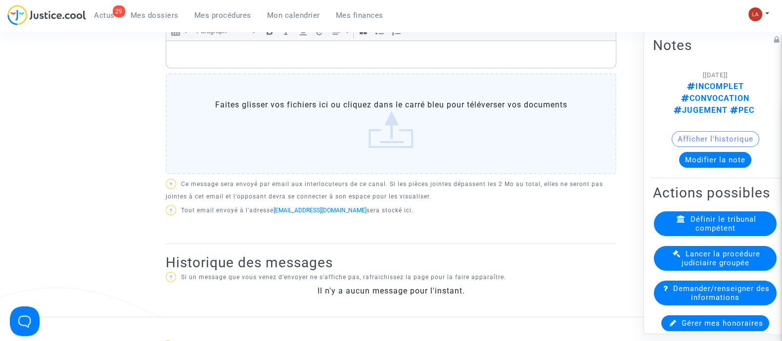
scroll to position [309, 0]
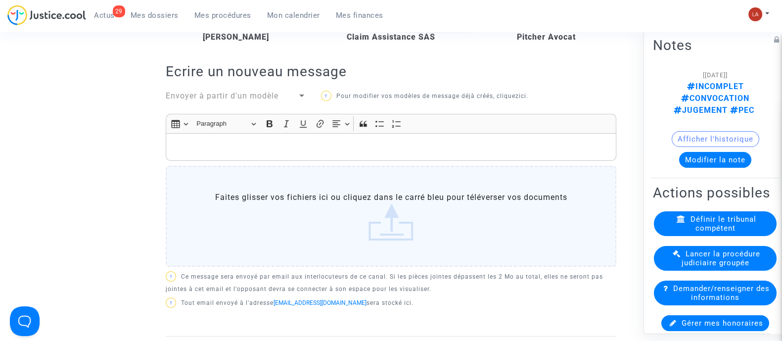
click at [226, 95] on span "Envoyer à partir d'un modèle" at bounding box center [222, 95] width 113 height 9
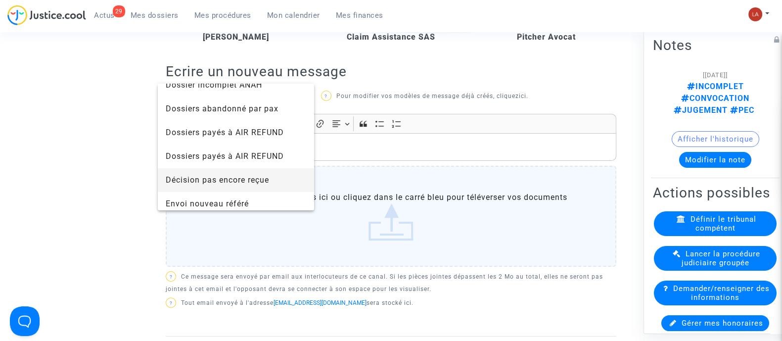
scroll to position [742, 0]
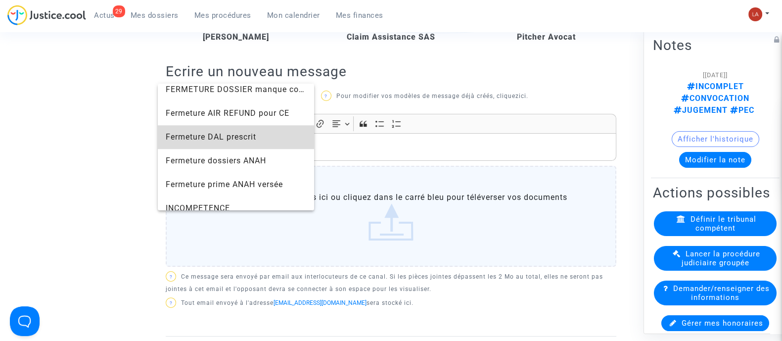
click at [283, 133] on span "Fermeture DAL prescrit" at bounding box center [236, 137] width 141 height 24
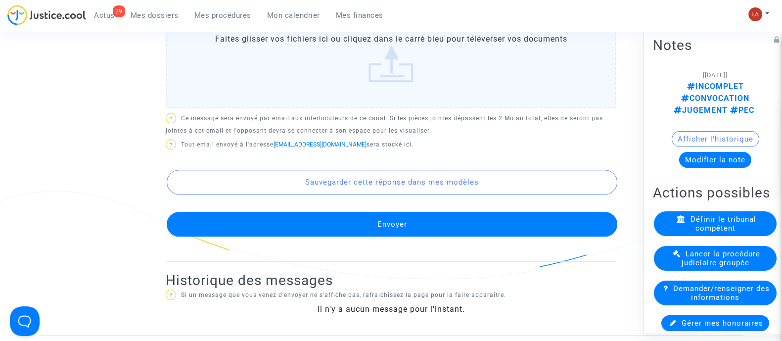
scroll to position [989, 0]
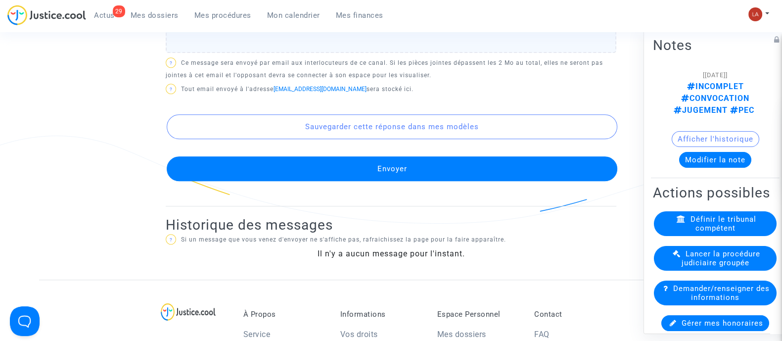
click at [428, 177] on button "Envoyer" at bounding box center [392, 168] width 451 height 25
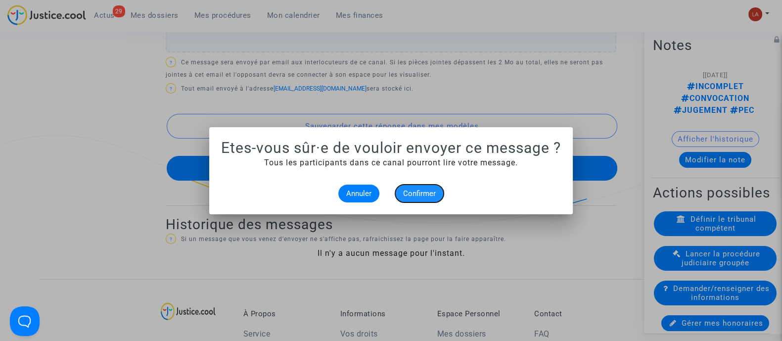
drag, startPoint x: 417, startPoint y: 192, endPoint x: 423, endPoint y: 194, distance: 6.3
click at [417, 193] on span "Confirmer" at bounding box center [419, 193] width 33 height 9
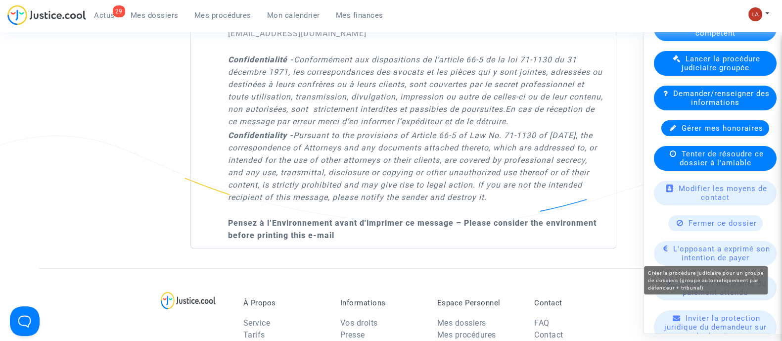
scroll to position [247, 0]
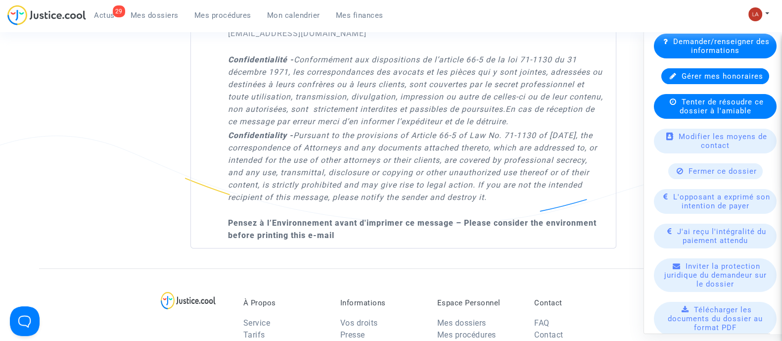
click at [708, 166] on span "Fermer ce dossier" at bounding box center [723, 170] width 68 height 9
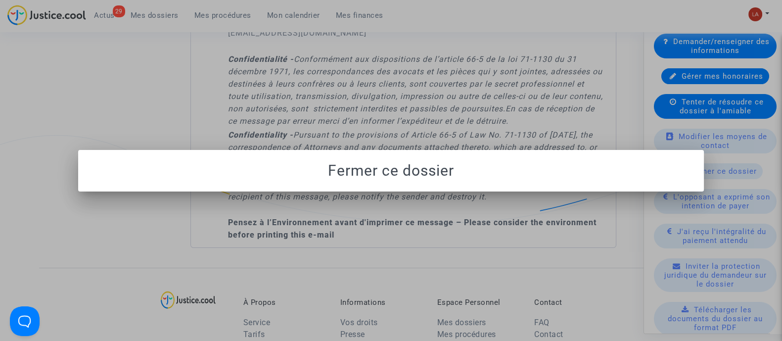
scroll to position [0, 0]
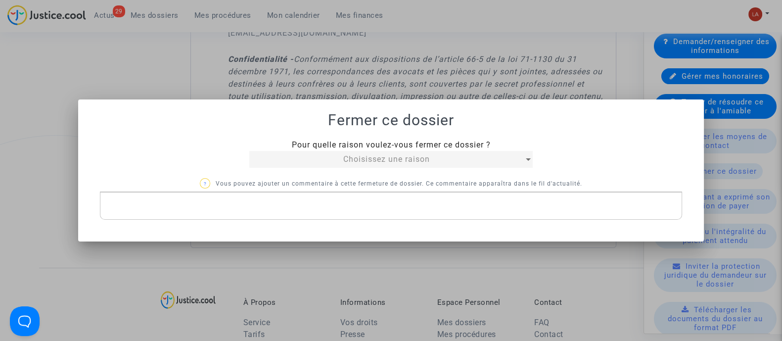
click at [356, 154] on span "Choisissez une raison" at bounding box center [386, 158] width 87 height 9
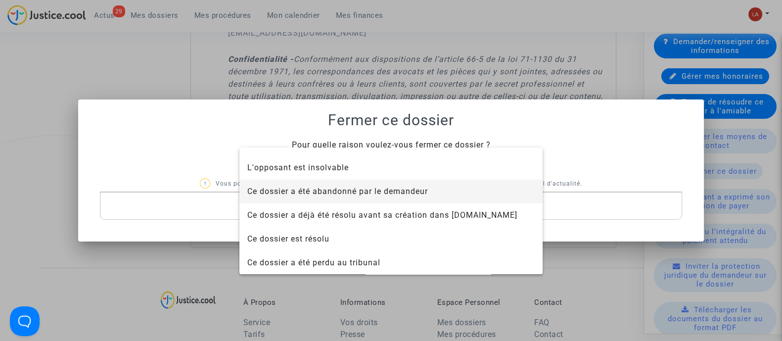
scroll to position [1, 0]
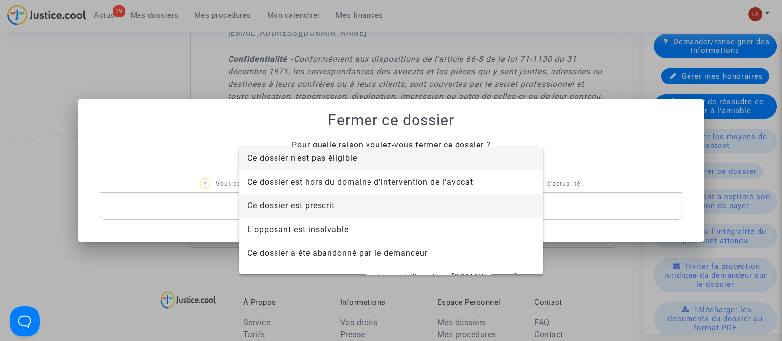
click at [352, 205] on span "Ce dossier est prescrit" at bounding box center [391, 206] width 288 height 24
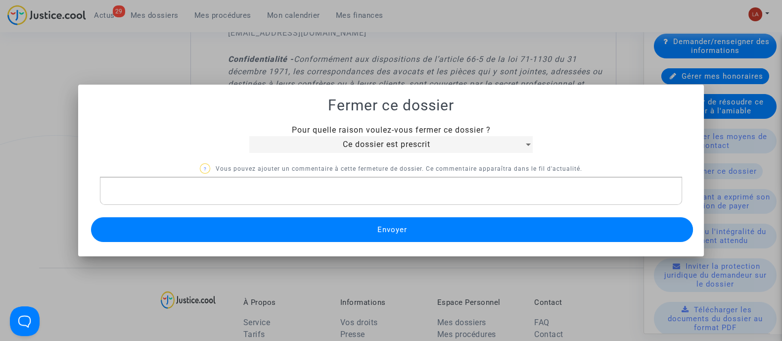
click at [342, 229] on button "Envoyer" at bounding box center [392, 229] width 602 height 25
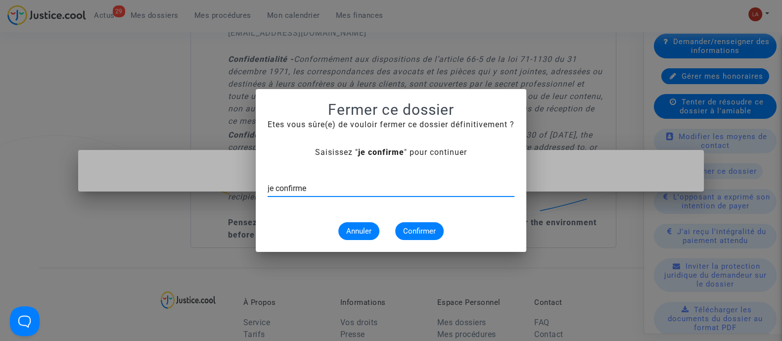
type input "je confirme"
click at [438, 229] on button "Confirmer" at bounding box center [419, 231] width 49 height 18
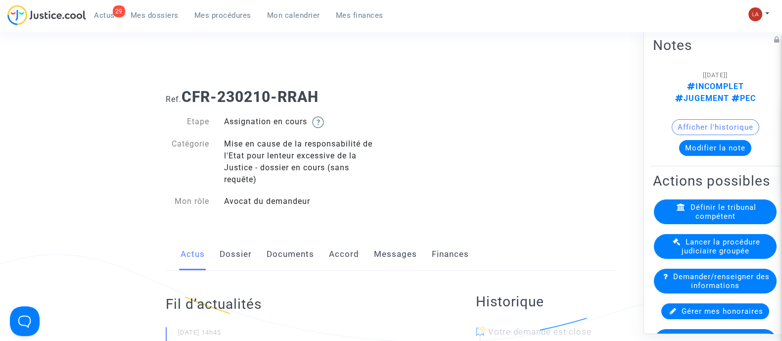
click at [325, 249] on div "Actus Dossier Documents Accord Messages Finances" at bounding box center [391, 254] width 451 height 33
click at [301, 252] on link "Documents" at bounding box center [291, 254] width 48 height 33
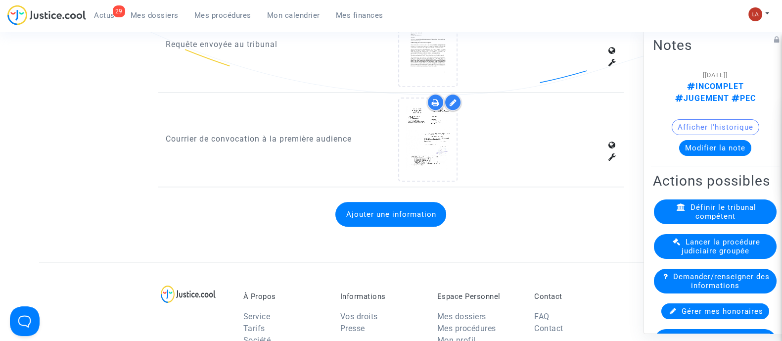
scroll to position [1608, 0]
